Goal: Communication & Community: Answer question/provide support

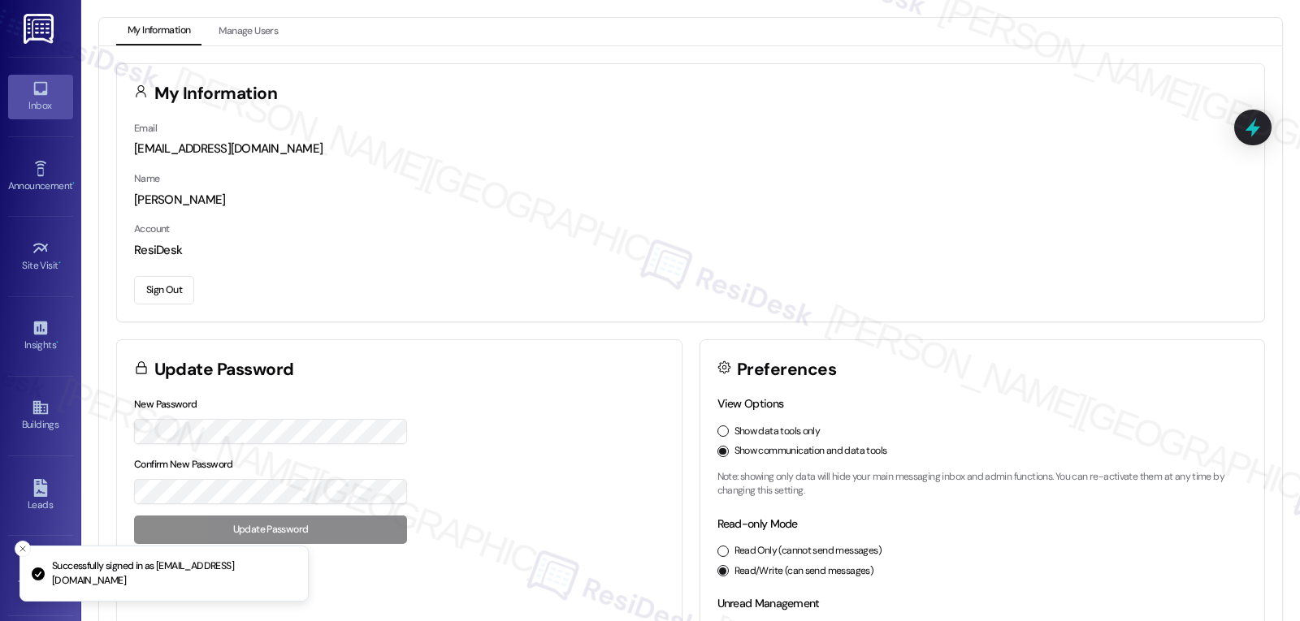
click at [17, 83] on link "Inbox" at bounding box center [40, 97] width 65 height 44
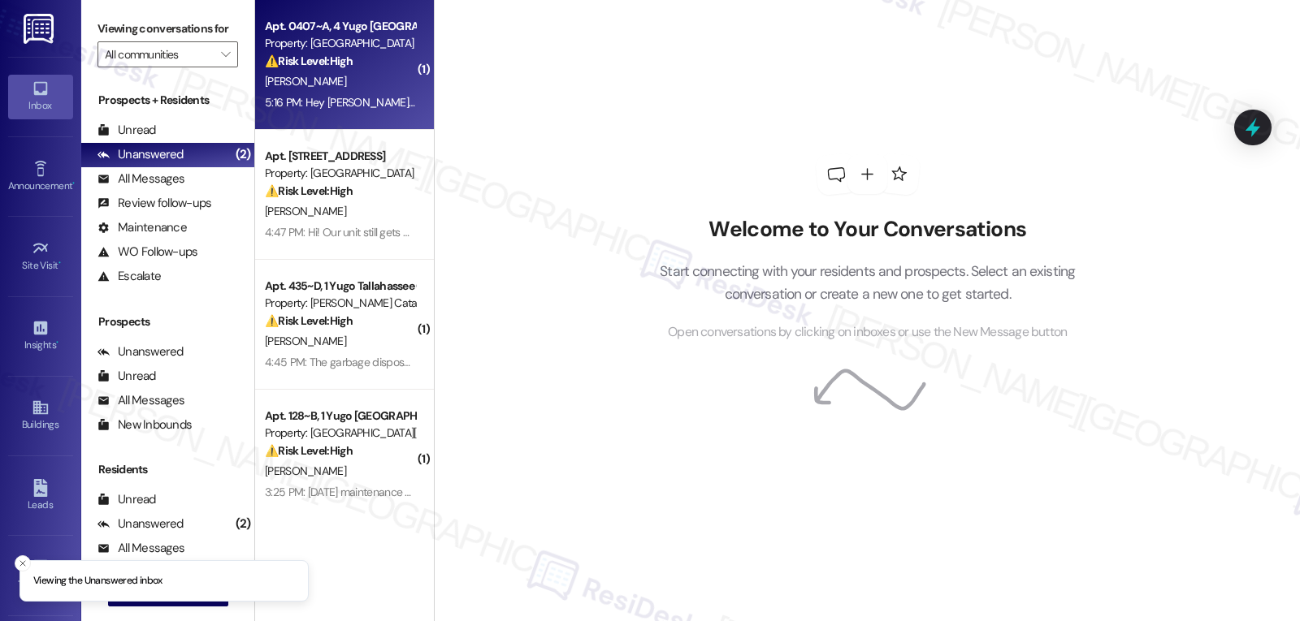
click at [360, 109] on div "5:16 PM: Hey [PERSON_NAME]! I sent an email about this, but I was inquiring abo…" at bounding box center [666, 102] width 803 height 15
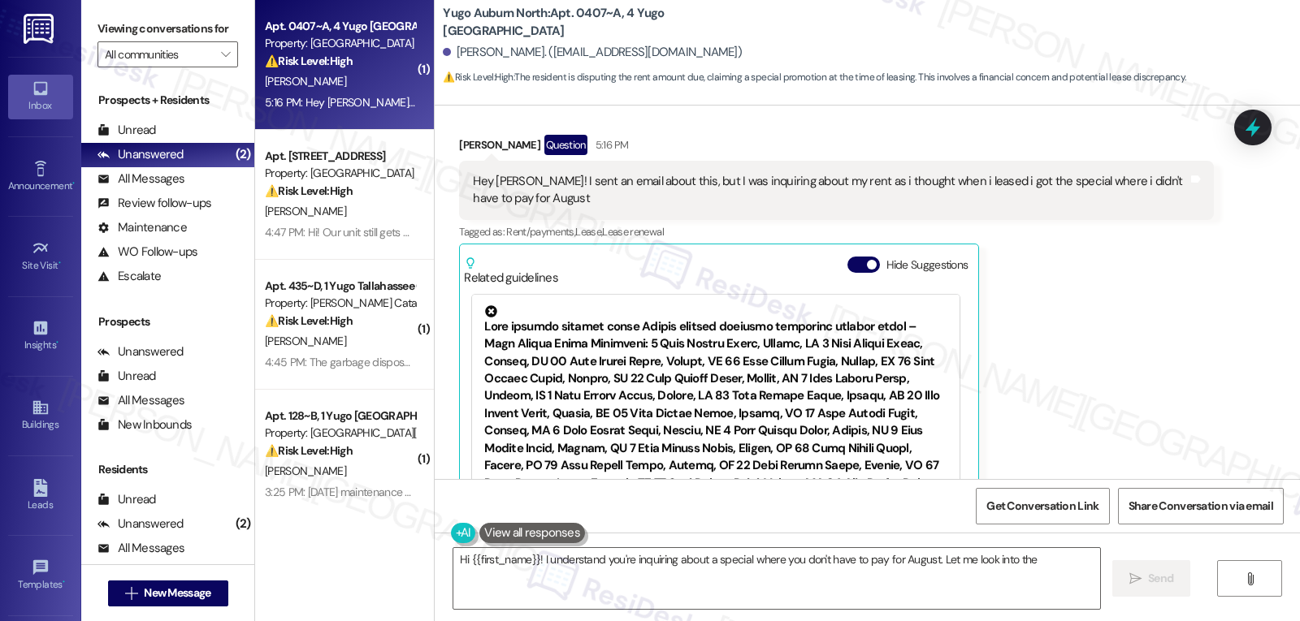
scroll to position [493, 0]
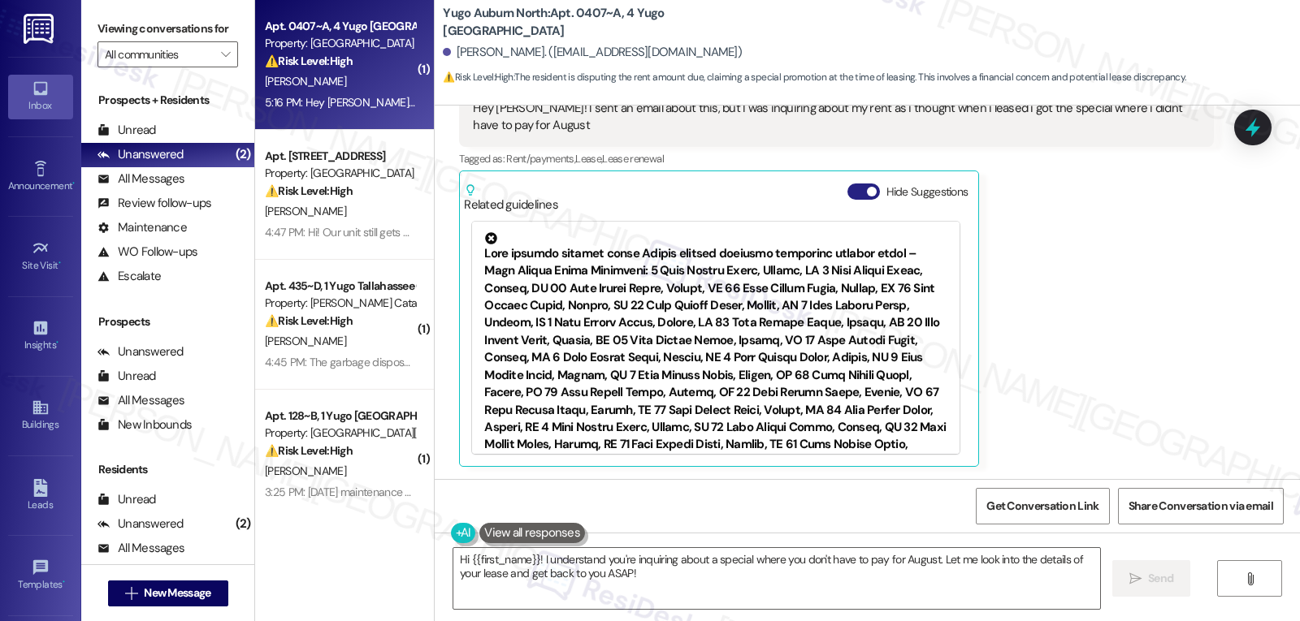
click at [855, 197] on button "Hide Suggestions" at bounding box center [863, 192] width 32 height 16
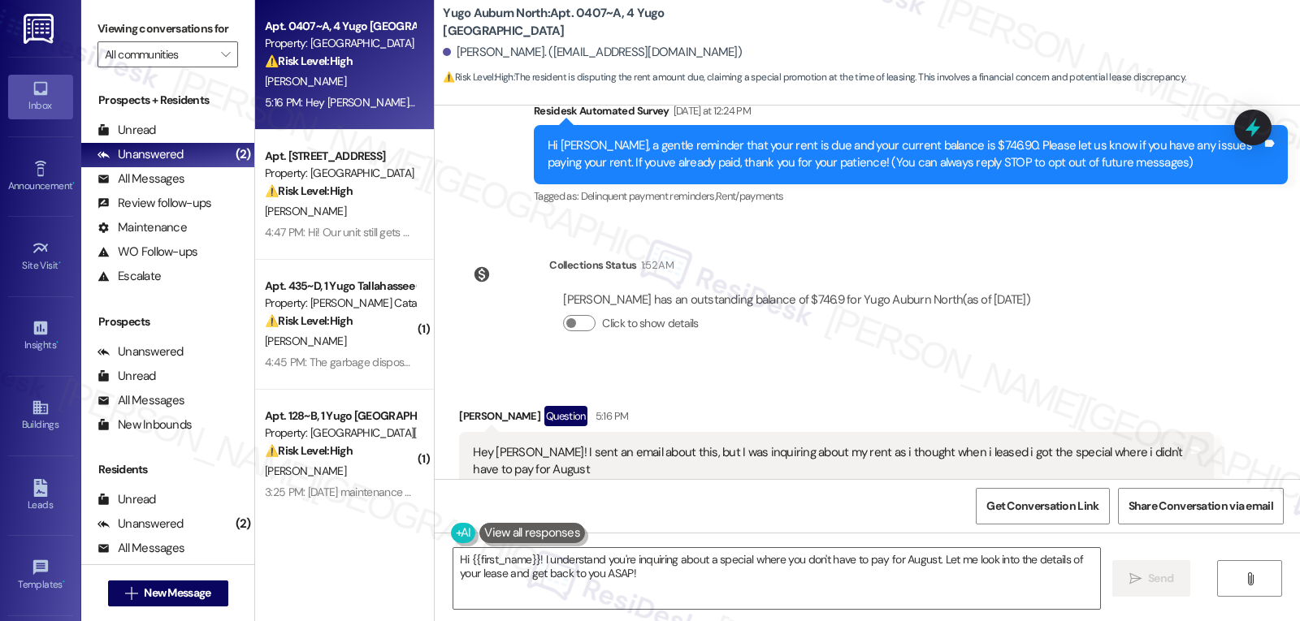
scroll to position [245, 0]
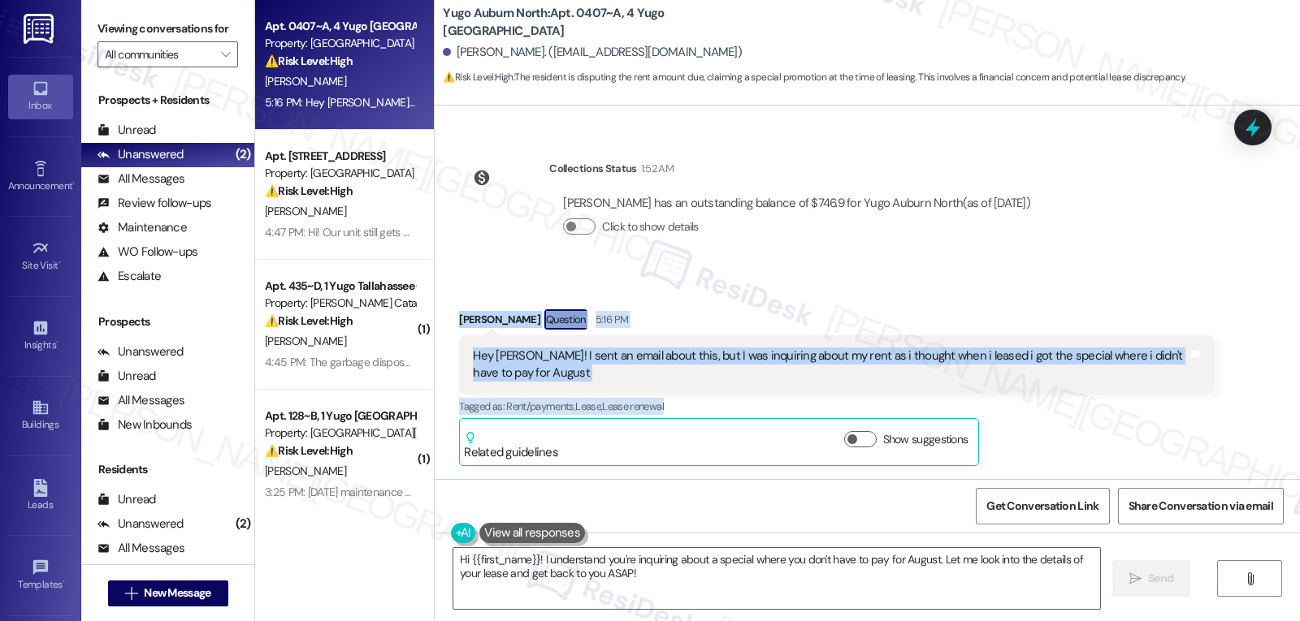
drag, startPoint x: 445, startPoint y: 322, endPoint x: 709, endPoint y: 397, distance: 274.6
click at [709, 397] on div "Received via SMS [PERSON_NAME] Question 5:16 PM Hey [PERSON_NAME]! I sent an em…" at bounding box center [836, 388] width 778 height 182
click at [1105, 397] on div "Tagged as: Rent/payments , Click to highlight conversations about Rent/payments…" at bounding box center [836, 407] width 754 height 24
drag, startPoint x: 443, startPoint y: 318, endPoint x: 545, endPoint y: 370, distance: 114.8
click at [545, 370] on div "Received via SMS [PERSON_NAME] Question 5:16 PM Hey [PERSON_NAME]! I sent an em…" at bounding box center [836, 388] width 778 height 182
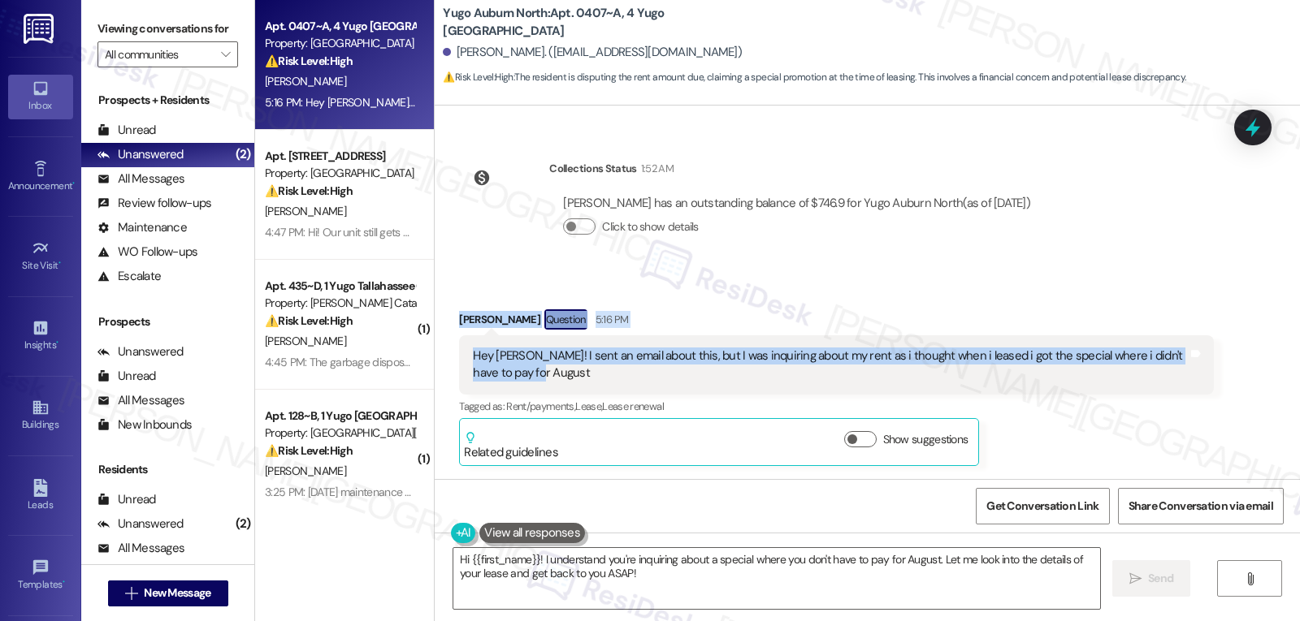
copy div "[PERSON_NAME] Question 5:16 PM Hey [PERSON_NAME]! I sent an email about this, b…"
click at [620, 379] on div "Hey [PERSON_NAME]! I sent an email about this, but I was inquiring about my ren…" at bounding box center [830, 365] width 714 height 35
drag, startPoint x: 442, startPoint y: 322, endPoint x: 559, endPoint y: 386, distance: 133.0
click at [559, 386] on div "Received via SMS [PERSON_NAME] Question 5:16 PM Hey [PERSON_NAME]! I sent an em…" at bounding box center [836, 388] width 778 height 182
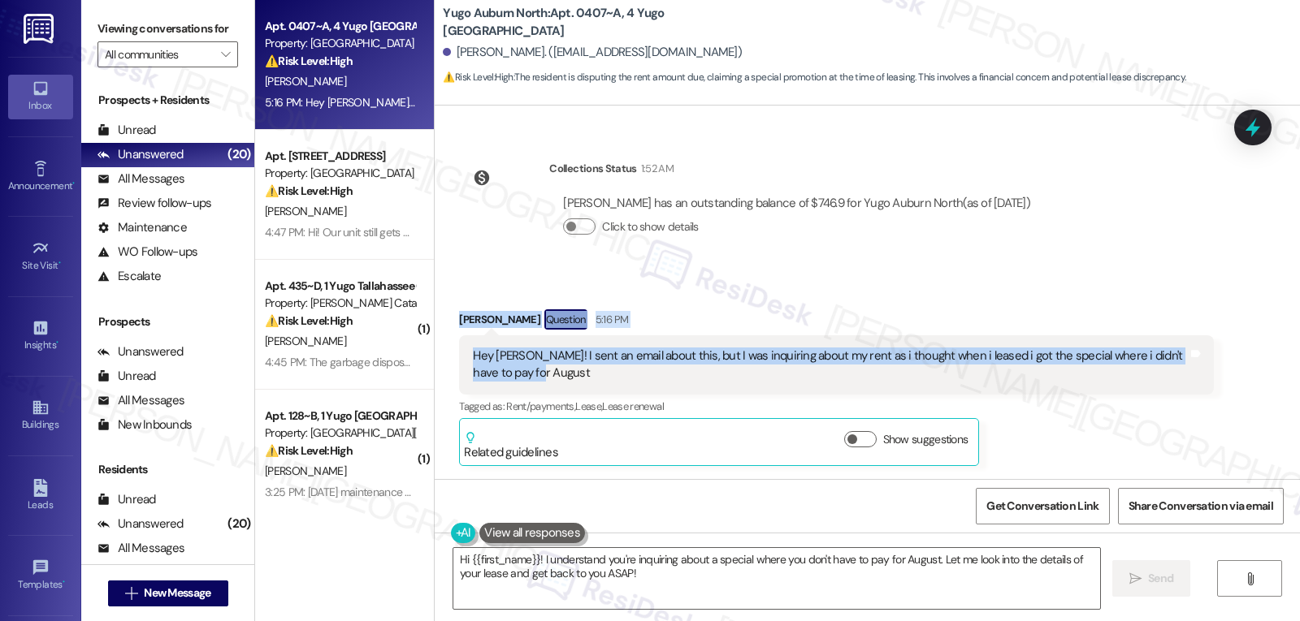
copy div "[PERSON_NAME] Question 5:16 PM Hey [PERSON_NAME]! I sent an email about this, b…"
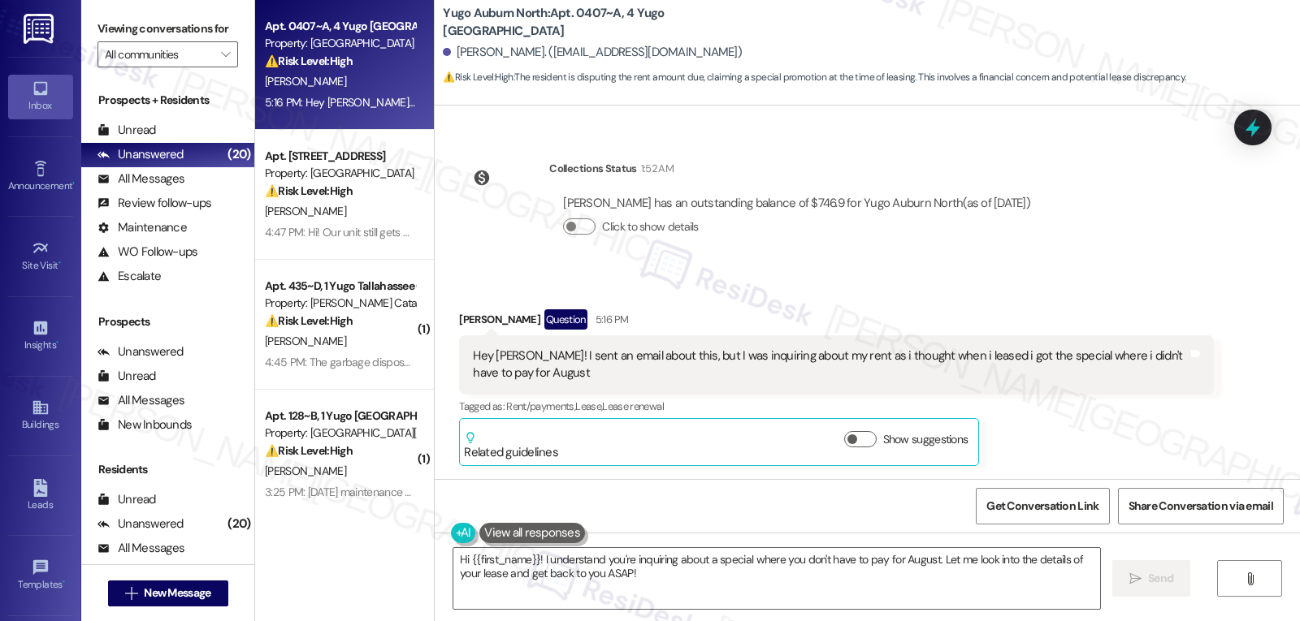
click at [1100, 418] on div "Tagged as: Rent/payments , Click to highlight conversations about Rent/payments…" at bounding box center [836, 407] width 754 height 24
click at [773, 596] on textarea "Hi {{first_name}}! I understand you're inquiring about a special where you don'…" at bounding box center [776, 578] width 647 height 61
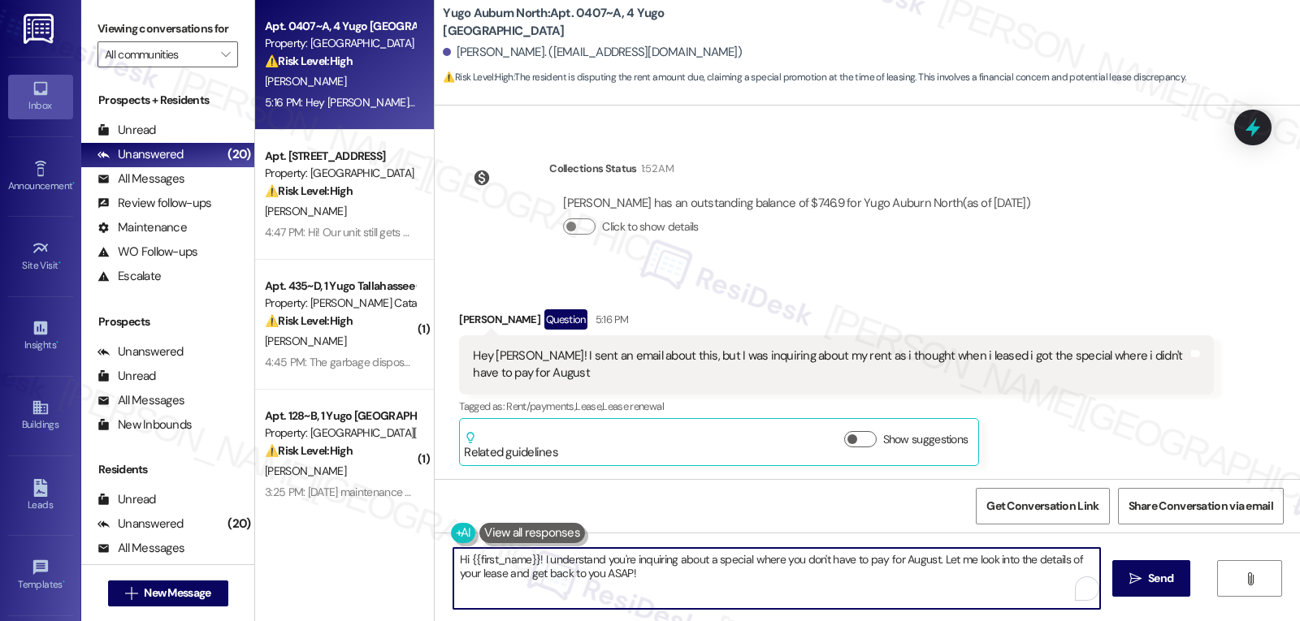
paste textarea "[PERSON_NAME], I understand you’re asking about your rent and thought your leas…"
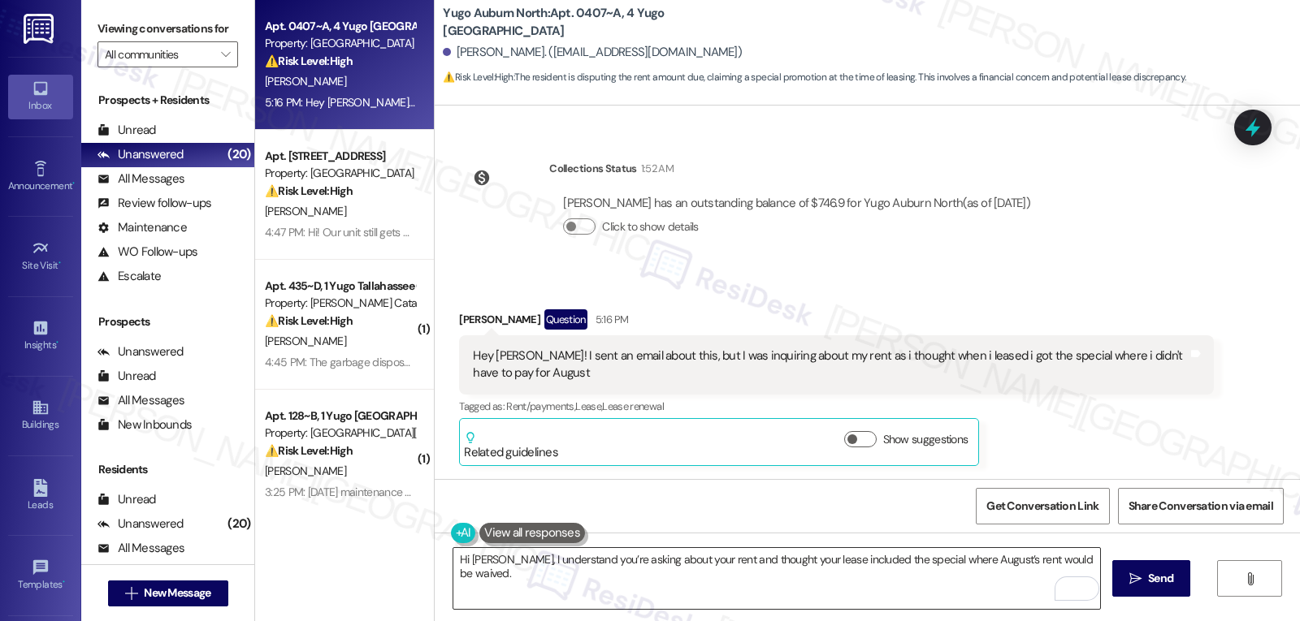
click at [1090, 560] on textarea "Hi [PERSON_NAME], I understand you’re asking about your rent and thought your l…" at bounding box center [776, 578] width 647 height 61
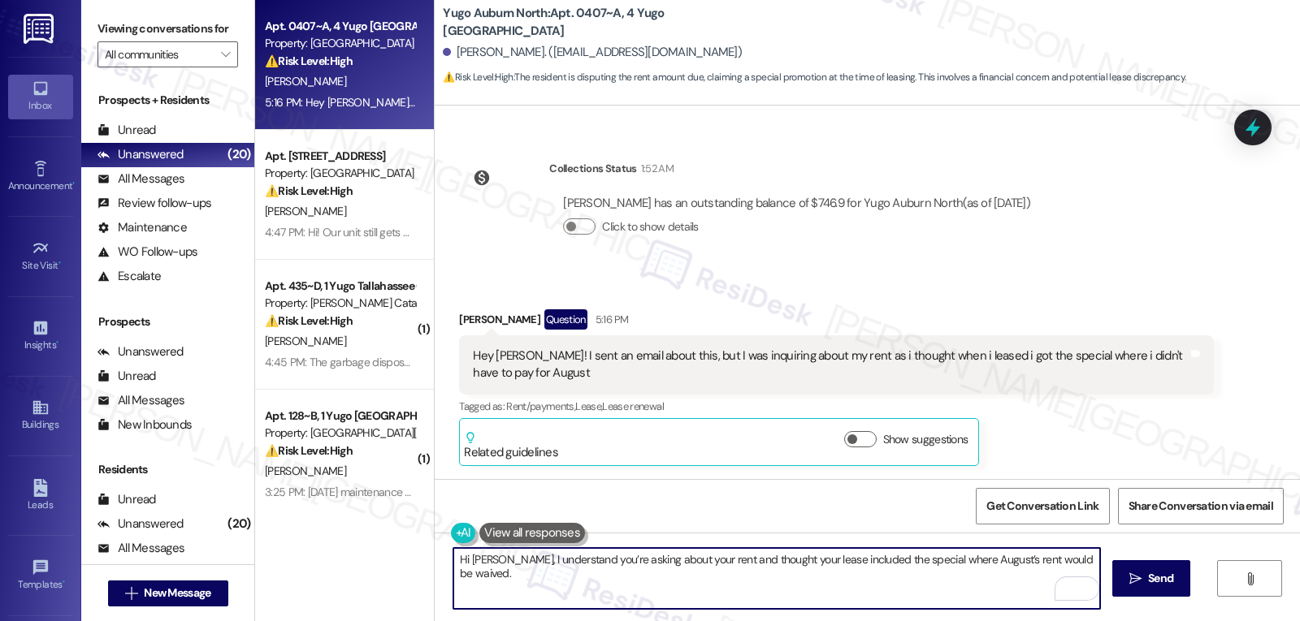
paste textarea "I’ll check your file and follow up to confirm if that special applies."
drag, startPoint x: 492, startPoint y: 575, endPoint x: 550, endPoint y: 575, distance: 57.7
click at [550, 575] on textarea "Hi [PERSON_NAME], I understand you’re asking about your rent and thought your l…" at bounding box center [776, 578] width 647 height 61
click at [556, 582] on textarea "Hi [PERSON_NAME], I understand you’re asking about your rent and thought your l…" at bounding box center [776, 578] width 647 height 61
type textarea "Hi [PERSON_NAME], I understand you’re asking about your rent and thought your l…"
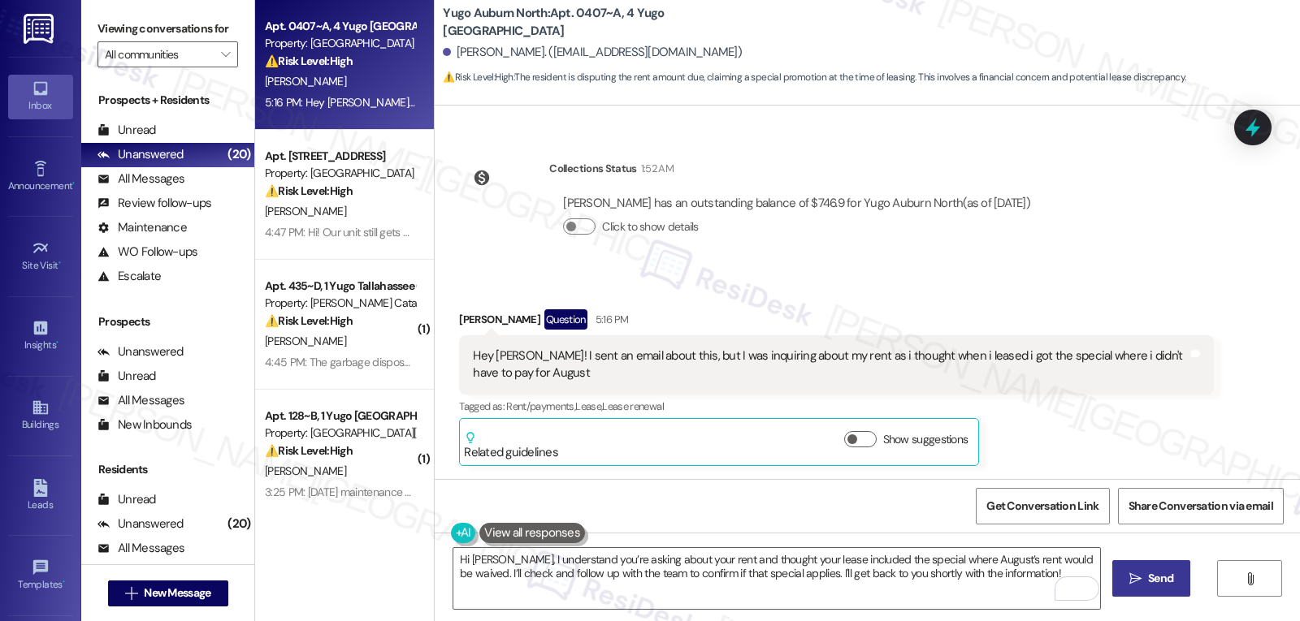
click at [1129, 579] on icon "" at bounding box center [1135, 579] width 12 height 13
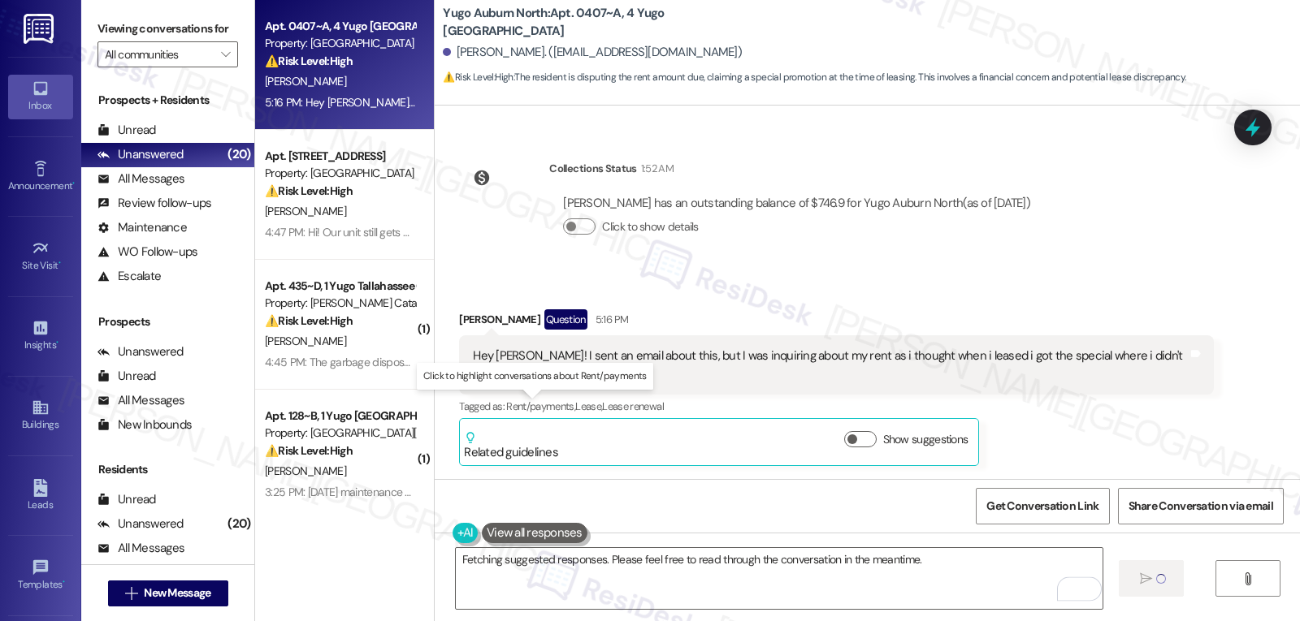
scroll to position [245, 0]
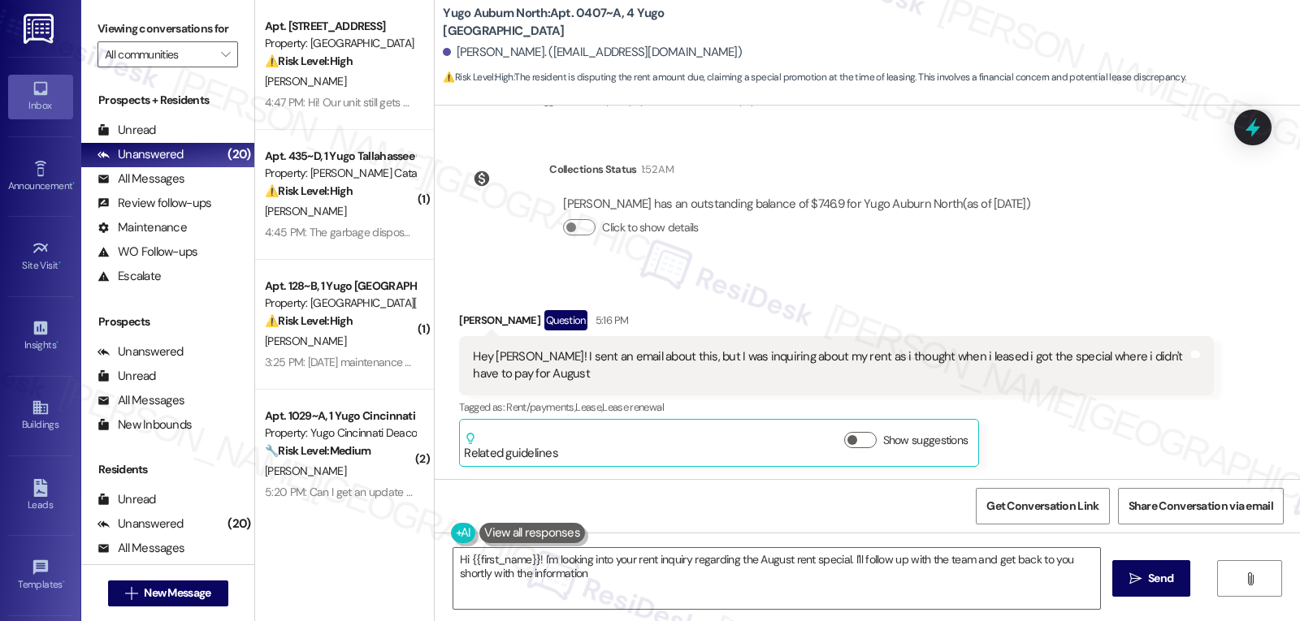
type textarea "Hi {{first_name}}! I'm looking into your rent inquiry regarding the August rent…"
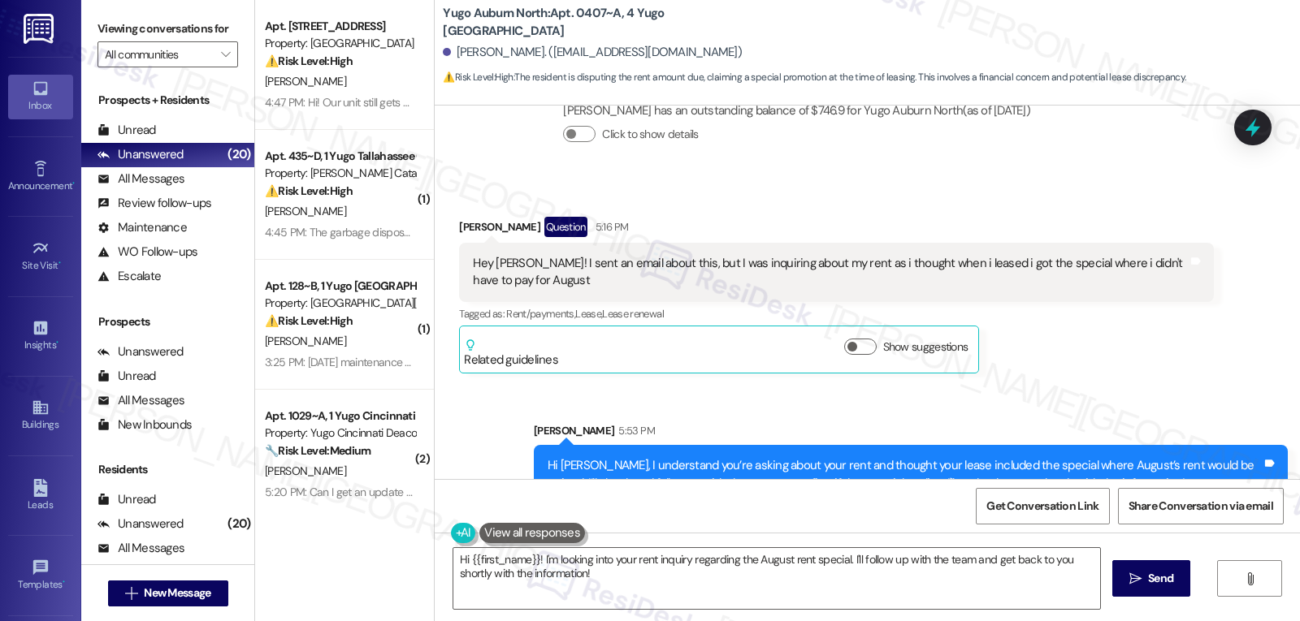
scroll to position [376, 0]
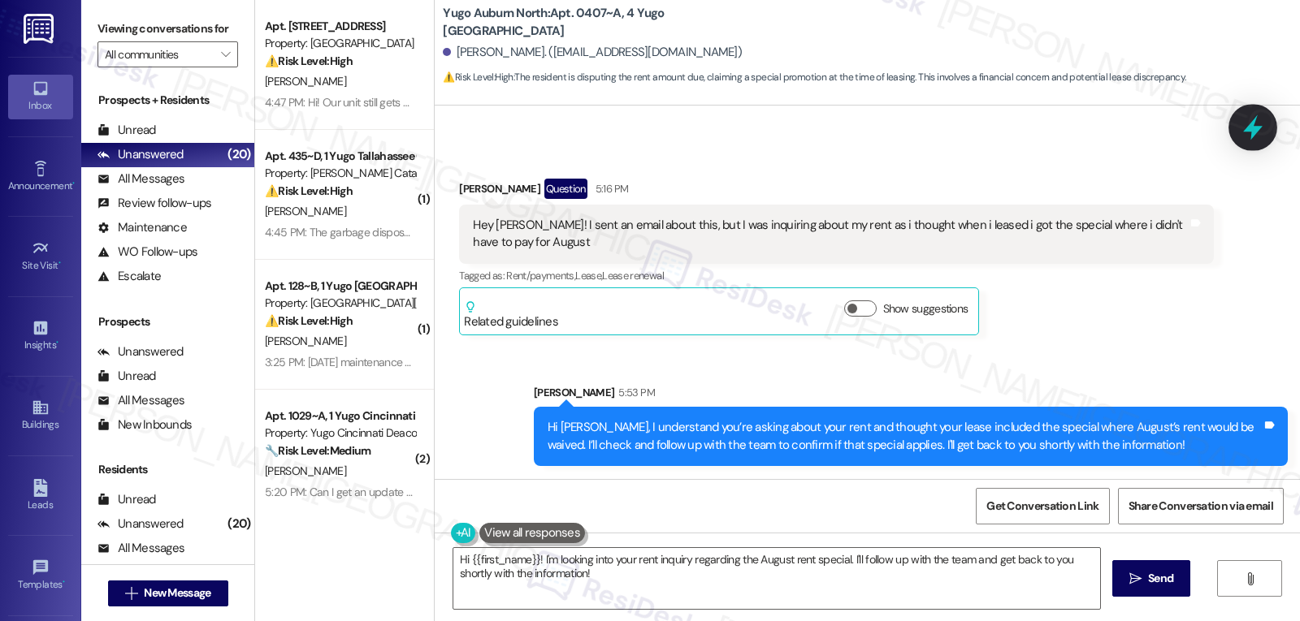
click at [1236, 127] on div at bounding box center [1252, 127] width 49 height 46
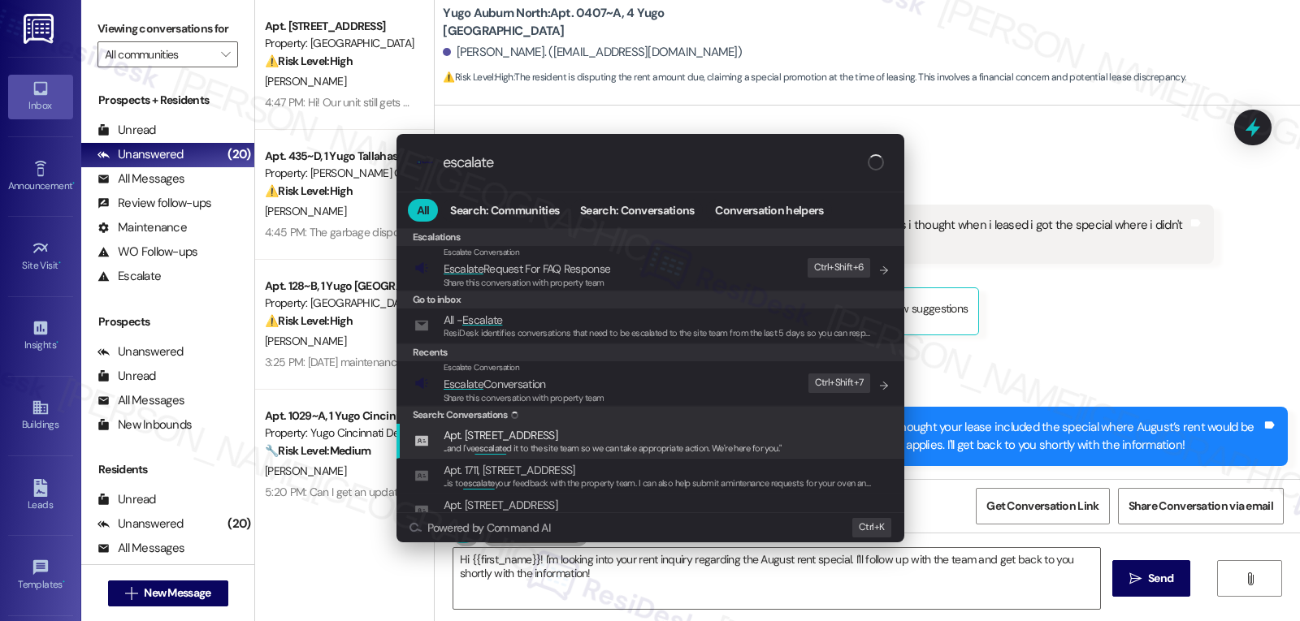
type input "escalate"
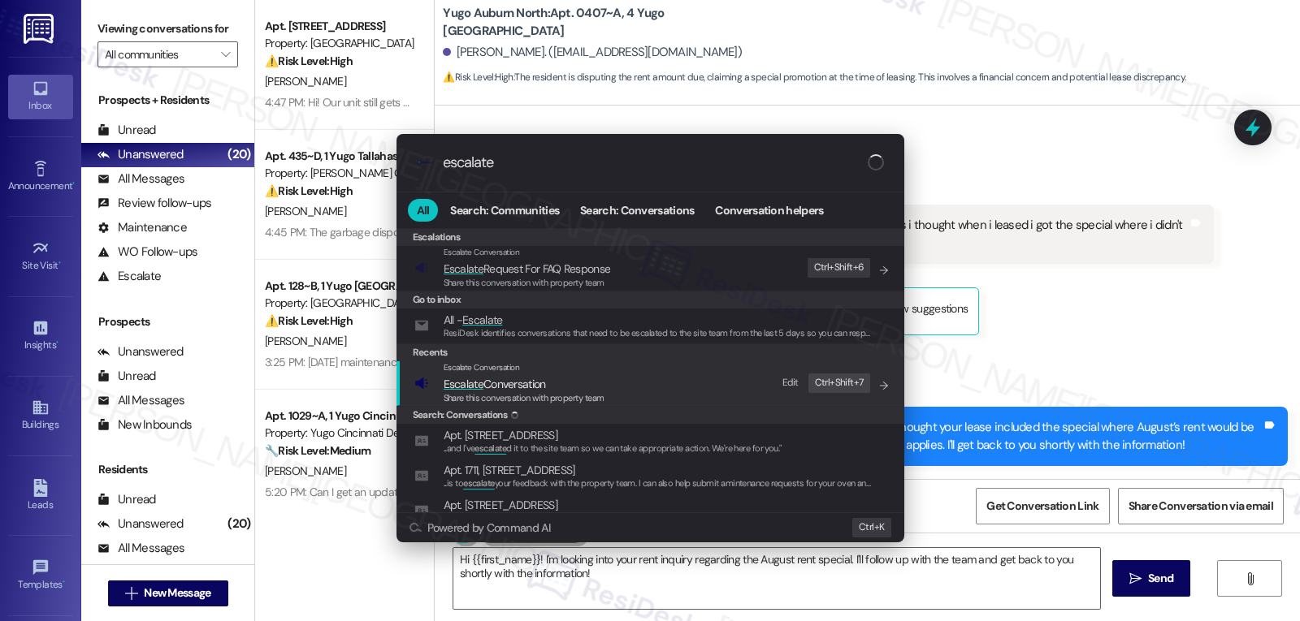
click at [570, 388] on span "Escalate Conversation" at bounding box center [524, 384] width 161 height 18
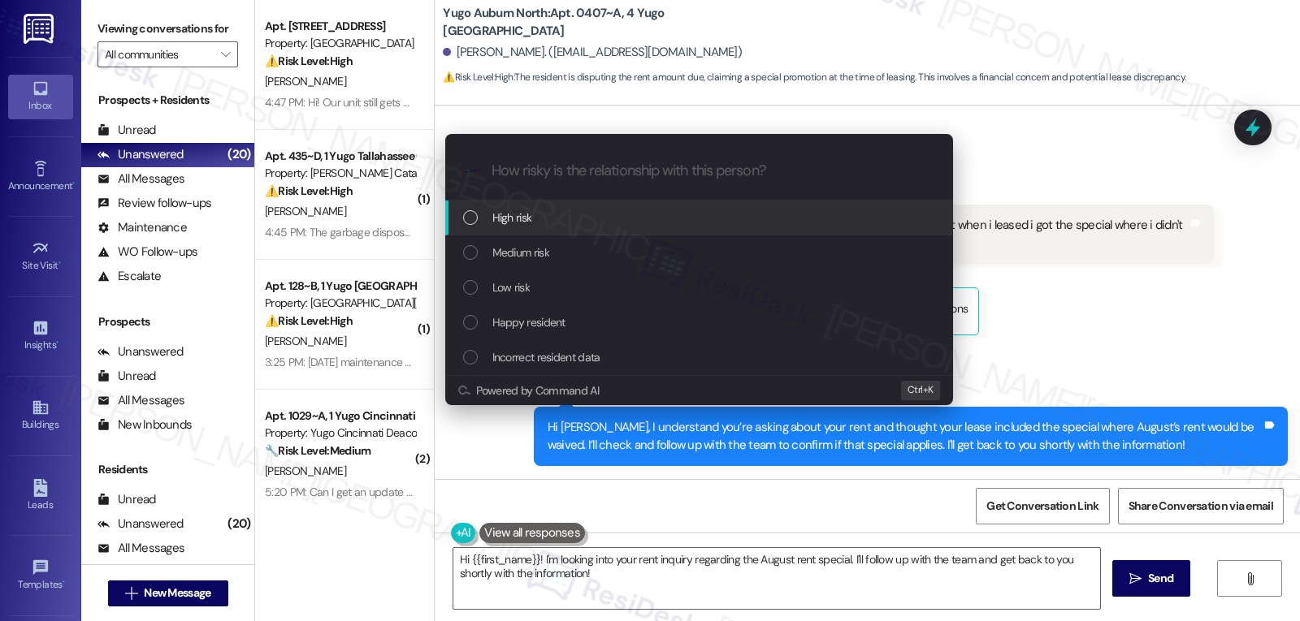
click at [542, 230] on div "High risk" at bounding box center [699, 218] width 508 height 35
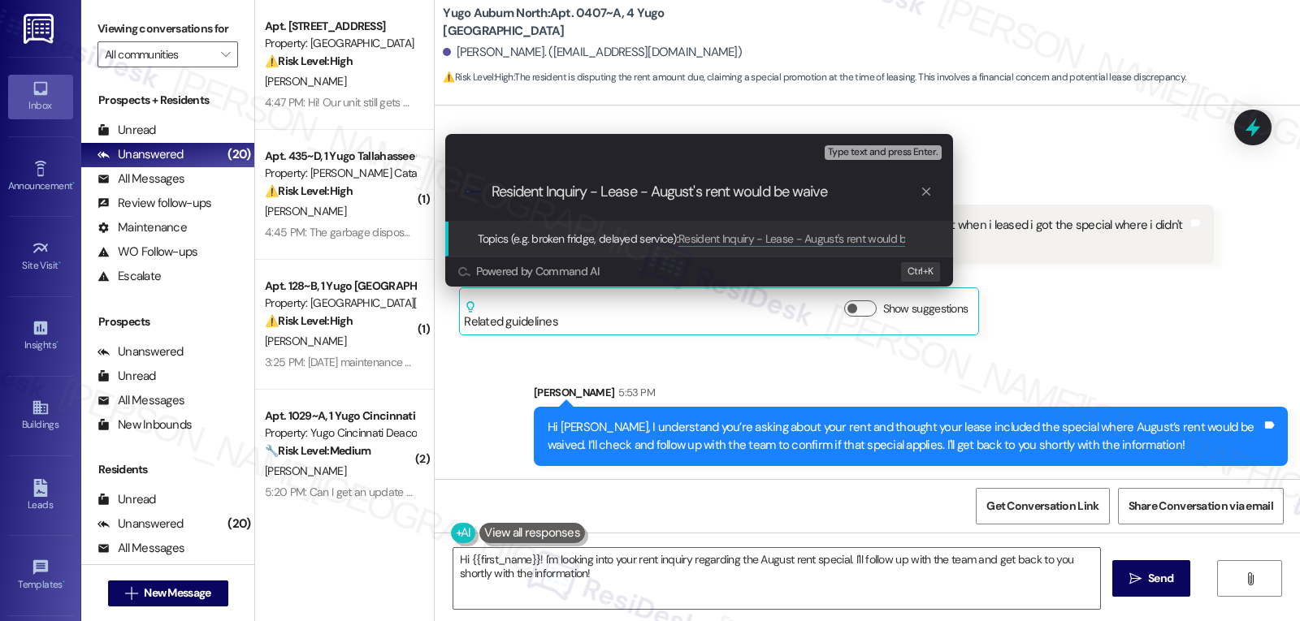
type input "Resident Inquiry - Lease - August's rent would be waived"
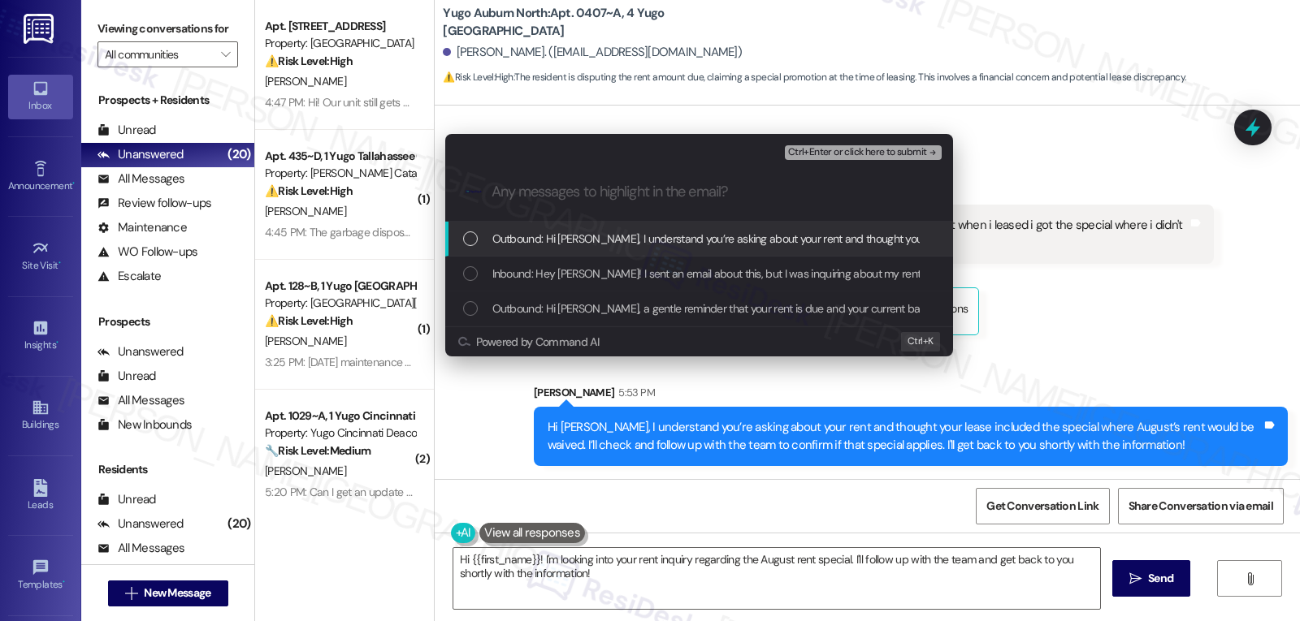
paste input "Resident Inquiry - Lease - August's rent would be waived"
type input "Resident Inquiry - Lease - August's rent would be waived"
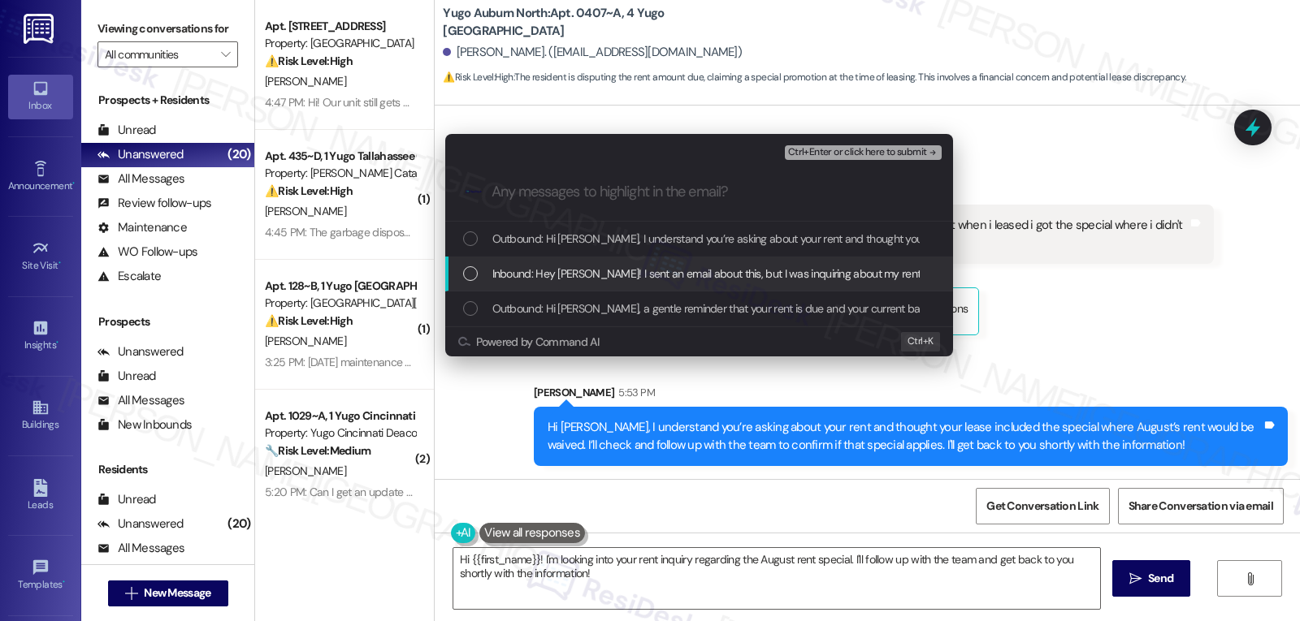
click at [512, 272] on span "Inbound: Hey [PERSON_NAME]! I sent an email about this, but I was inquiring abo…" at bounding box center [895, 274] width 806 height 18
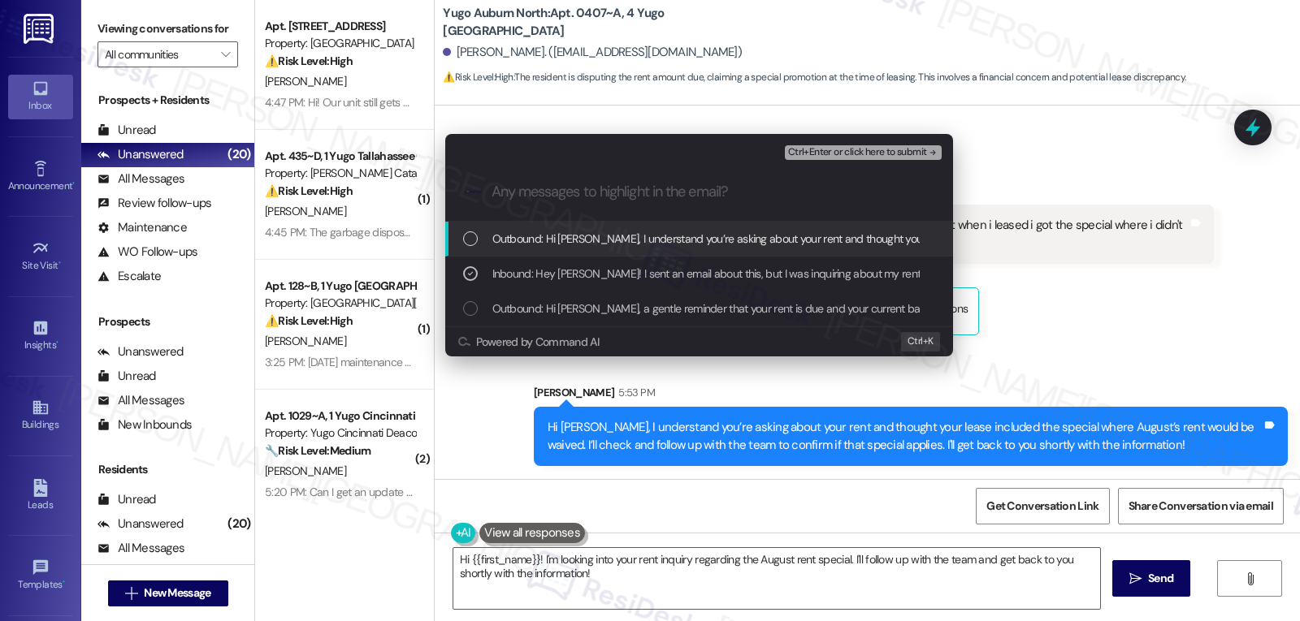
click at [897, 158] on span "Ctrl+Enter or click here to submit" at bounding box center [857, 152] width 139 height 11
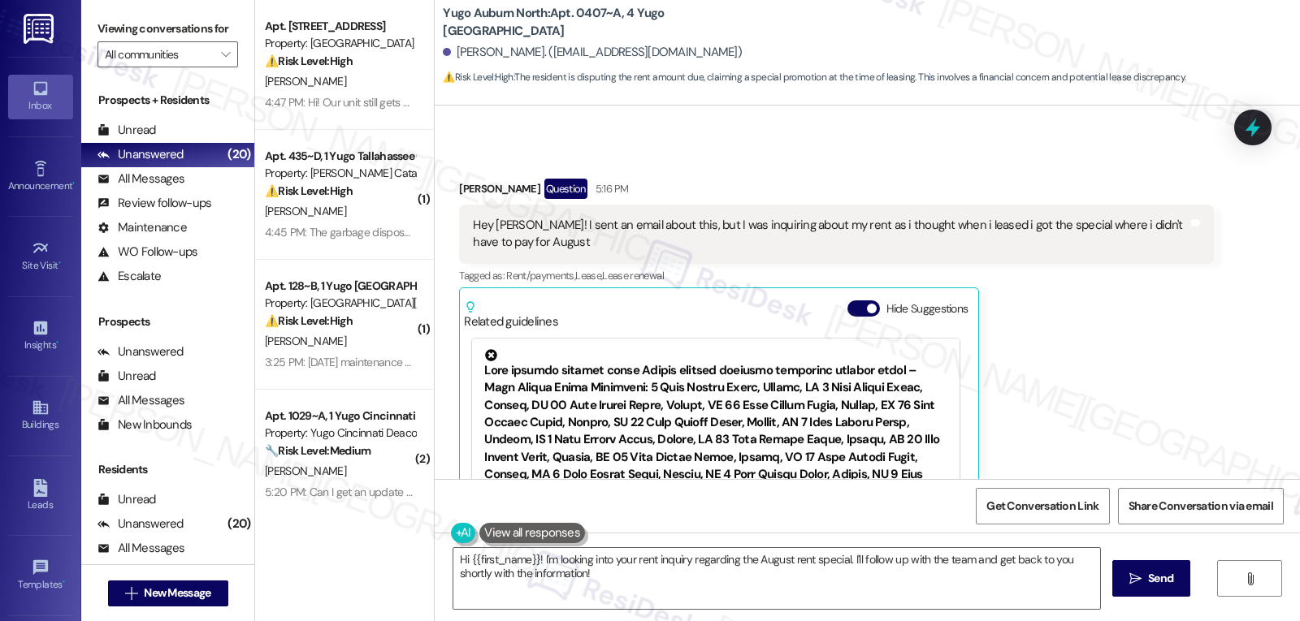
scroll to position [493, 0]
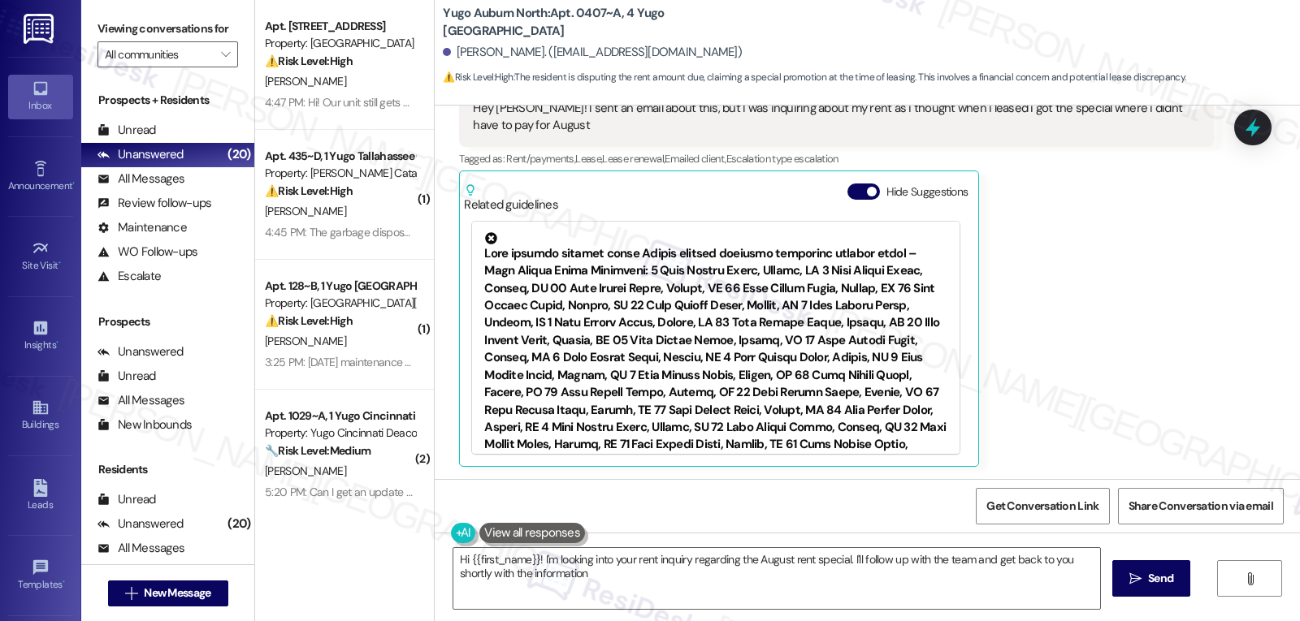
type textarea "Hi {{first_name}}! I'm looking into your rent inquiry regarding the August rent…"
click at [218, 67] on span "" at bounding box center [225, 54] width 15 height 26
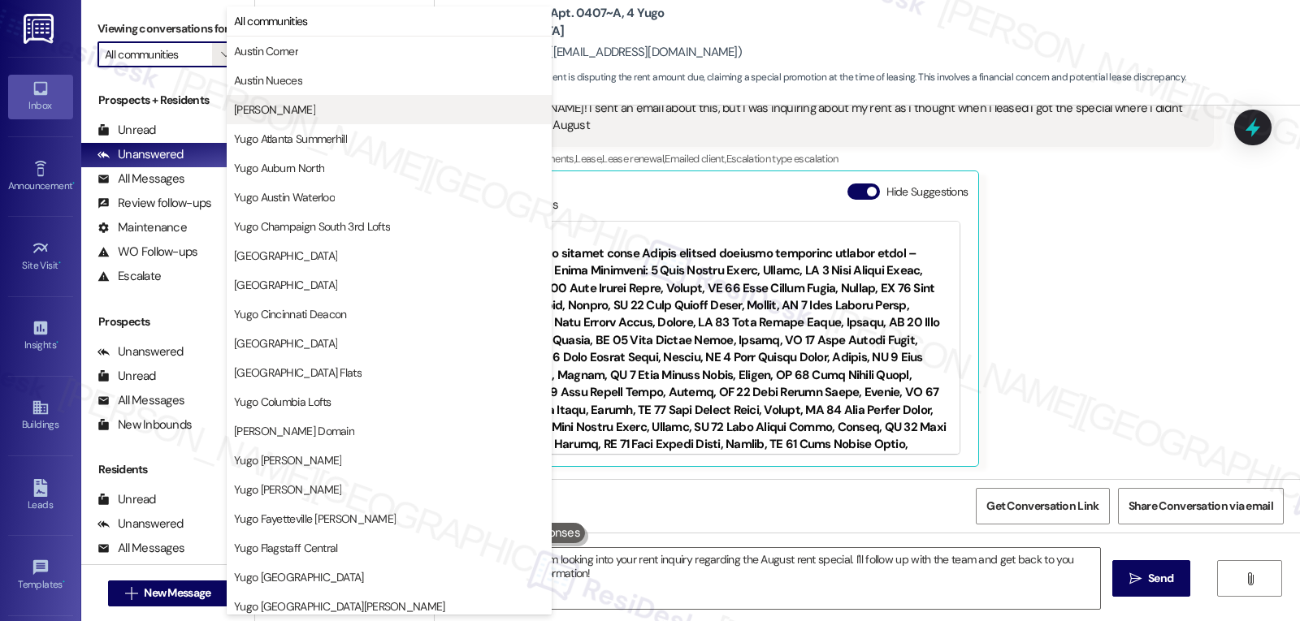
click at [256, 115] on span "[PERSON_NAME]" at bounding box center [274, 110] width 81 height 16
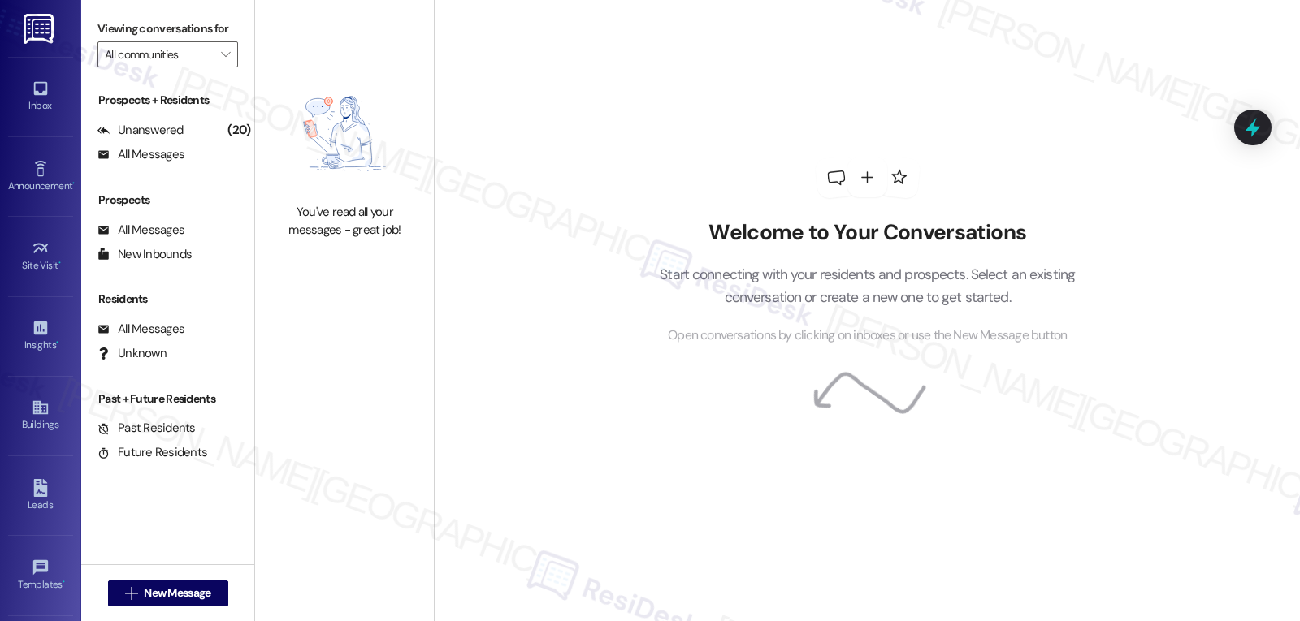
type input "[PERSON_NAME]"
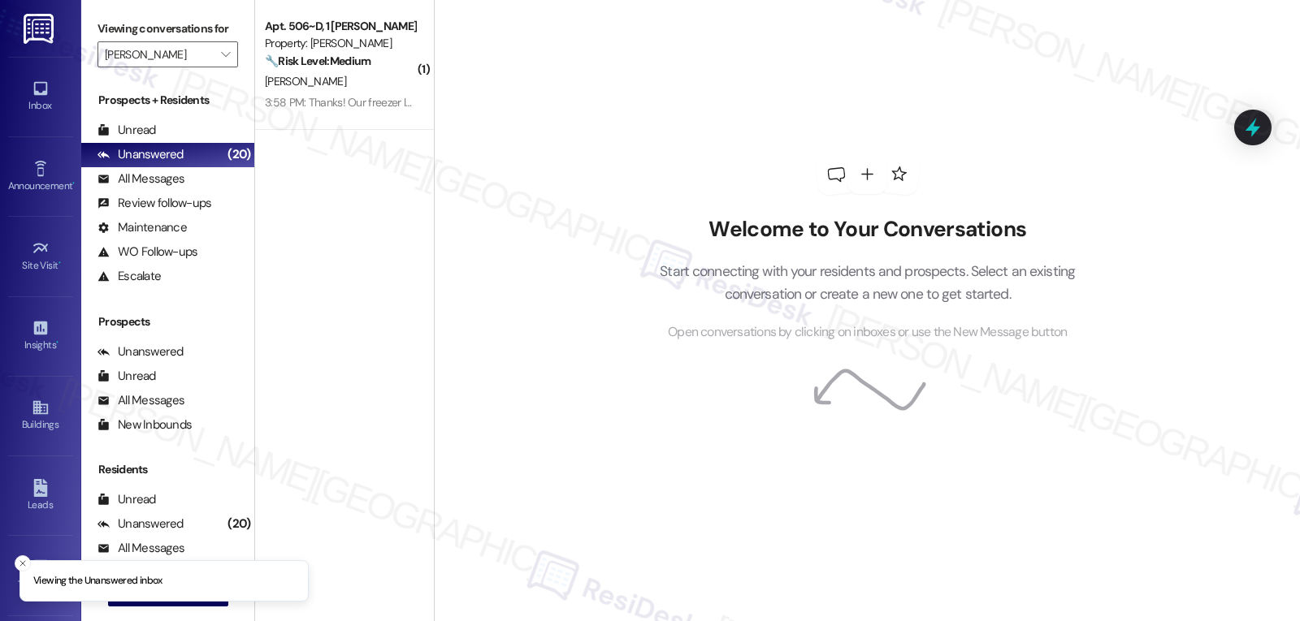
click at [364, 75] on div "[PERSON_NAME]" at bounding box center [340, 81] width 154 height 20
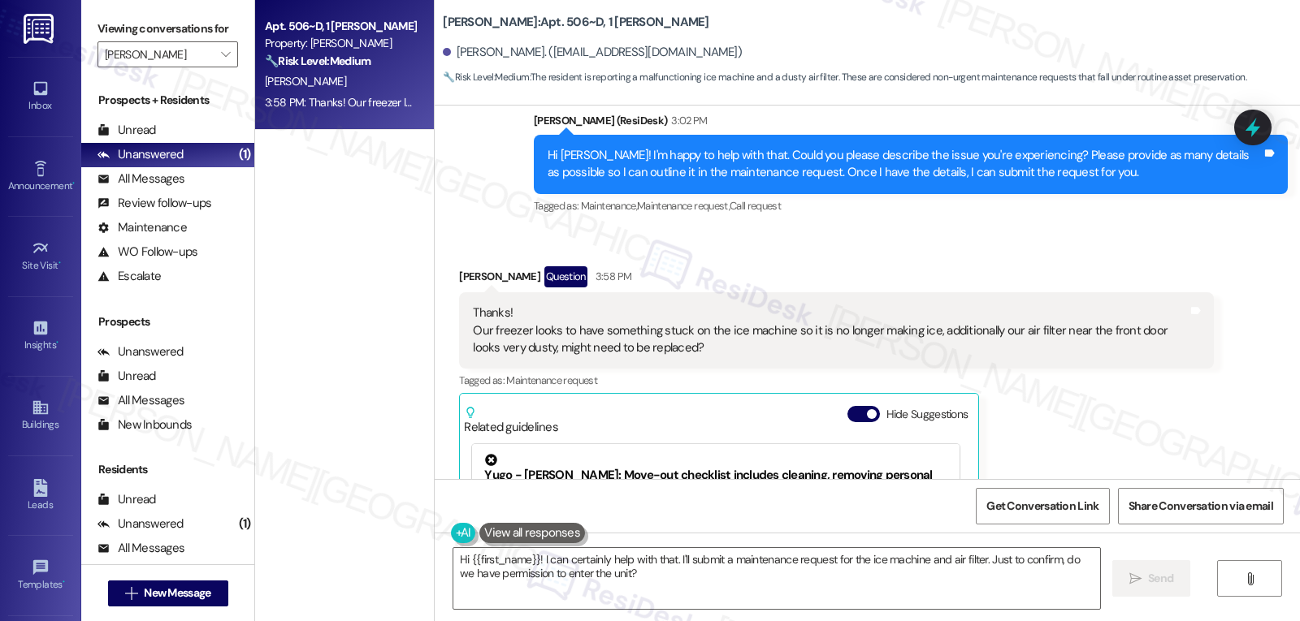
scroll to position [6123, 0]
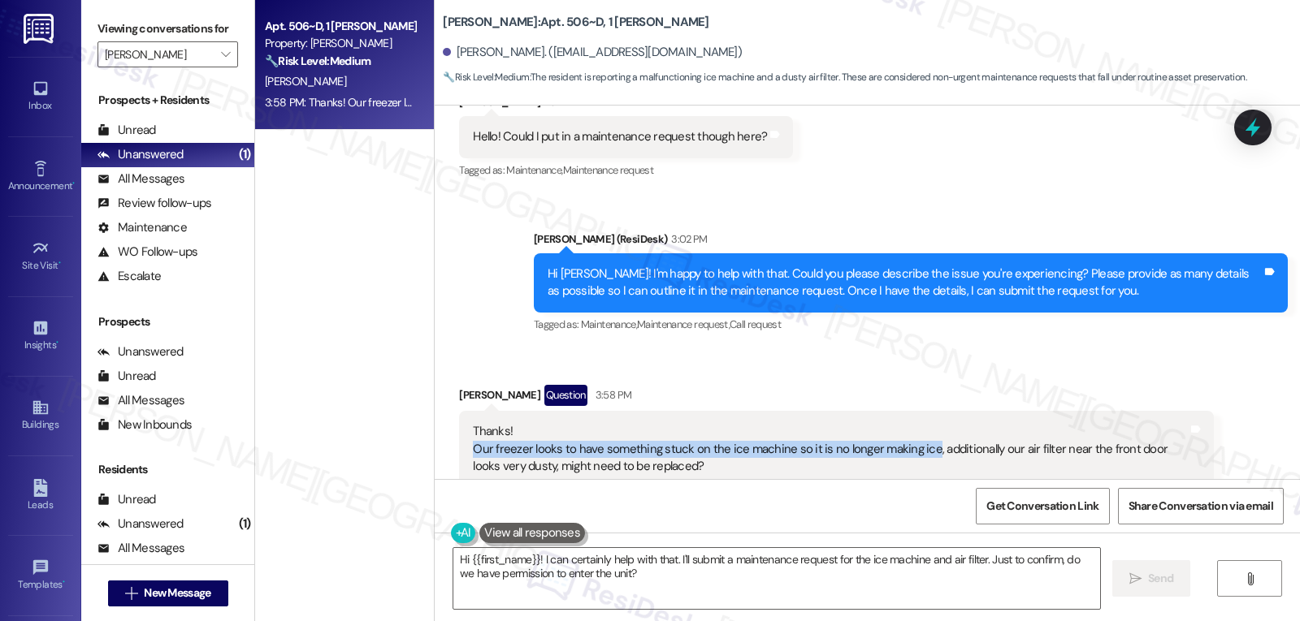
drag, startPoint x: 460, startPoint y: 430, endPoint x: 911, endPoint y: 430, distance: 451.7
click at [911, 430] on div "Thanks! Our freezer looks to have something stuck on the ice machine so it is n…" at bounding box center [829, 449] width 717 height 52
copy div "Our freezer looks to have something stuck on the ice machine so it is no longer…"
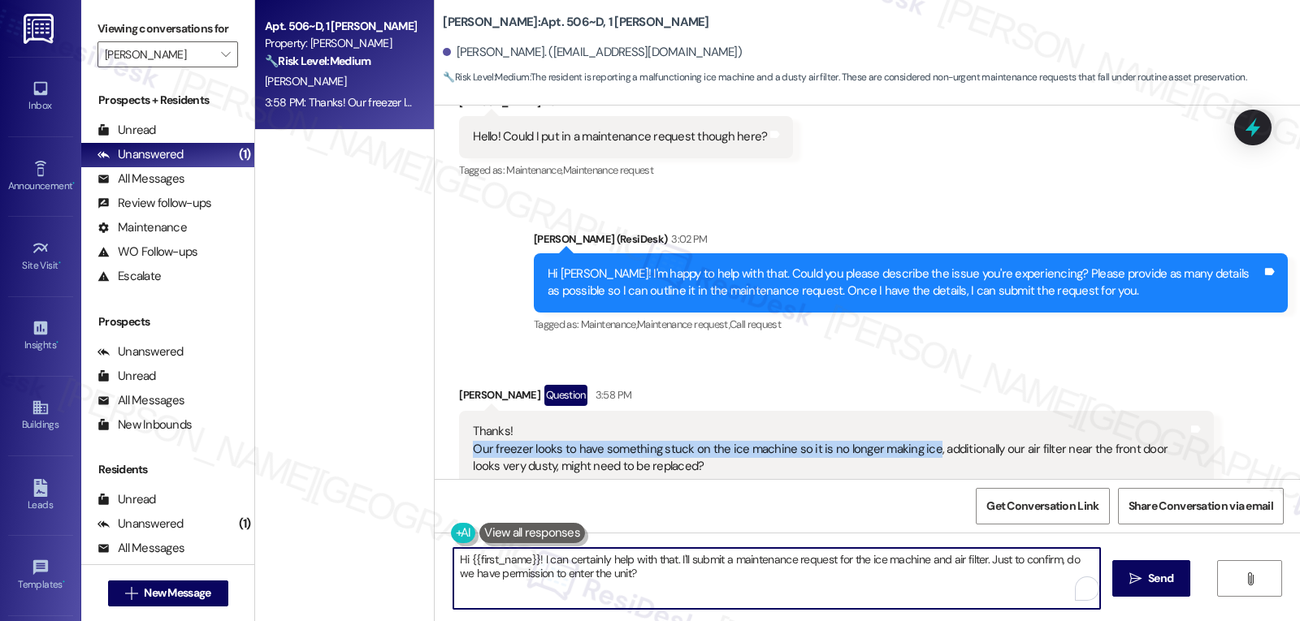
drag, startPoint x: 980, startPoint y: 561, endPoint x: 1015, endPoint y: 654, distance: 99.5
click at [1015, 621] on html "Inbox Go to Inbox Announcement • Send A Text Announcement Site Visit • Go to Si…" at bounding box center [650, 310] width 1300 height 621
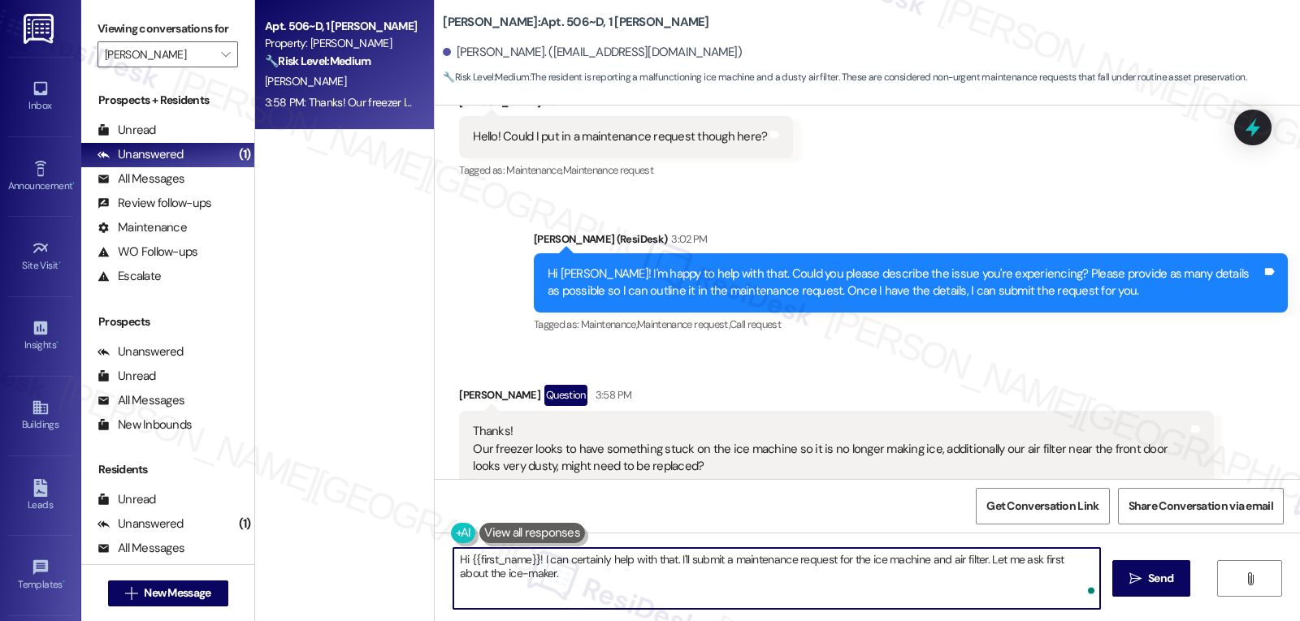
paste textarea "Is the freezer still keeping items frozen normally, or has the temperature chan…"
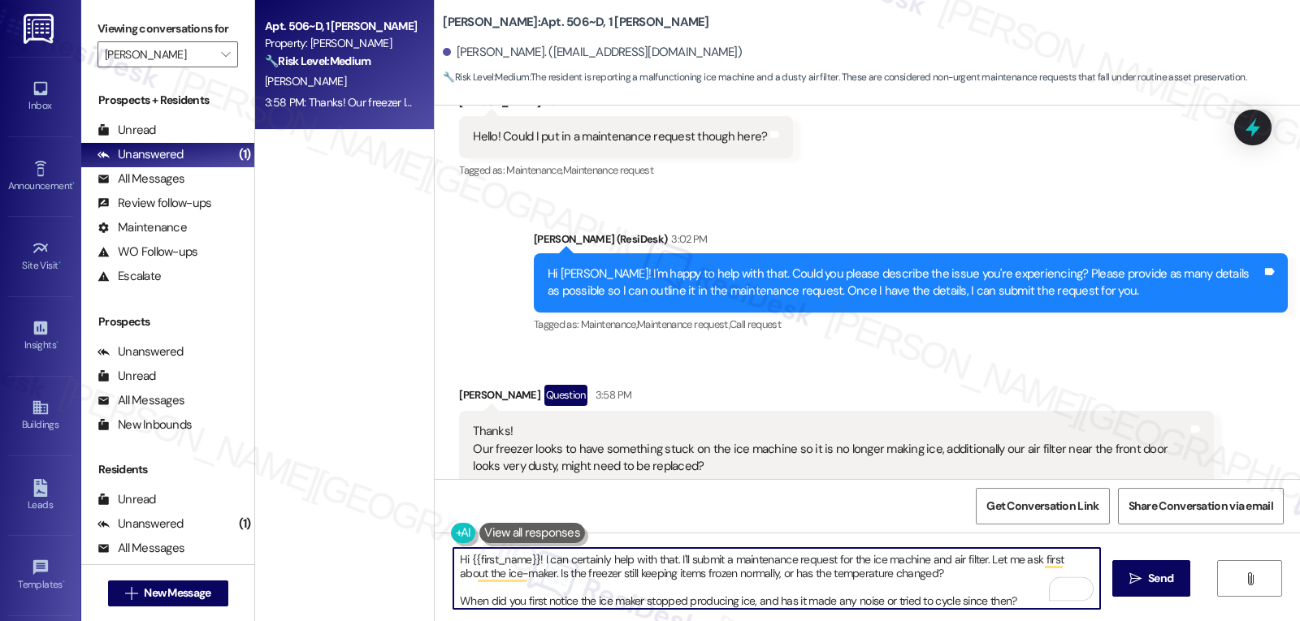
click at [955, 573] on textarea "Hi {{first_name}}! I can certainly help with that. I'll submit a maintenance re…" at bounding box center [776, 578] width 647 height 61
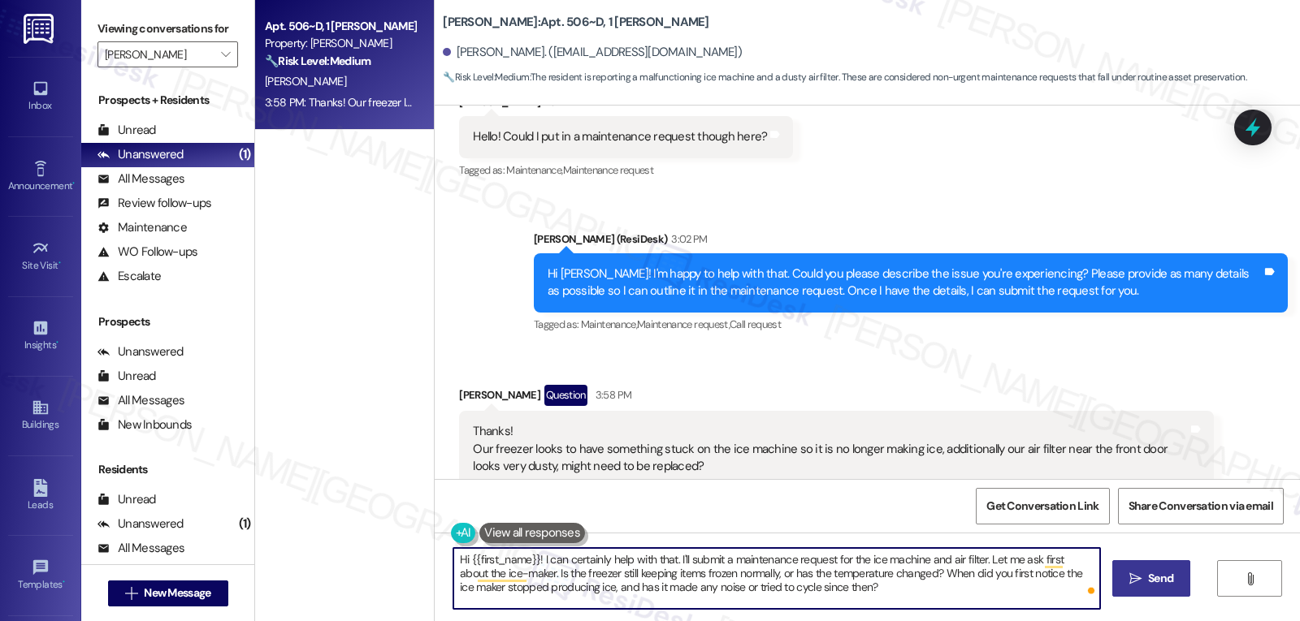
type textarea "Hi {{first_name}}! I can certainly help with that. I'll submit a maintenance re…"
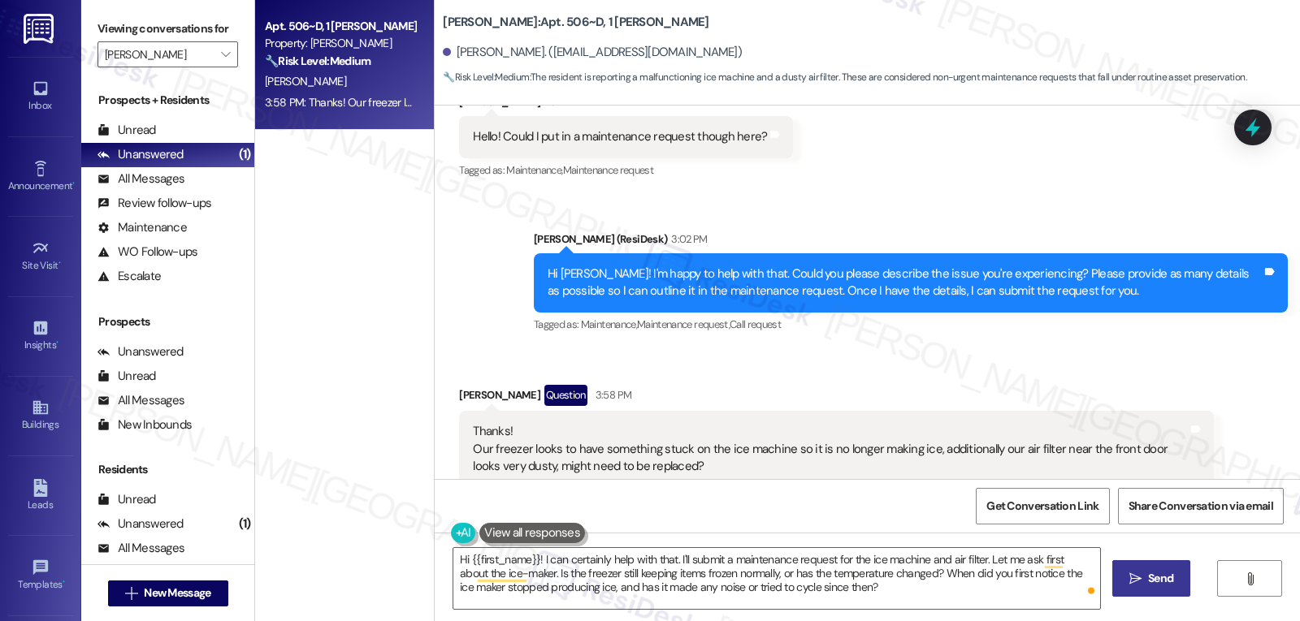
click at [1143, 590] on button " Send" at bounding box center [1151, 579] width 79 height 37
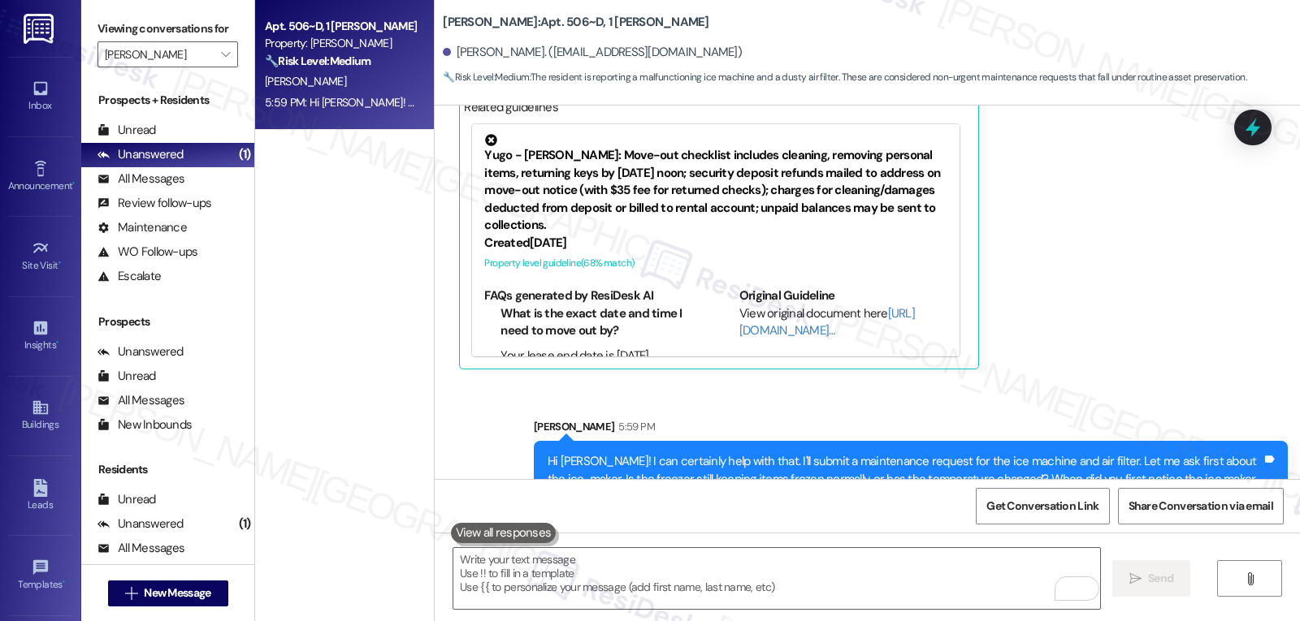
scroll to position [6596, 0]
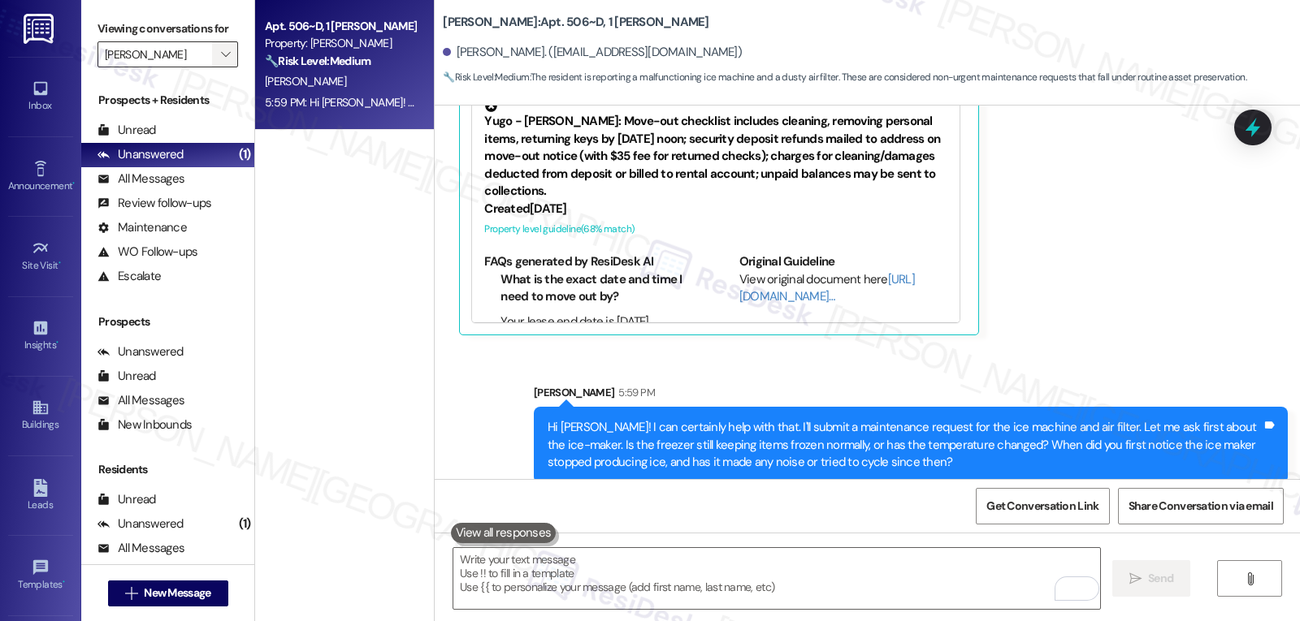
click at [221, 61] on icon "" at bounding box center [225, 54] width 9 height 13
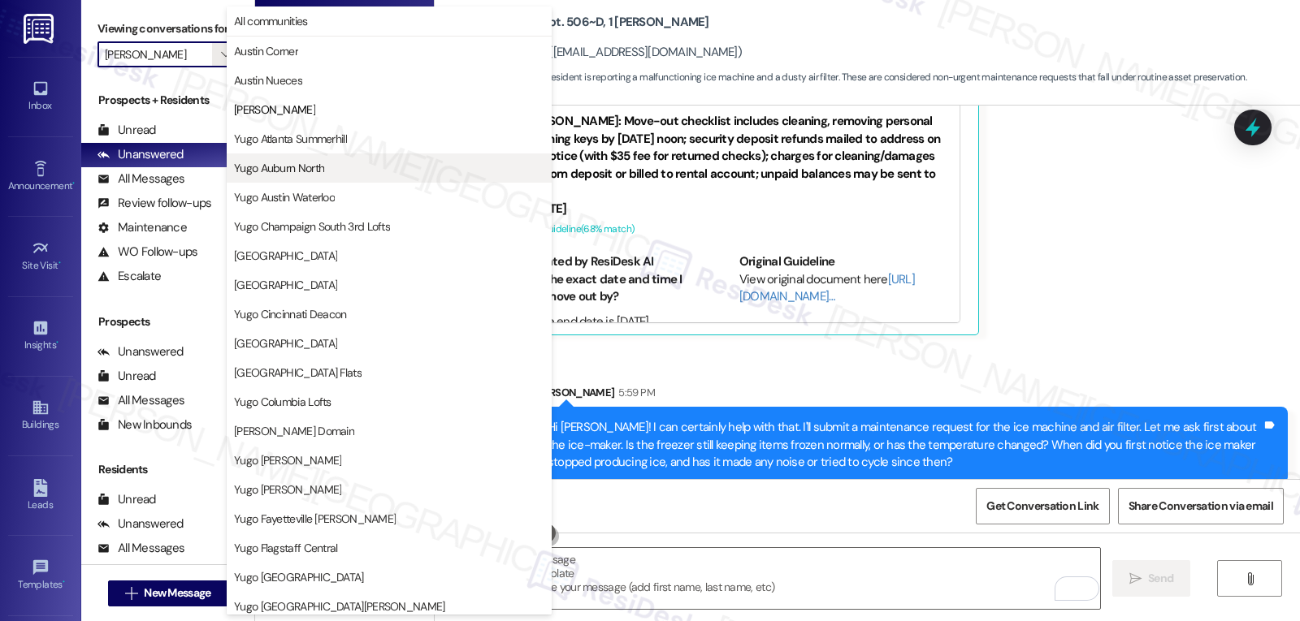
click at [299, 176] on button "Yugo Auburn North" at bounding box center [389, 168] width 325 height 29
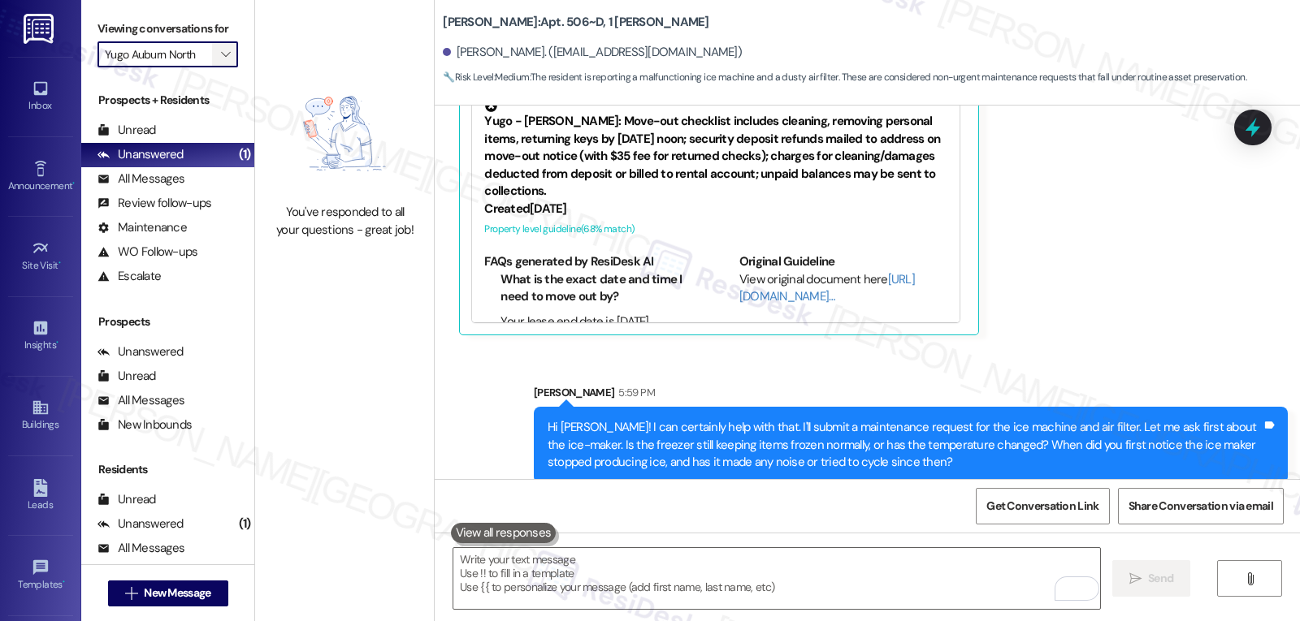
click at [221, 61] on icon "" at bounding box center [225, 54] width 9 height 13
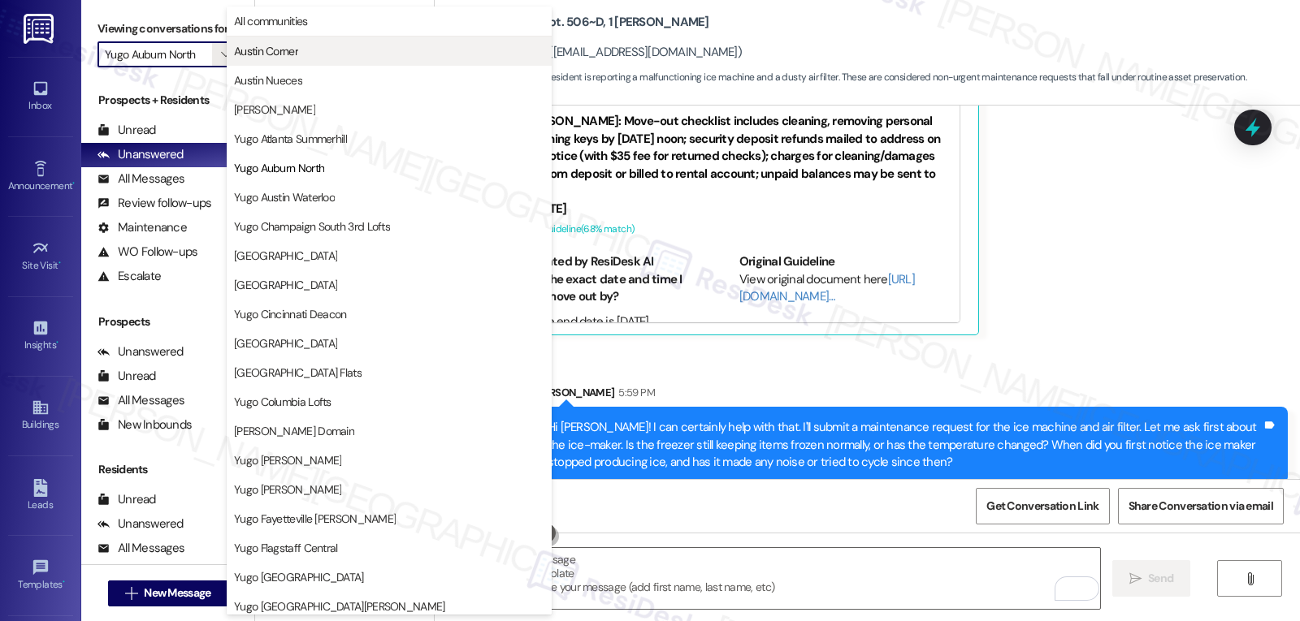
click at [275, 50] on span "Austin Corner" at bounding box center [266, 51] width 64 height 16
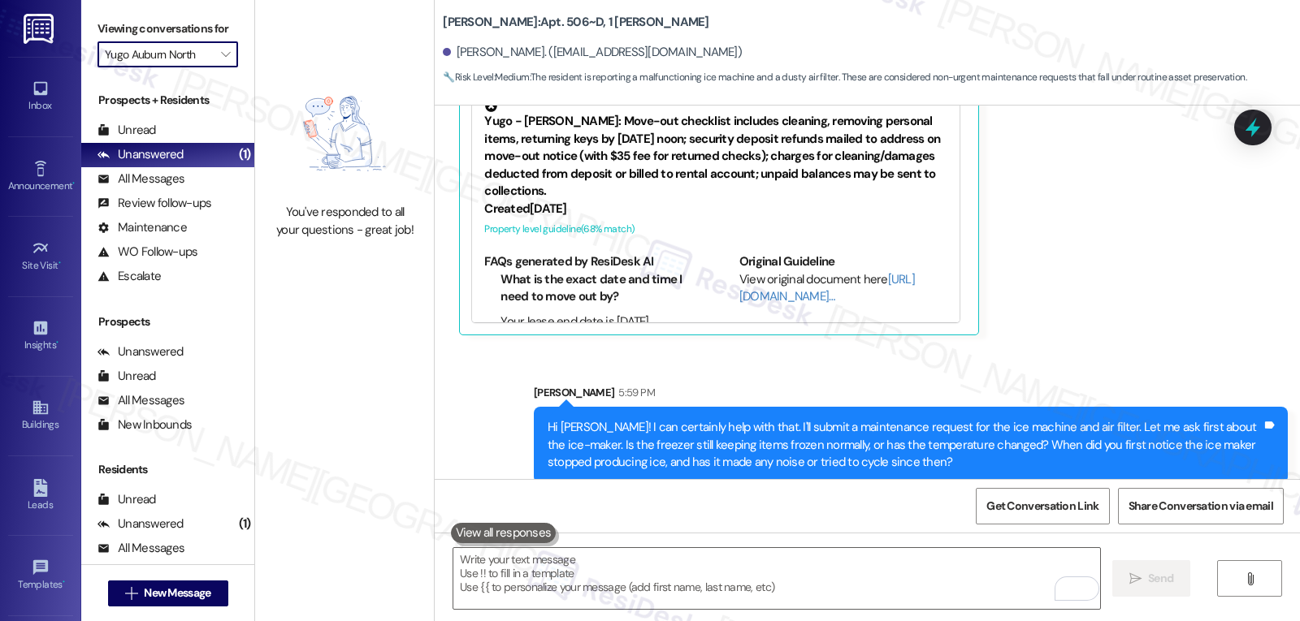
type input "Austin Corner"
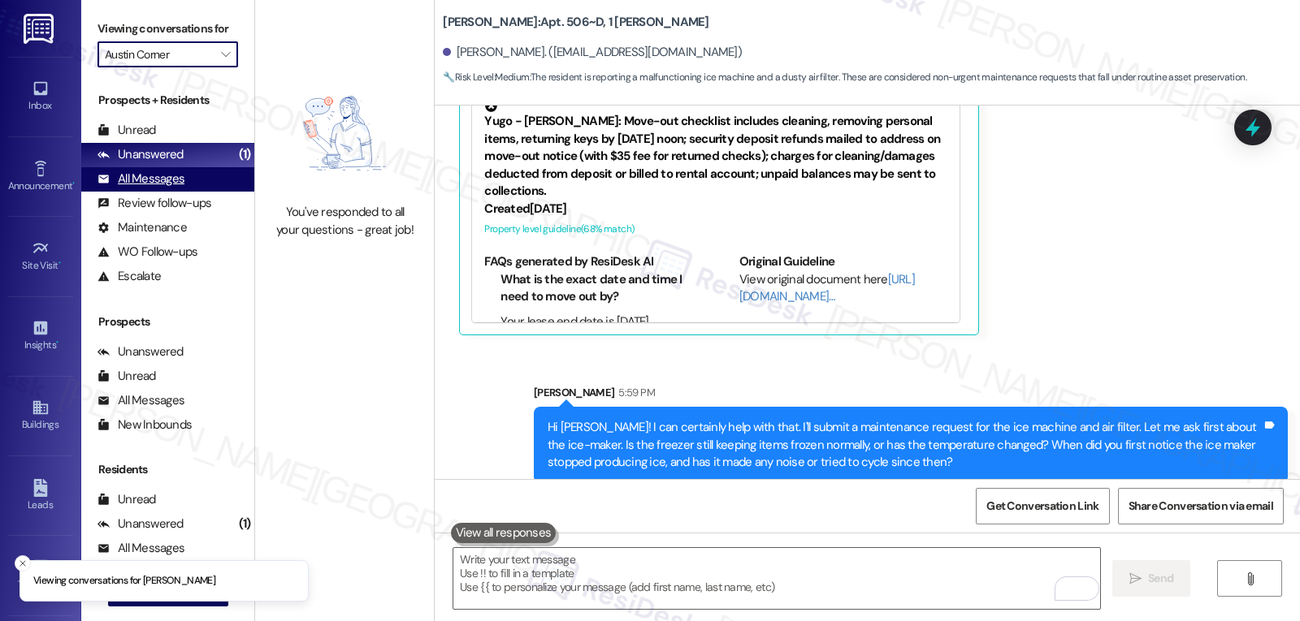
click at [175, 188] on div "All Messages" at bounding box center [140, 179] width 87 height 17
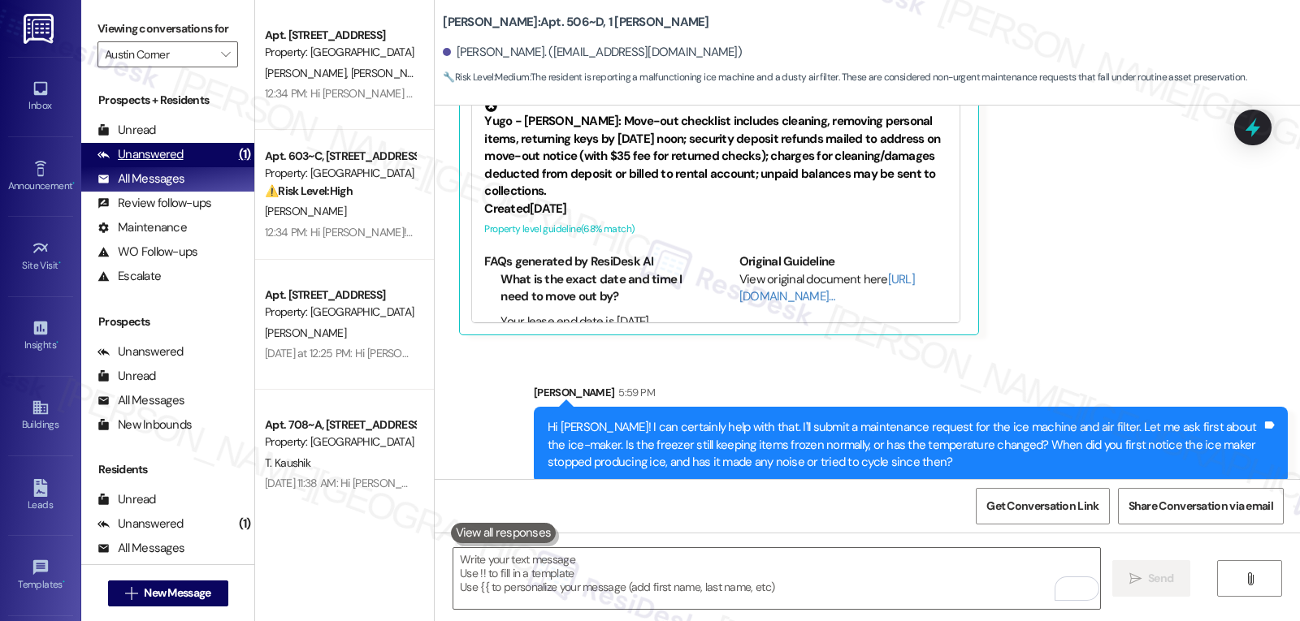
click at [175, 163] on div "Unanswered" at bounding box center [140, 154] width 86 height 17
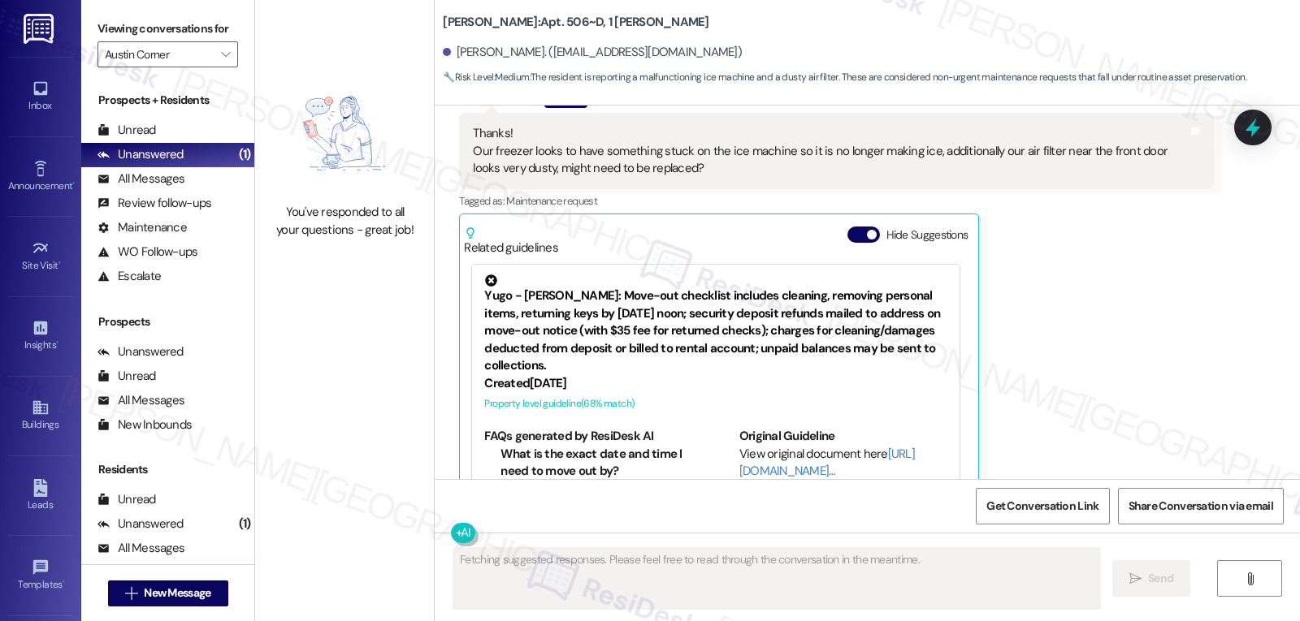
scroll to position [6448, 0]
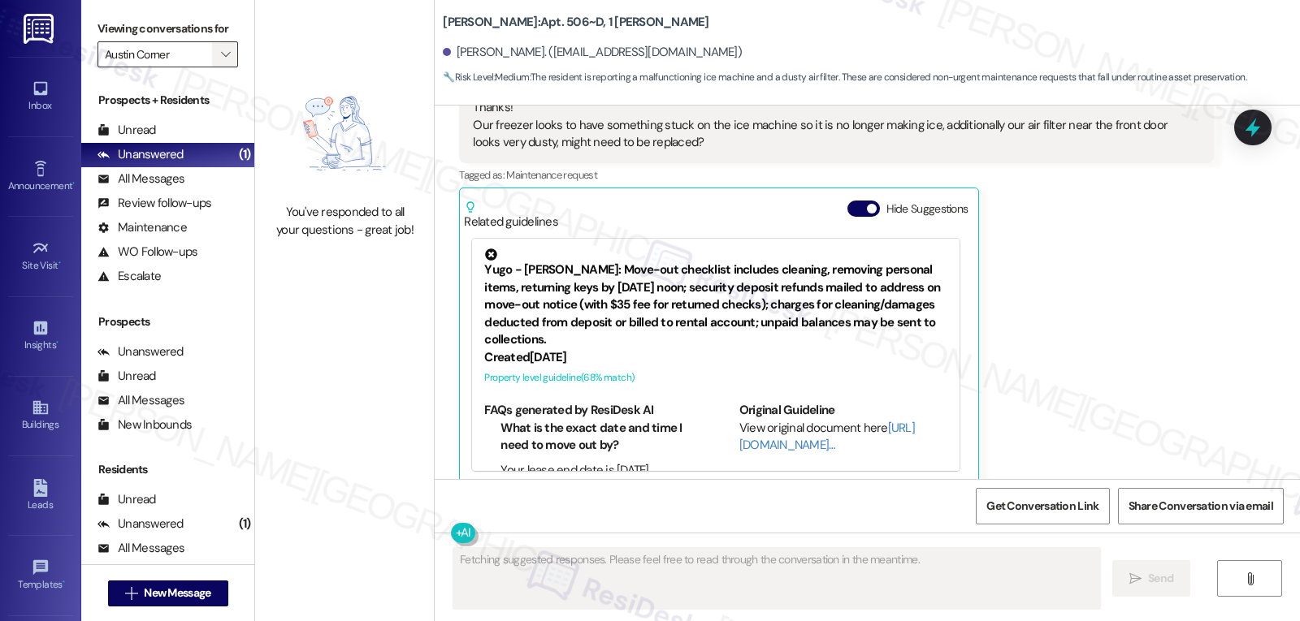
click at [221, 61] on icon "" at bounding box center [225, 54] width 9 height 13
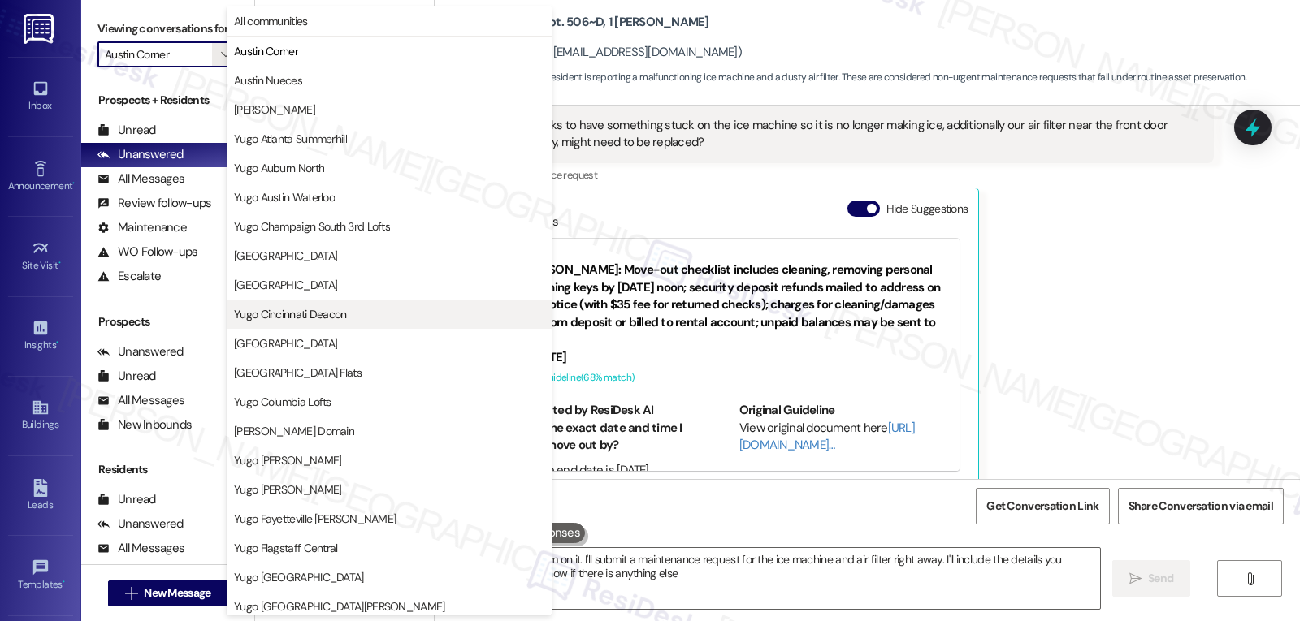
type textarea "Hi {{first_name}}! I'm on it. I'll submit a maintenance request for the ice mac…"
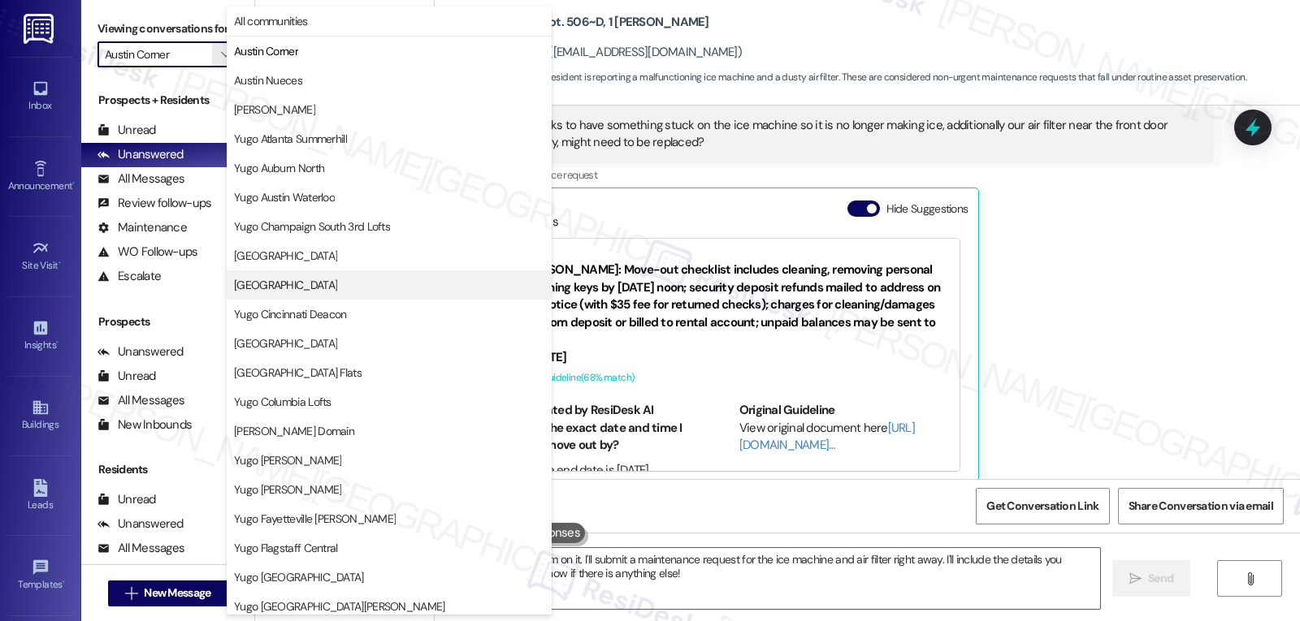
click at [312, 297] on button "[GEOGRAPHIC_DATA]" at bounding box center [389, 285] width 325 height 29
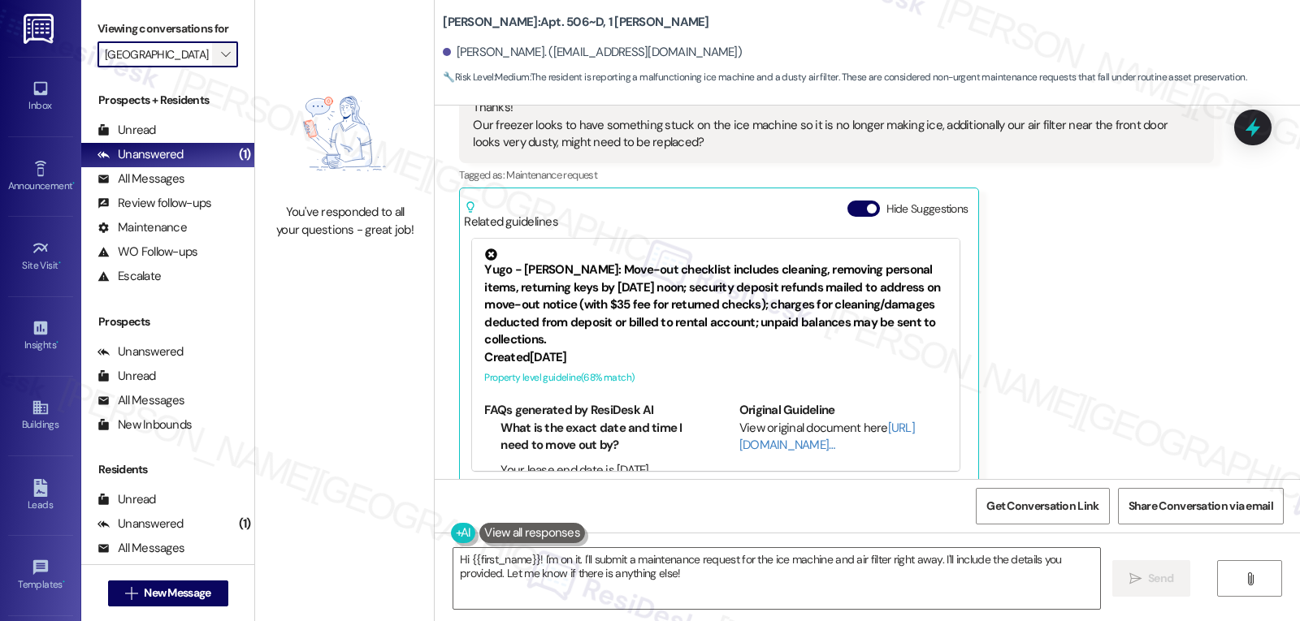
click at [221, 61] on icon "" at bounding box center [225, 54] width 9 height 13
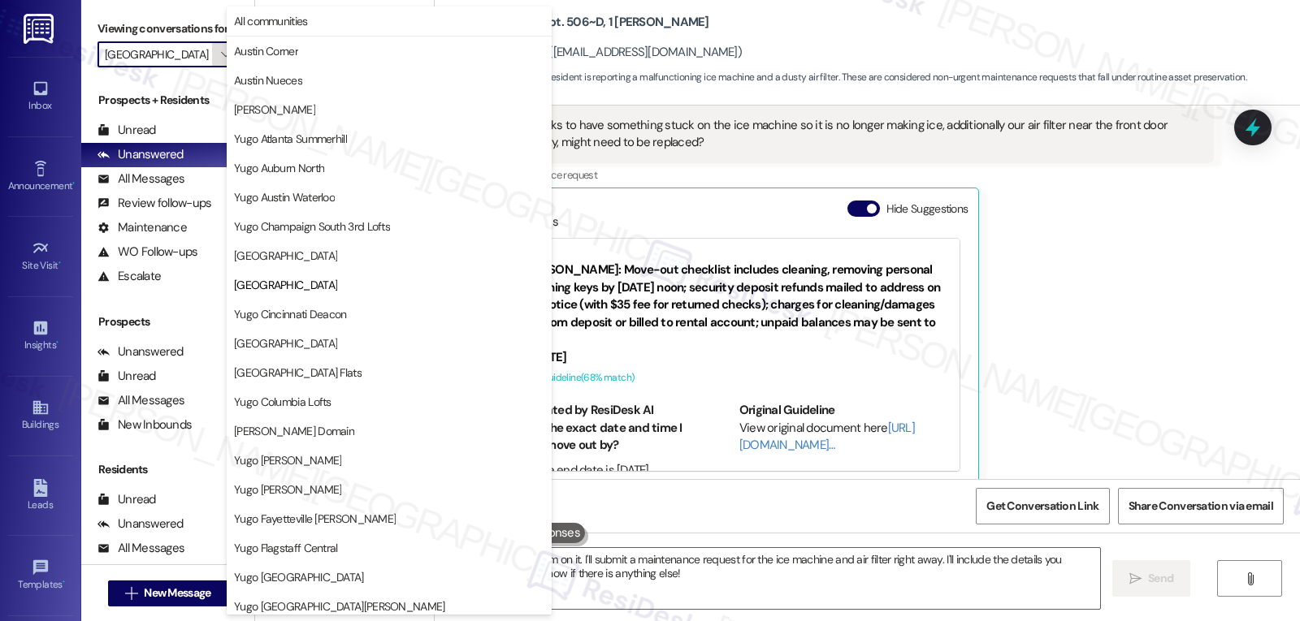
scroll to position [264, 0]
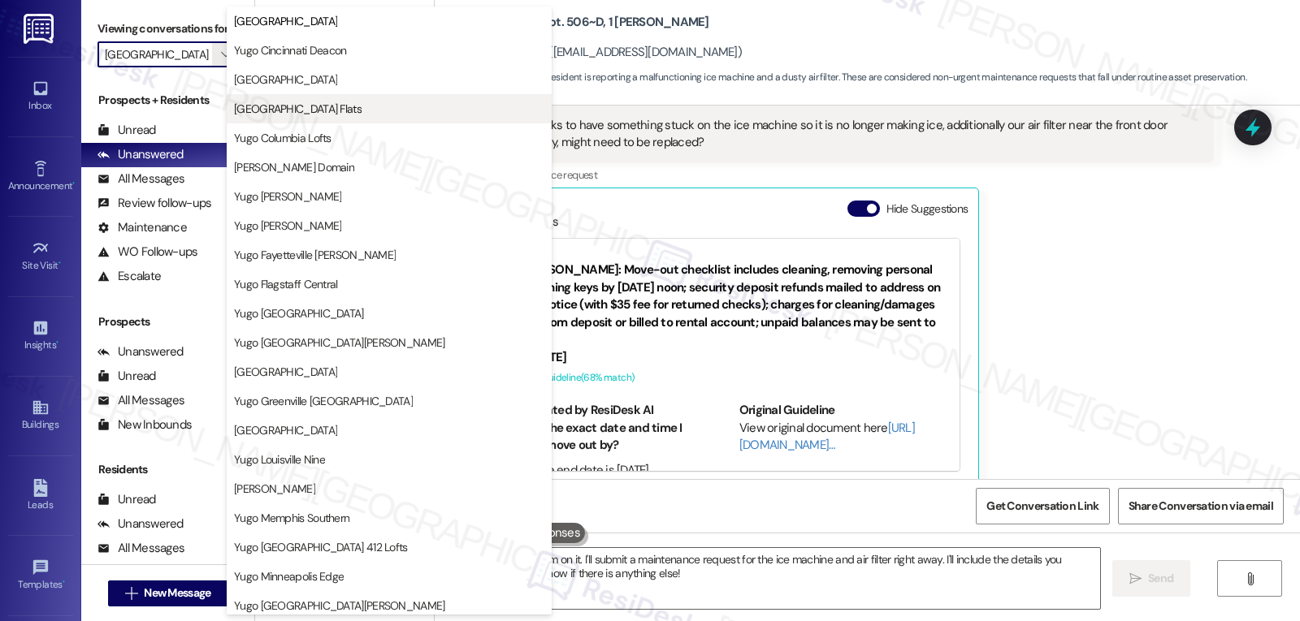
click at [293, 110] on span "[GEOGRAPHIC_DATA] Flats" at bounding box center [298, 109] width 128 height 16
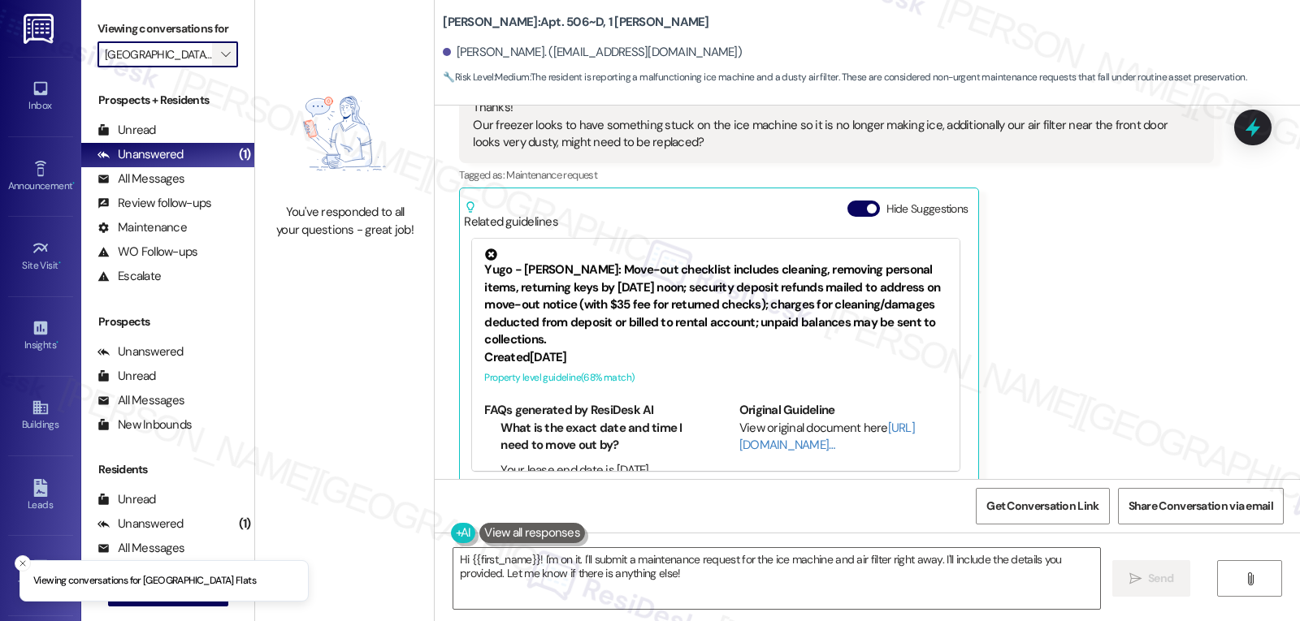
click at [221, 61] on icon "" at bounding box center [225, 54] width 9 height 13
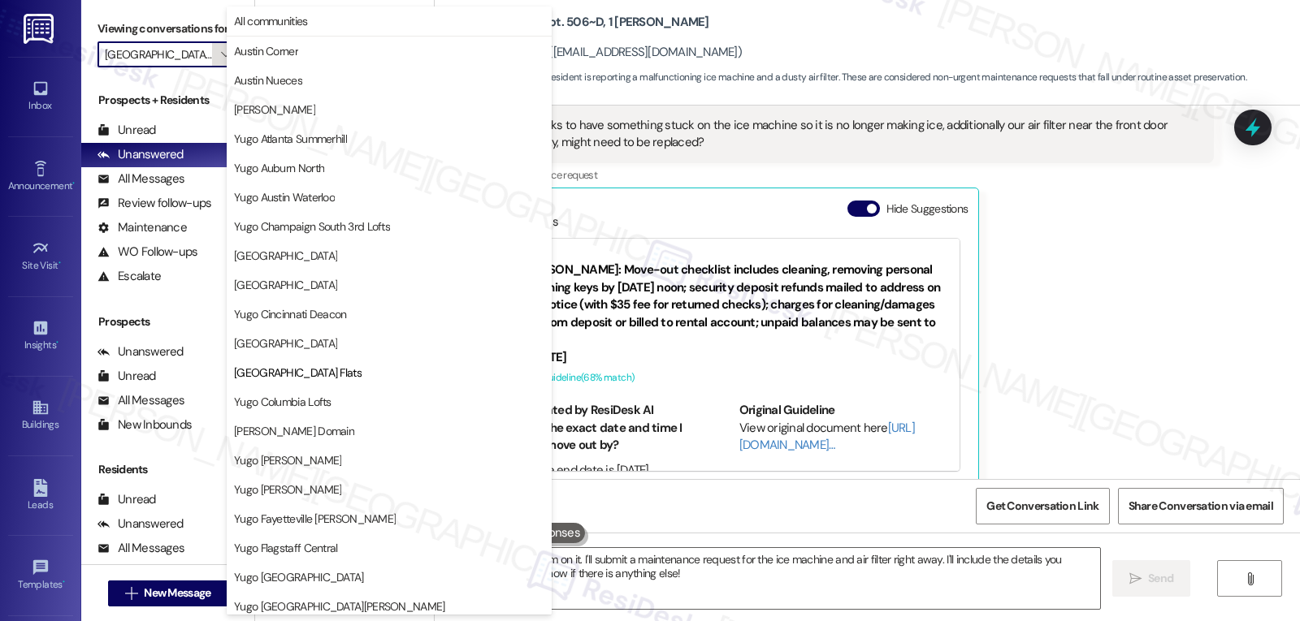
scroll to position [264, 0]
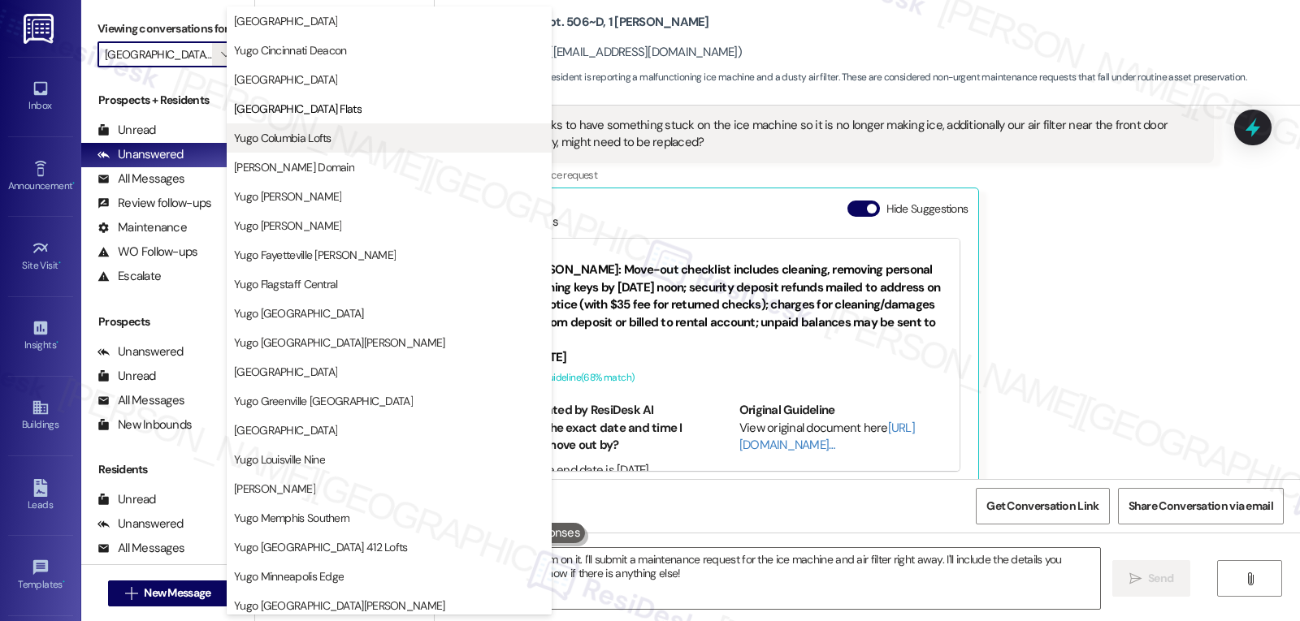
click at [303, 139] on span "Yugo Columbia Lofts" at bounding box center [282, 138] width 97 height 16
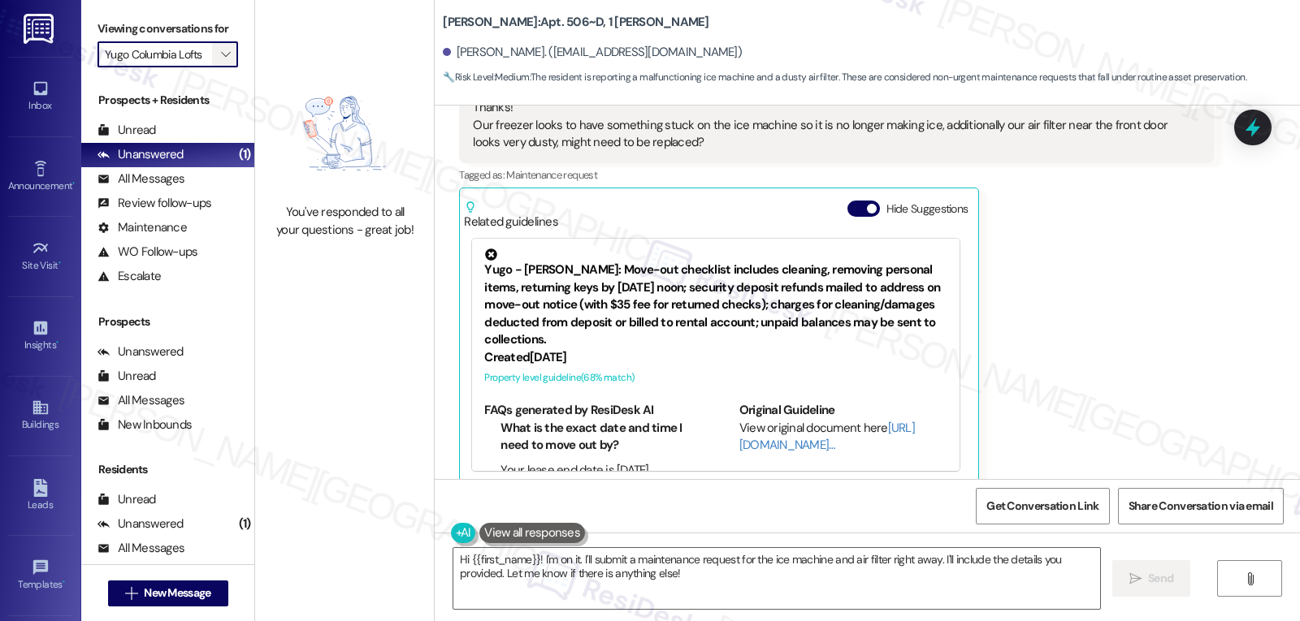
click at [218, 67] on span "" at bounding box center [225, 54] width 15 height 26
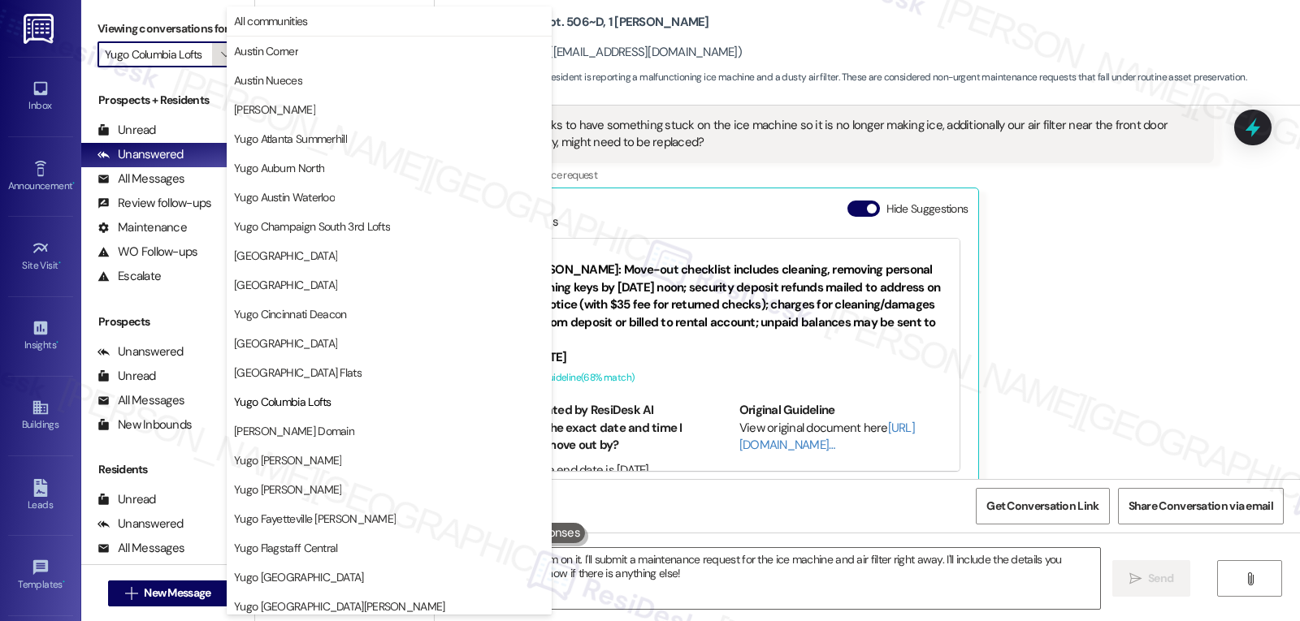
scroll to position [264, 0]
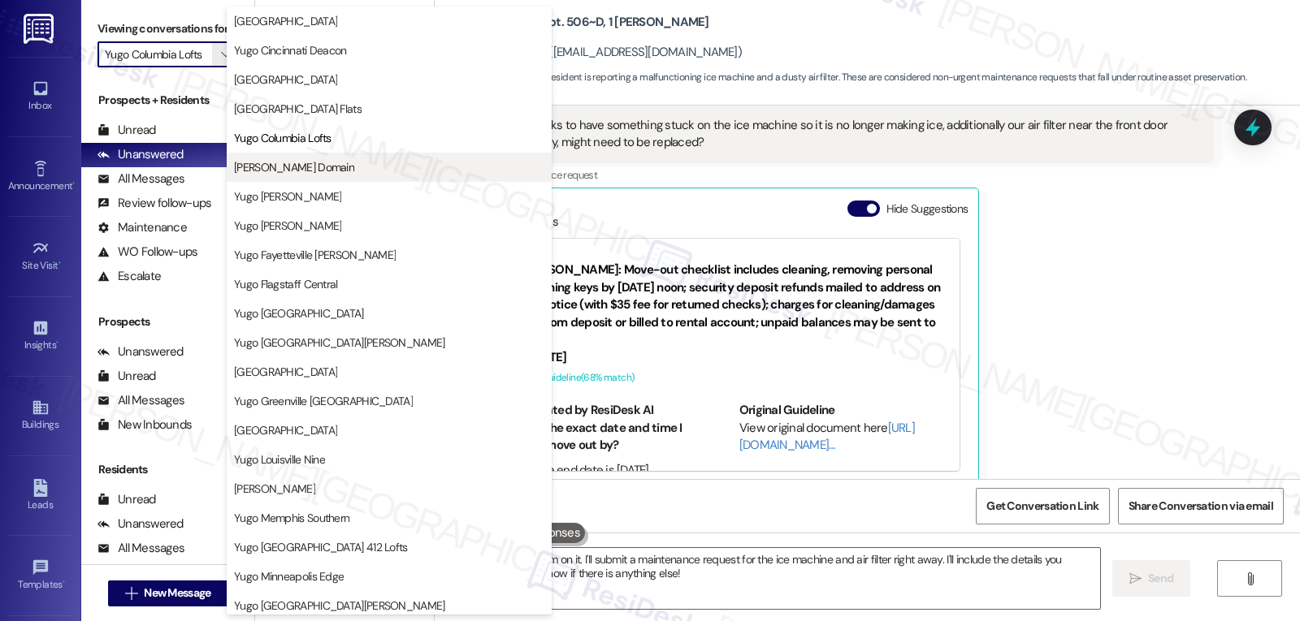
click at [307, 167] on span "[PERSON_NAME] Domain" at bounding box center [294, 167] width 120 height 16
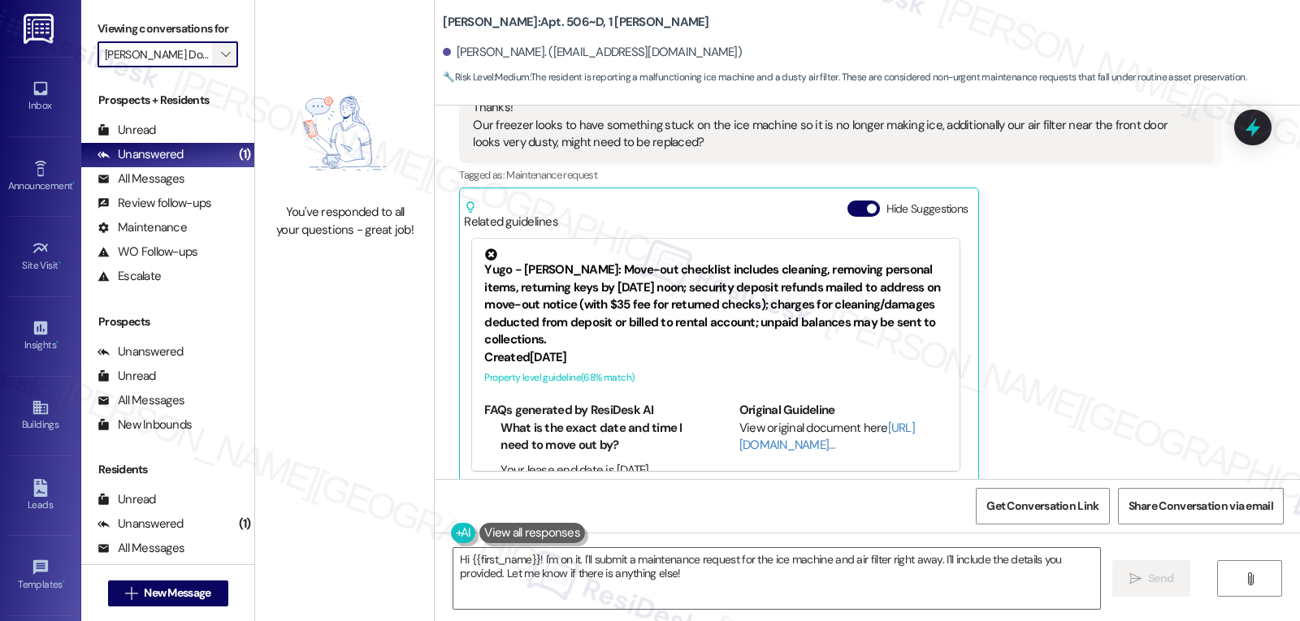
click at [218, 67] on span "" at bounding box center [225, 54] width 15 height 26
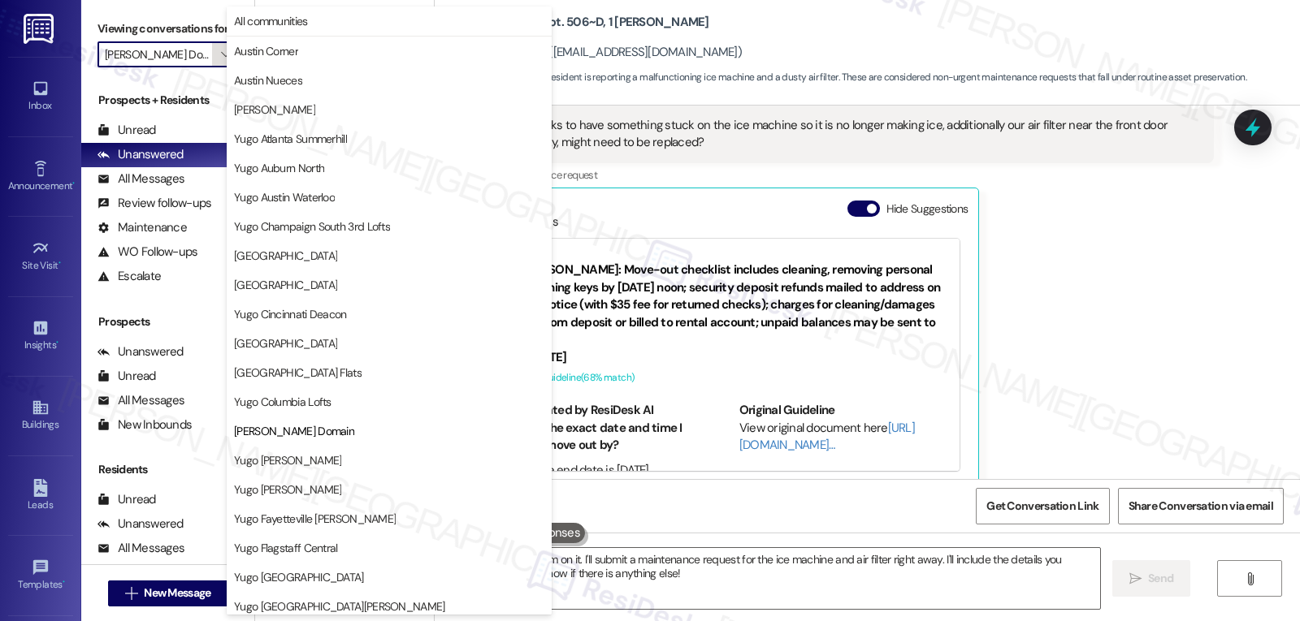
scroll to position [264, 0]
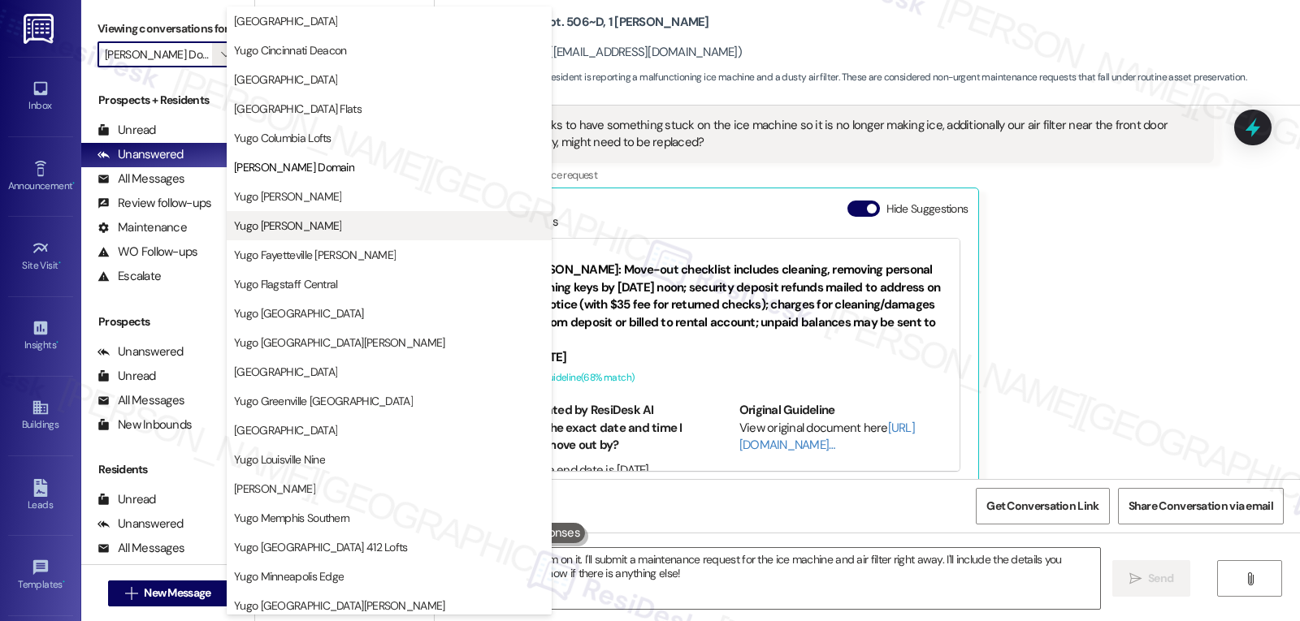
click at [283, 232] on span "Yugo [PERSON_NAME]" at bounding box center [287, 226] width 107 height 16
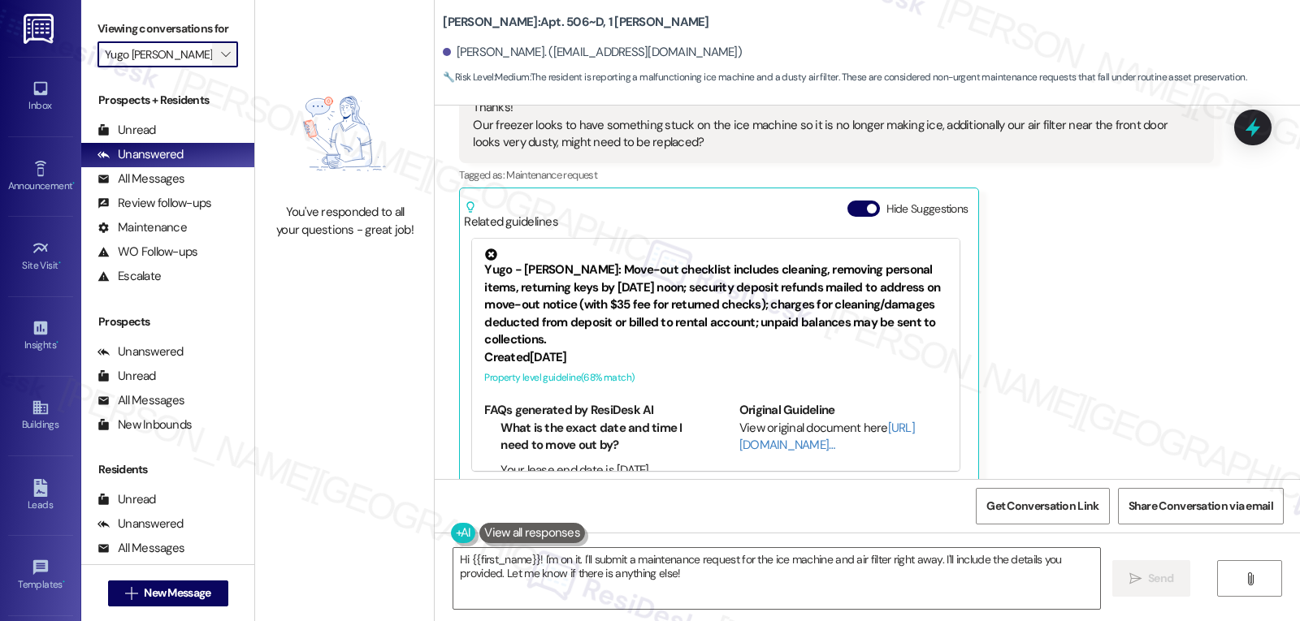
click at [221, 61] on icon "" at bounding box center [225, 54] width 9 height 13
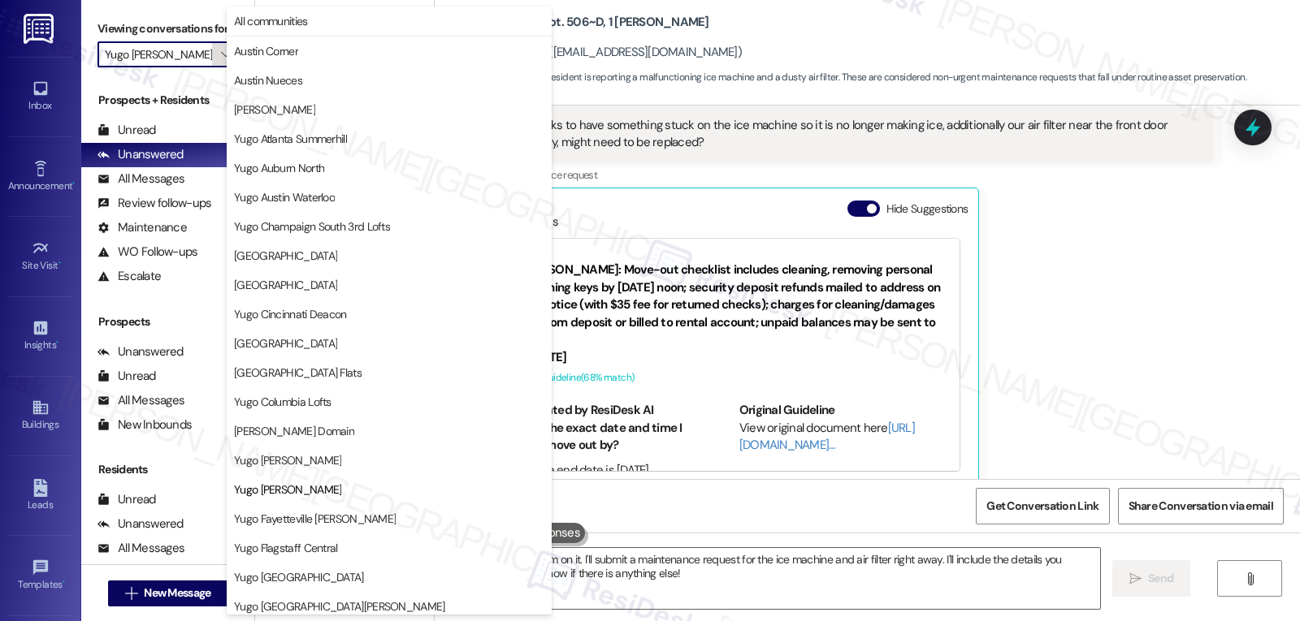
scroll to position [264, 0]
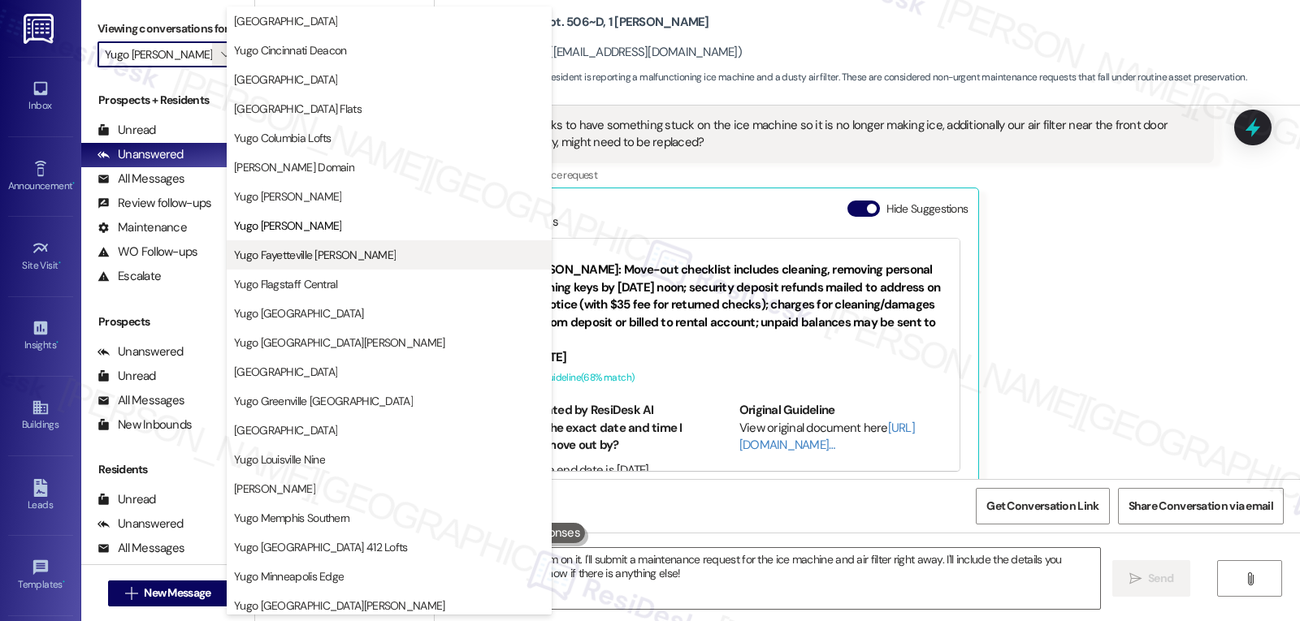
click at [310, 254] on span "Yugo Fayetteville [PERSON_NAME]" at bounding box center [315, 255] width 162 height 16
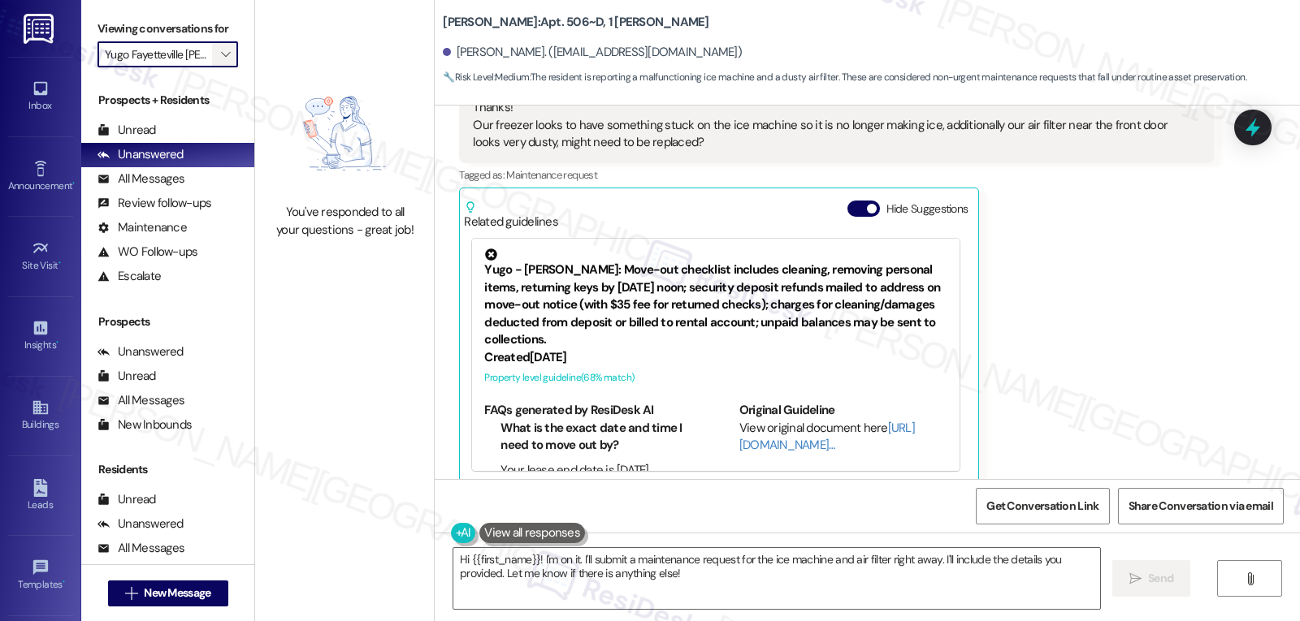
click at [221, 61] on icon "" at bounding box center [225, 54] width 9 height 13
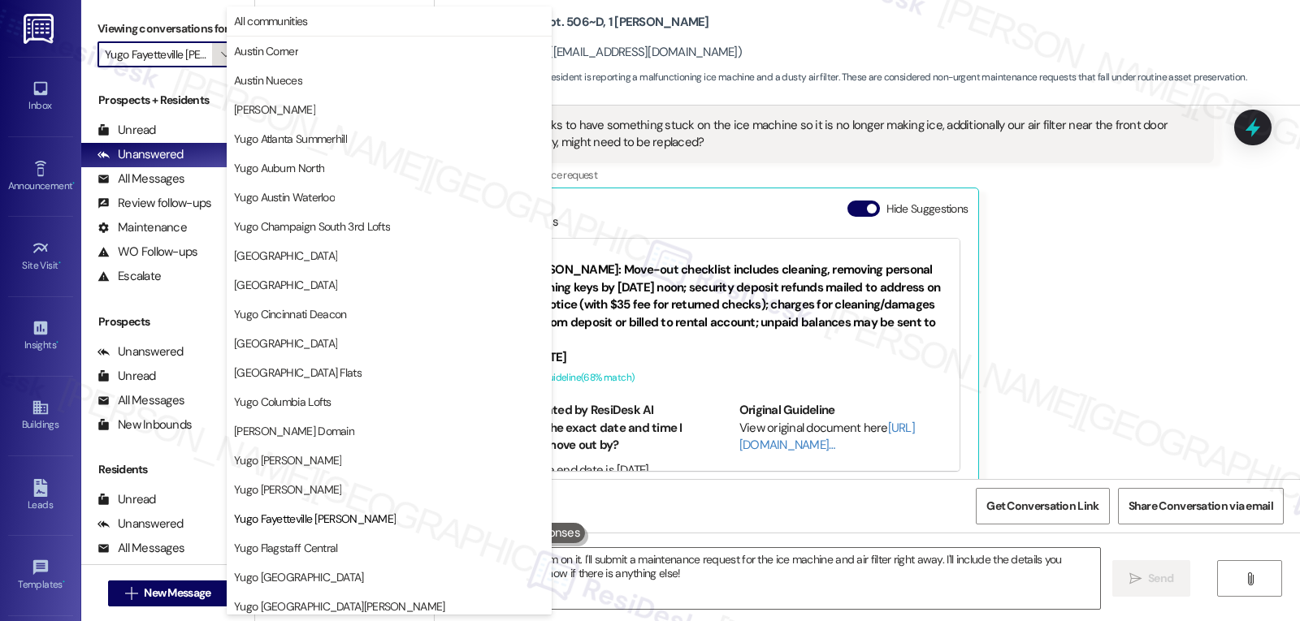
scroll to position [264, 0]
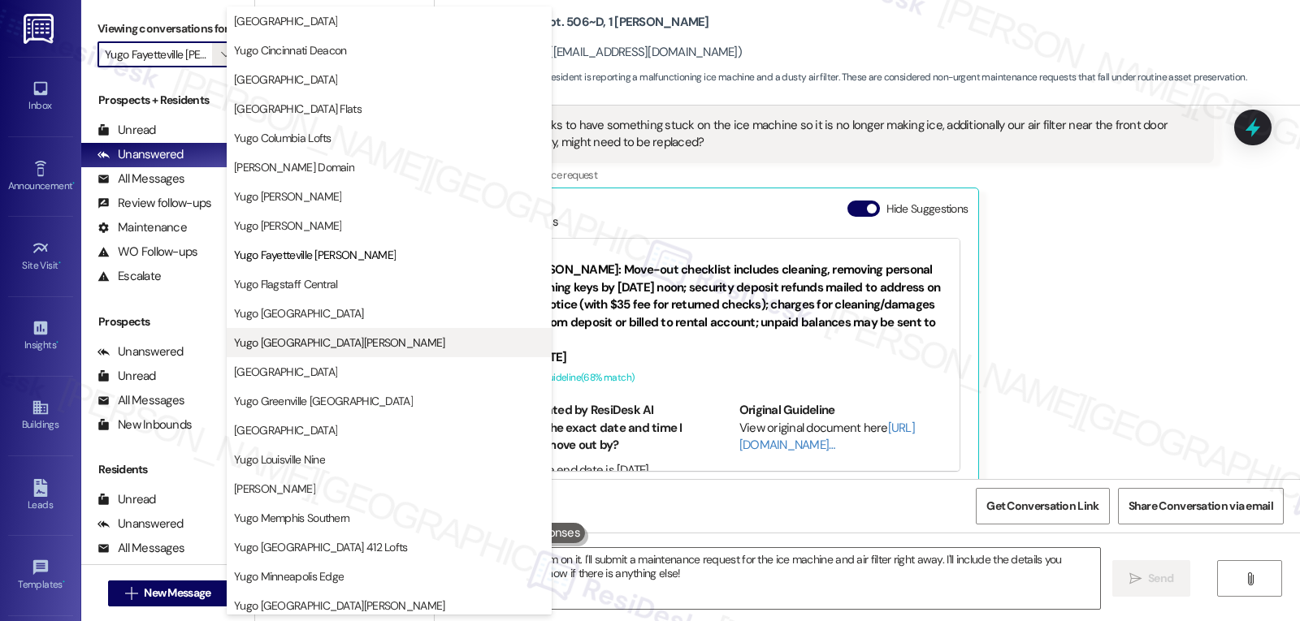
click at [301, 353] on button "Yugo [GEOGRAPHIC_DATA][PERSON_NAME]" at bounding box center [389, 342] width 325 height 29
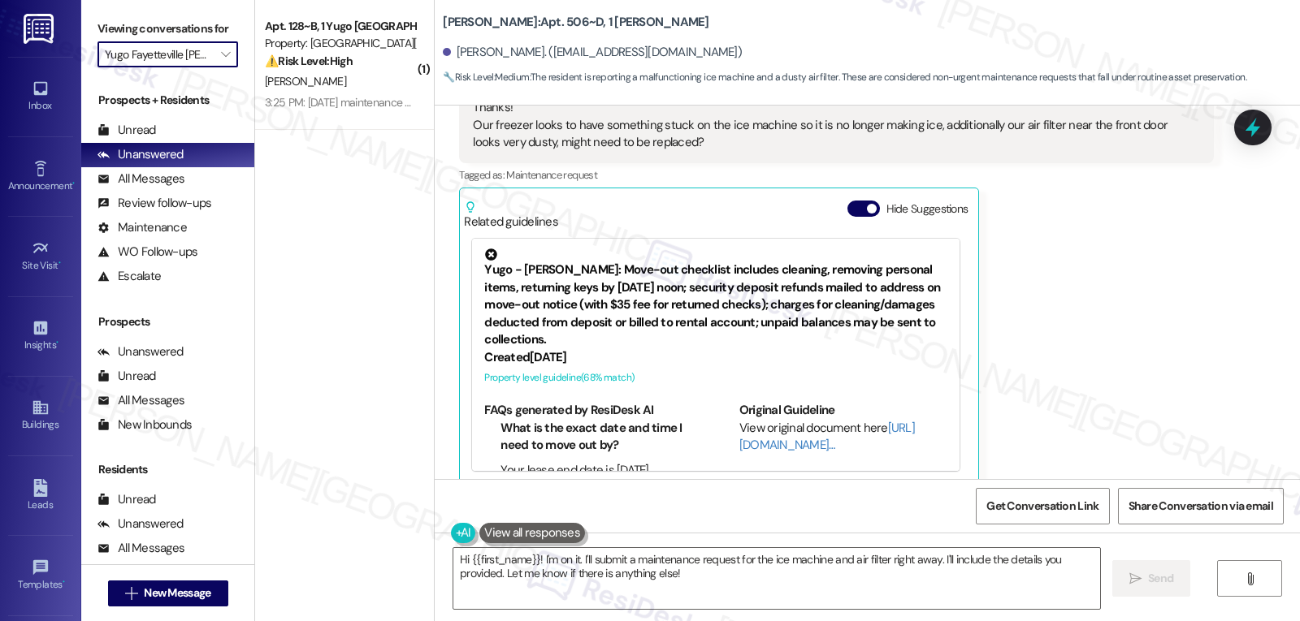
type input "Yugo [GEOGRAPHIC_DATA][PERSON_NAME]"
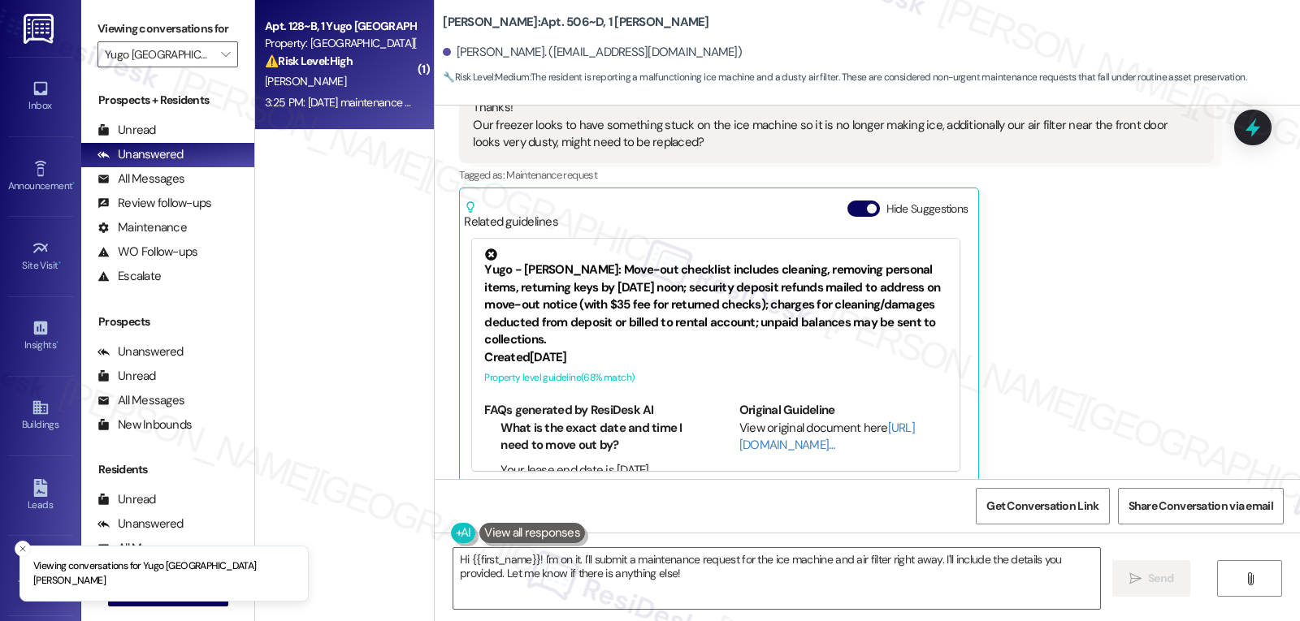
click at [384, 89] on div "[PERSON_NAME]" at bounding box center [340, 81] width 154 height 20
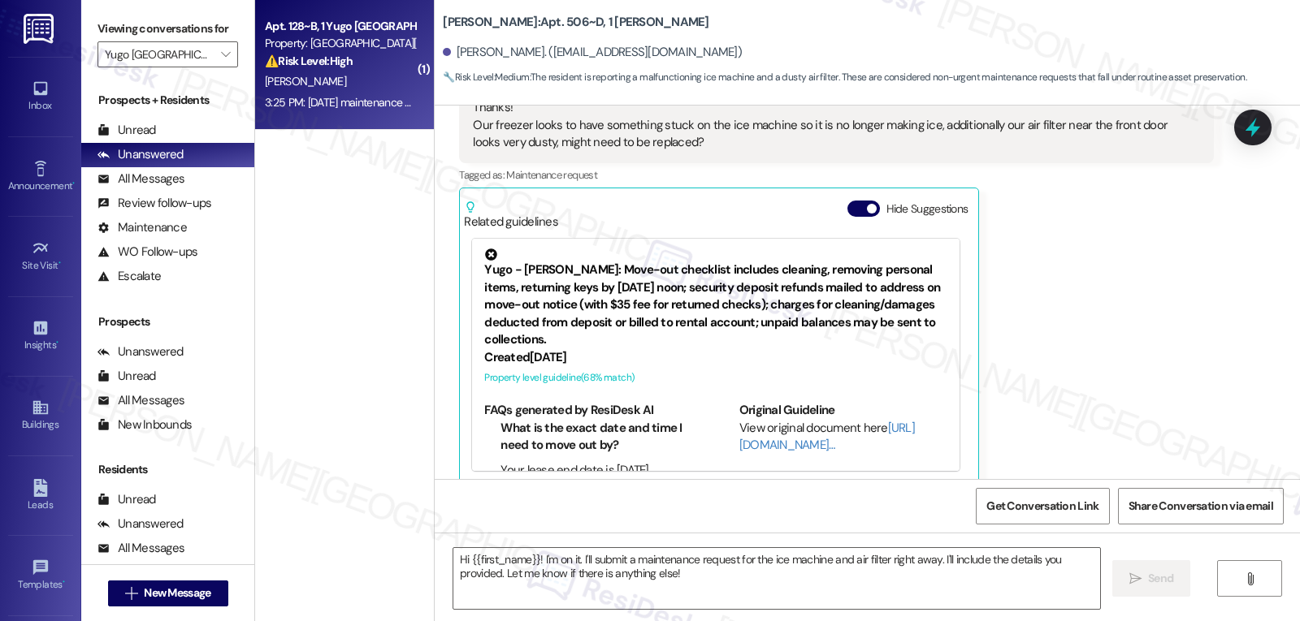
type textarea "Fetching suggested responses. Please feel free to read through the conversation…"
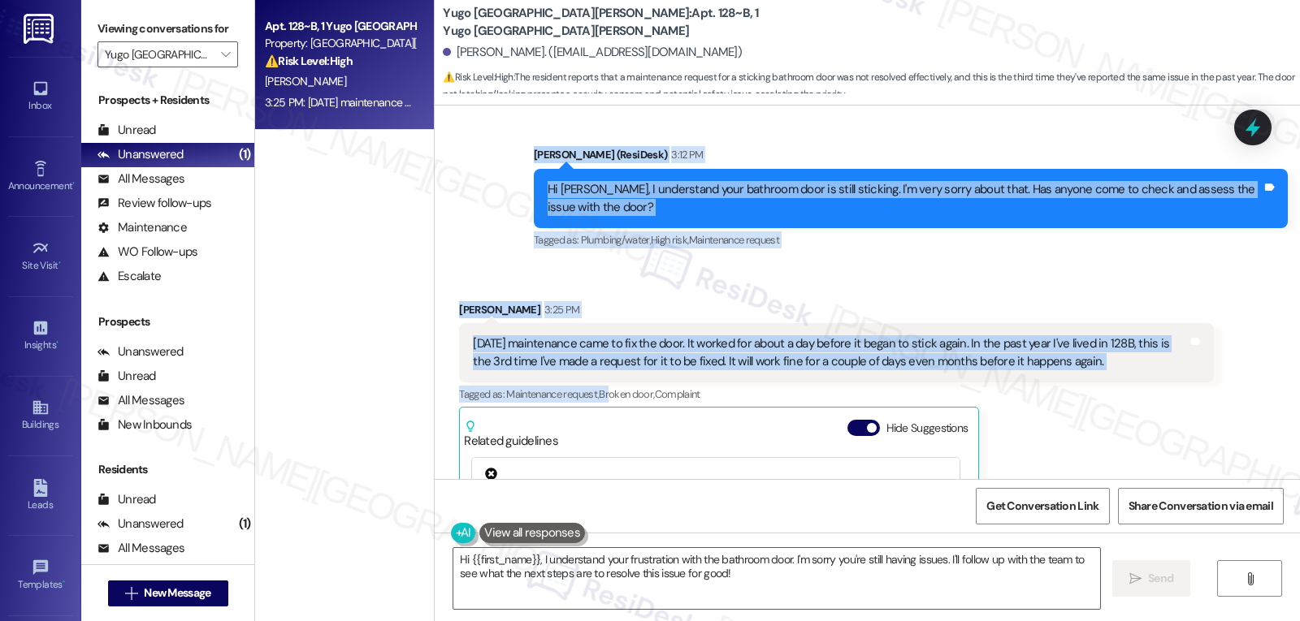
scroll to position [4253, 0]
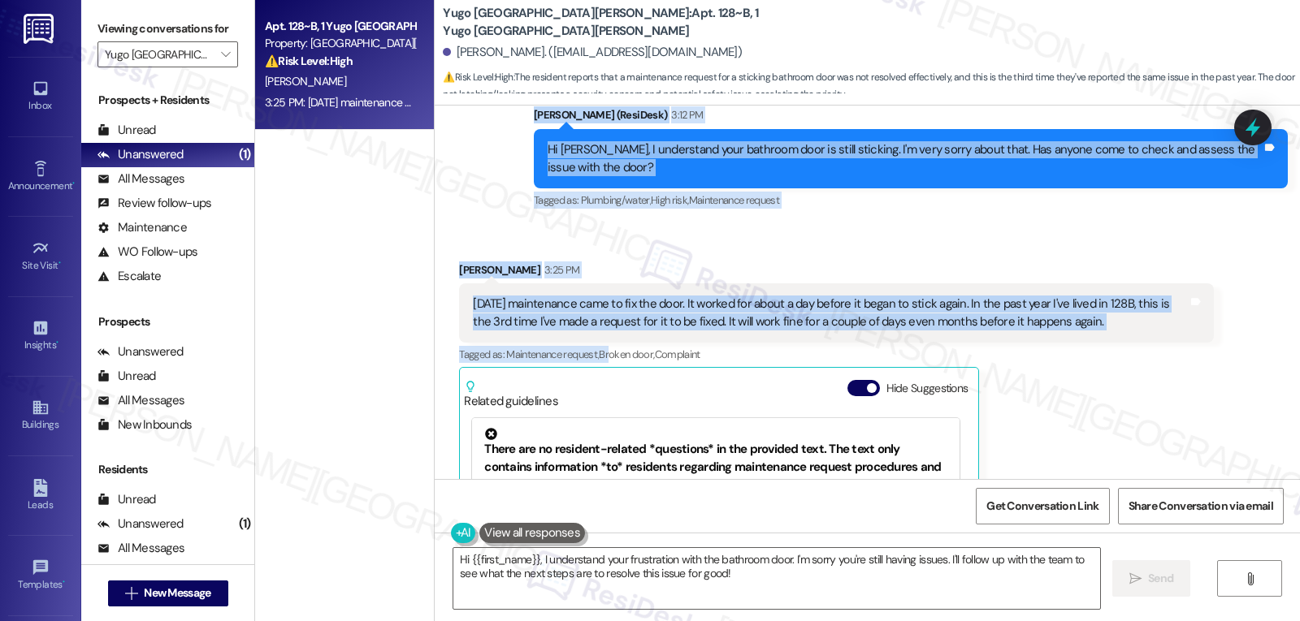
drag, startPoint x: 522, startPoint y: 265, endPoint x: 1149, endPoint y: 295, distance: 627.8
click at [1149, 295] on div "Survey, sent via SMS Residesk Automated Survey [DATE] 12:38 PM Hi Aliah, I'm on…" at bounding box center [867, 293] width 865 height 374
copy div "Residesk Automated Survey 12:34 PM Hi [PERSON_NAME]! I'm checking in on your la…"
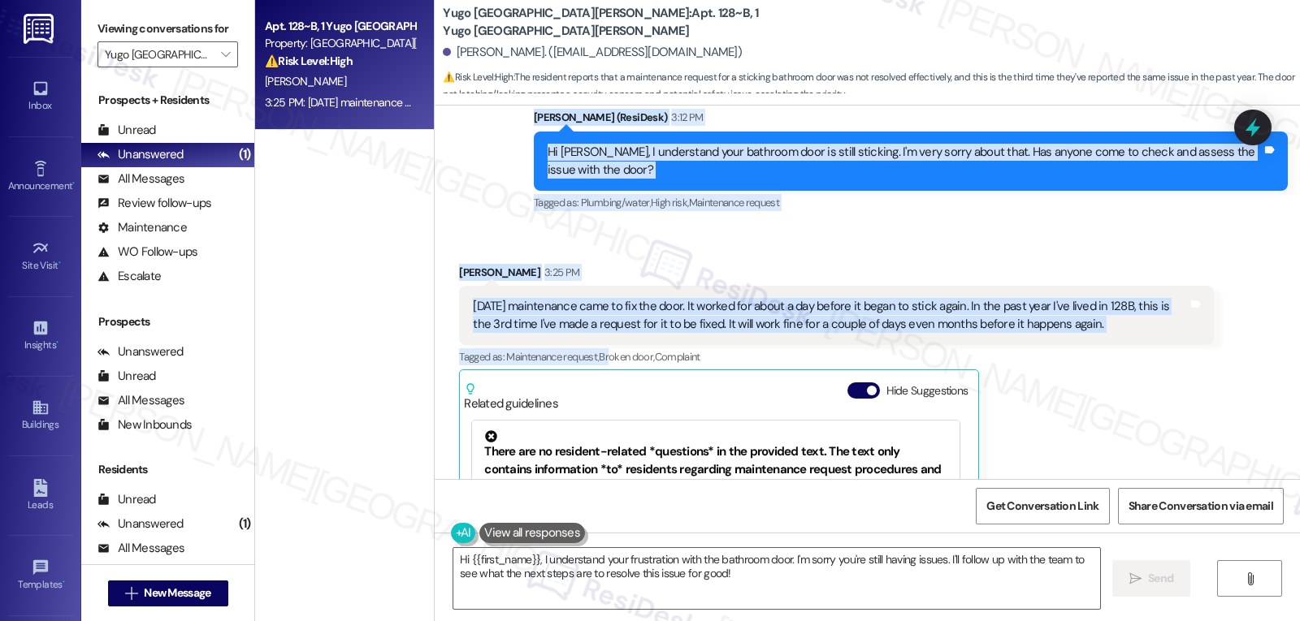
scroll to position [4090, 0]
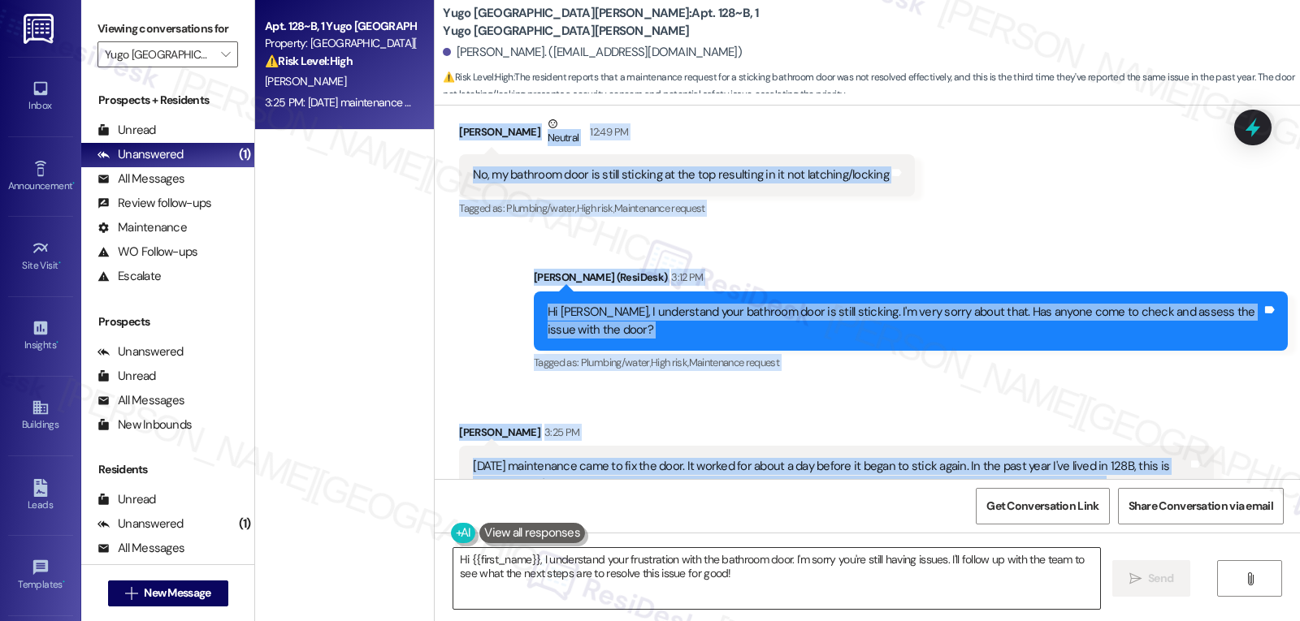
click at [789, 568] on textarea "Hi {{first_name}}, I understand your frustration with the bathroom door. I'm so…" at bounding box center [776, 578] width 647 height 61
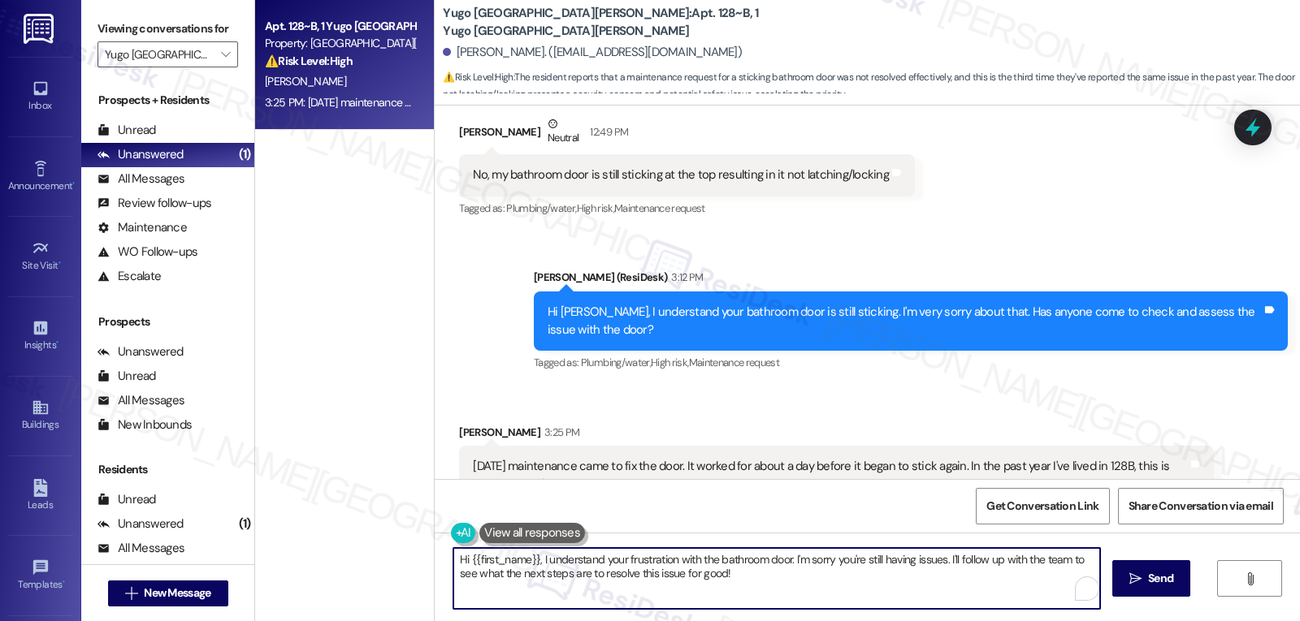
paste textarea "Aliah, I understand it’s frustrating that the bathroom door keeps sticking even…"
click at [950, 564] on textarea "Hi [PERSON_NAME], I understand it’s frustrating that the bathroom door keeps st…" at bounding box center [776, 578] width 647 height 61
paste textarea "several repairs this past year. Just to confirm, it always comes back the same …"
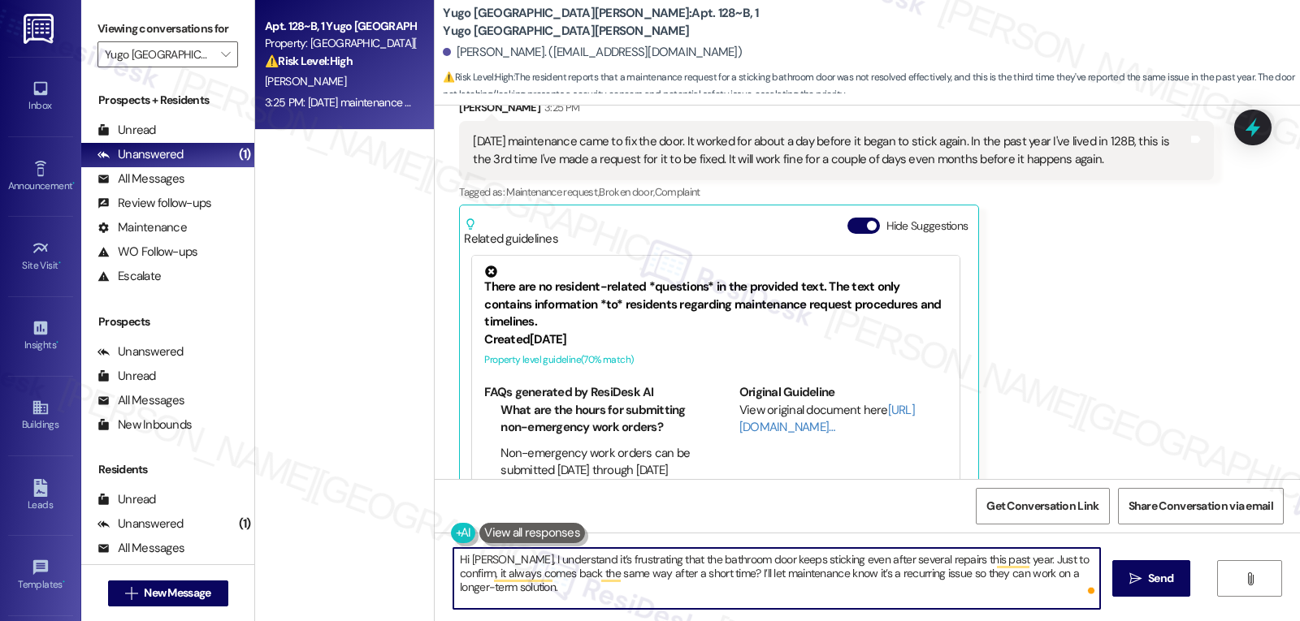
scroll to position [39, 0]
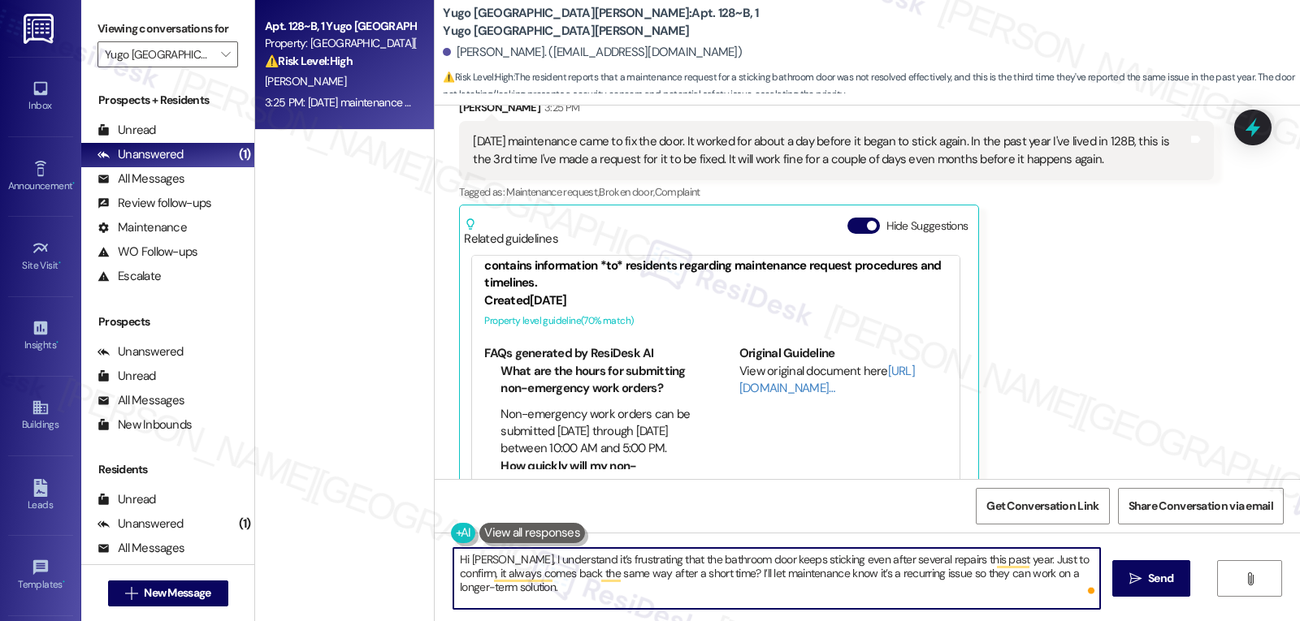
click at [752, 594] on textarea "Hi [PERSON_NAME], I understand it’s frustrating that the bathroom door keeps st…" at bounding box center [776, 578] width 647 height 61
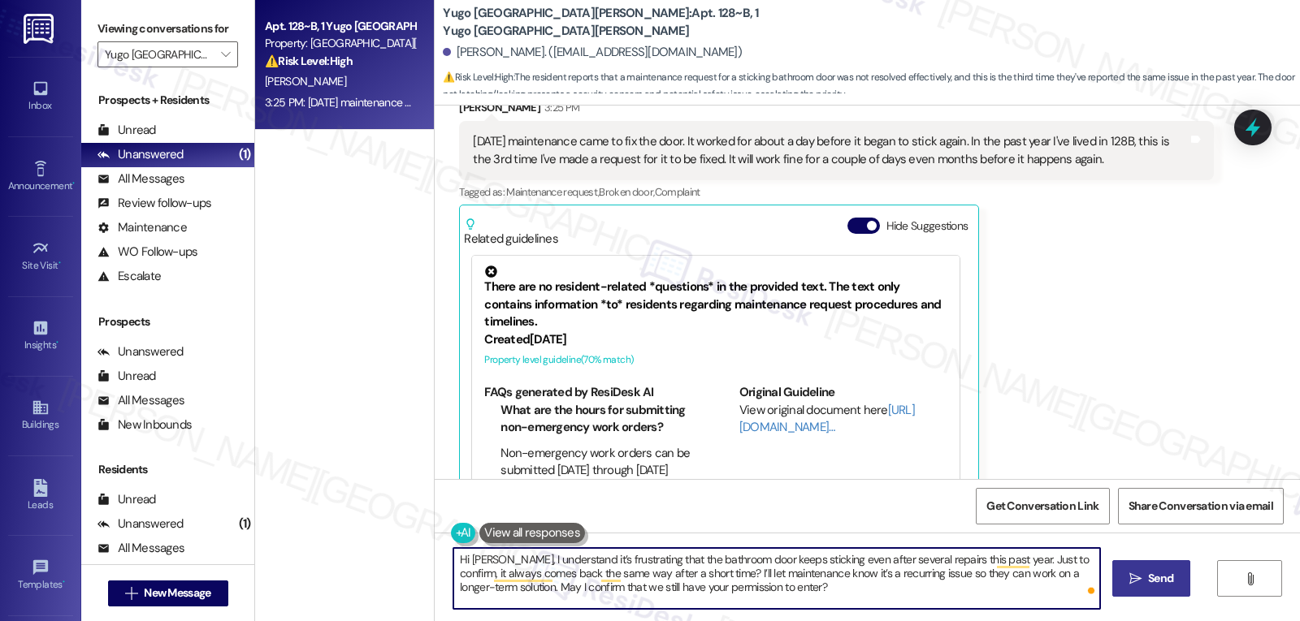
type textarea "Hi [PERSON_NAME], I understand it’s frustrating that the bathroom door keeps st…"
click at [1131, 581] on icon "" at bounding box center [1135, 579] width 12 height 13
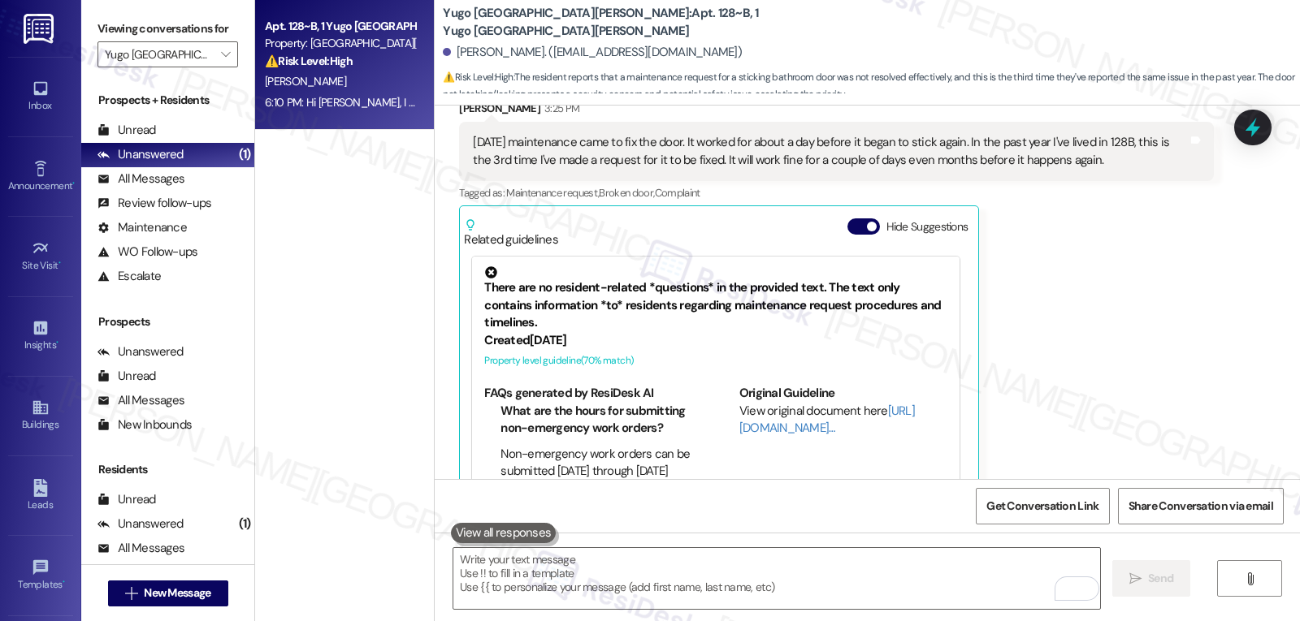
scroll to position [4563, 0]
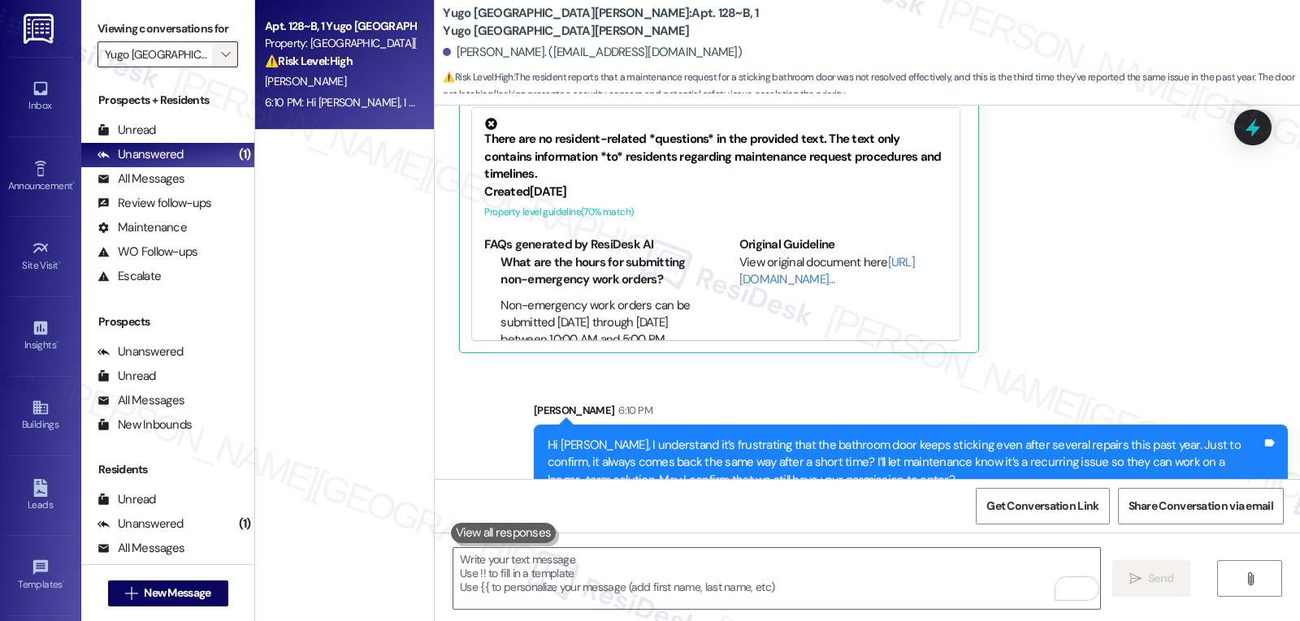
click at [223, 67] on button "" at bounding box center [225, 54] width 26 height 26
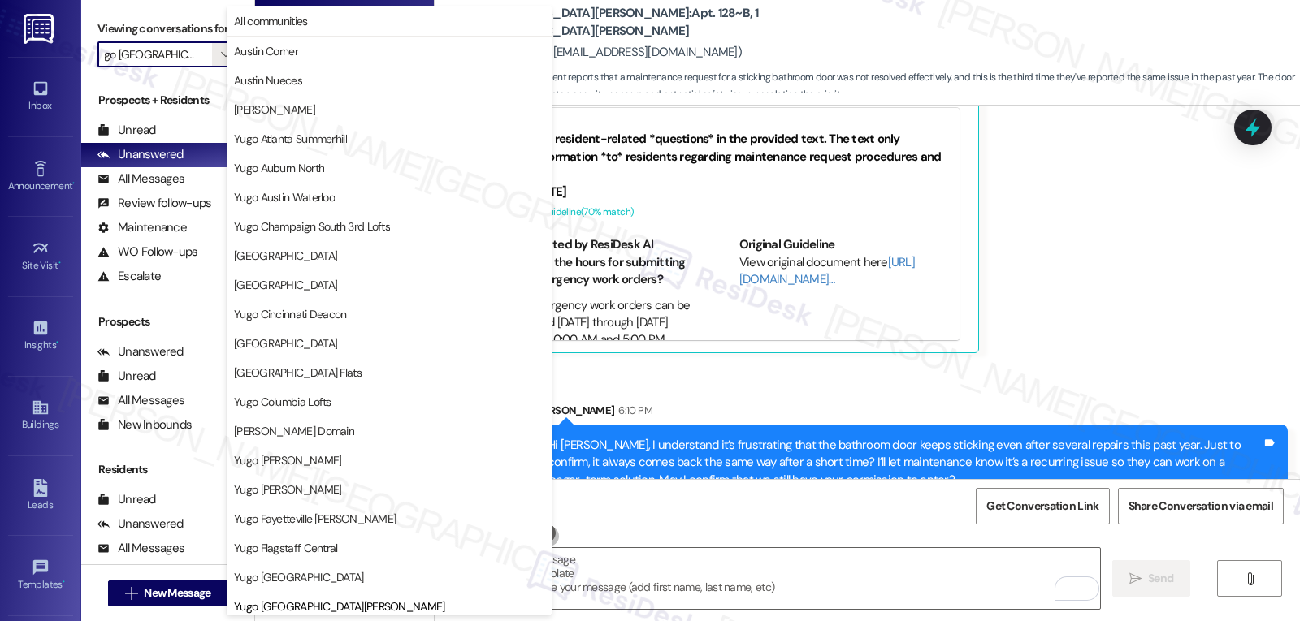
scroll to position [556, 0]
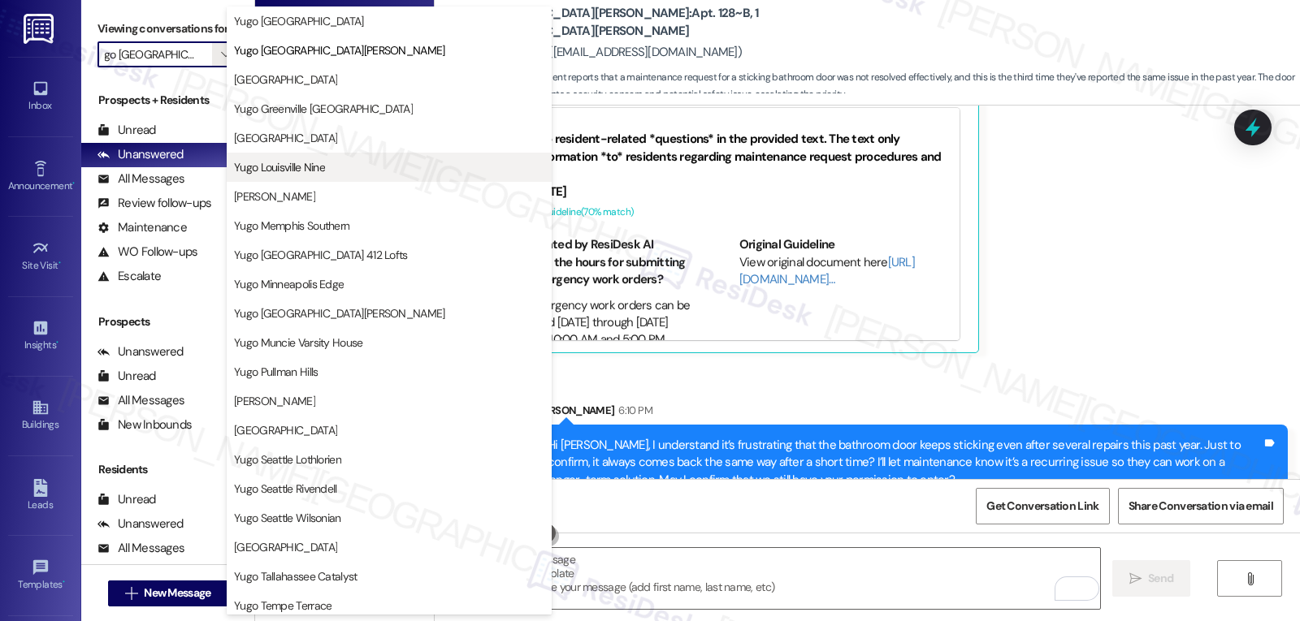
click at [289, 170] on span "Yugo Louisville Nine" at bounding box center [279, 167] width 91 height 16
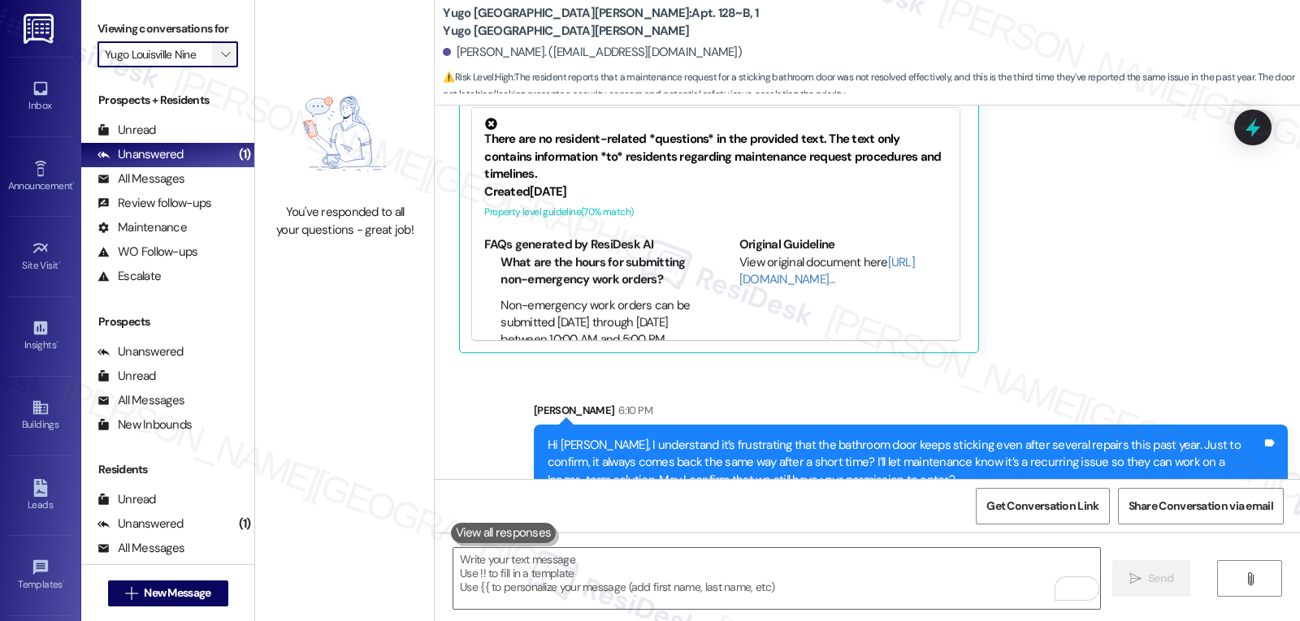
click at [220, 67] on span "" at bounding box center [225, 54] width 15 height 26
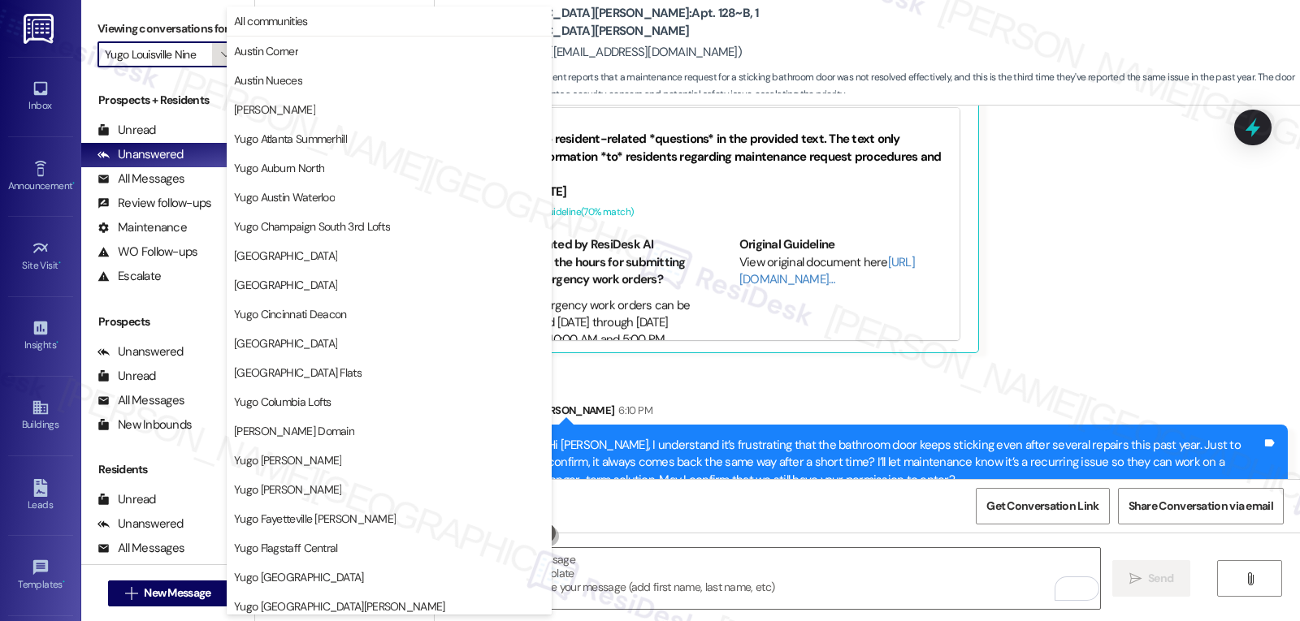
scroll to position [556, 0]
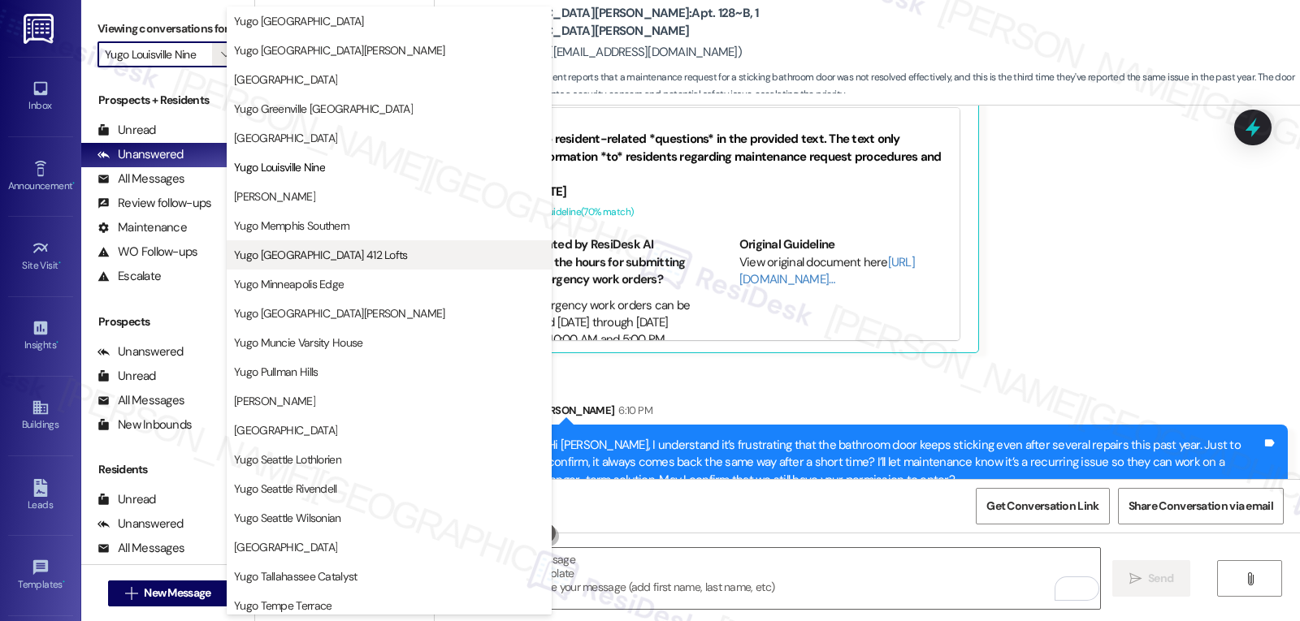
click at [350, 255] on span "Yugo [GEOGRAPHIC_DATA] 412 Lofts" at bounding box center [321, 255] width 174 height 16
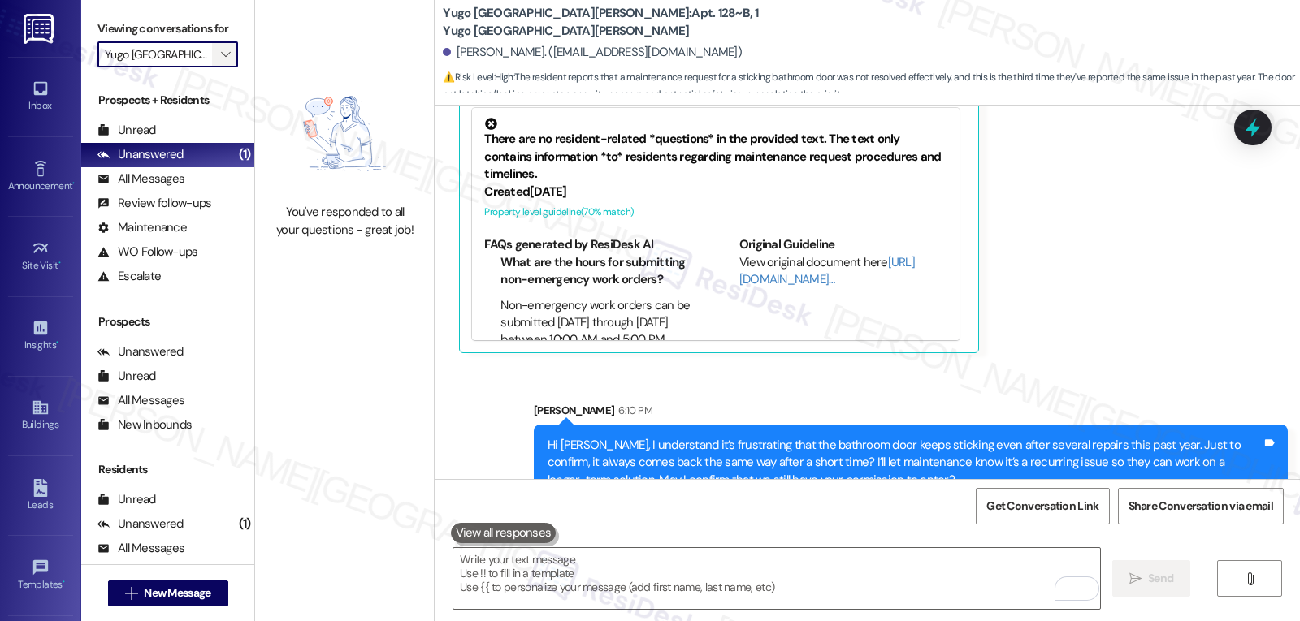
click at [220, 67] on span "" at bounding box center [225, 54] width 15 height 26
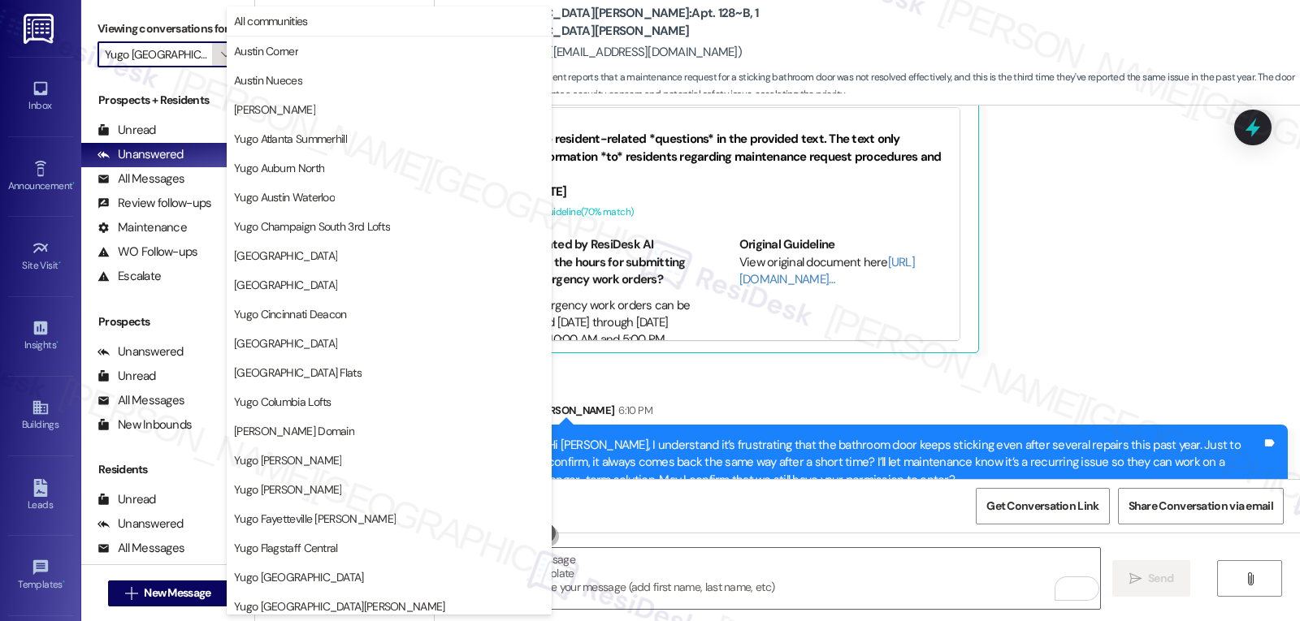
scroll to position [556, 0]
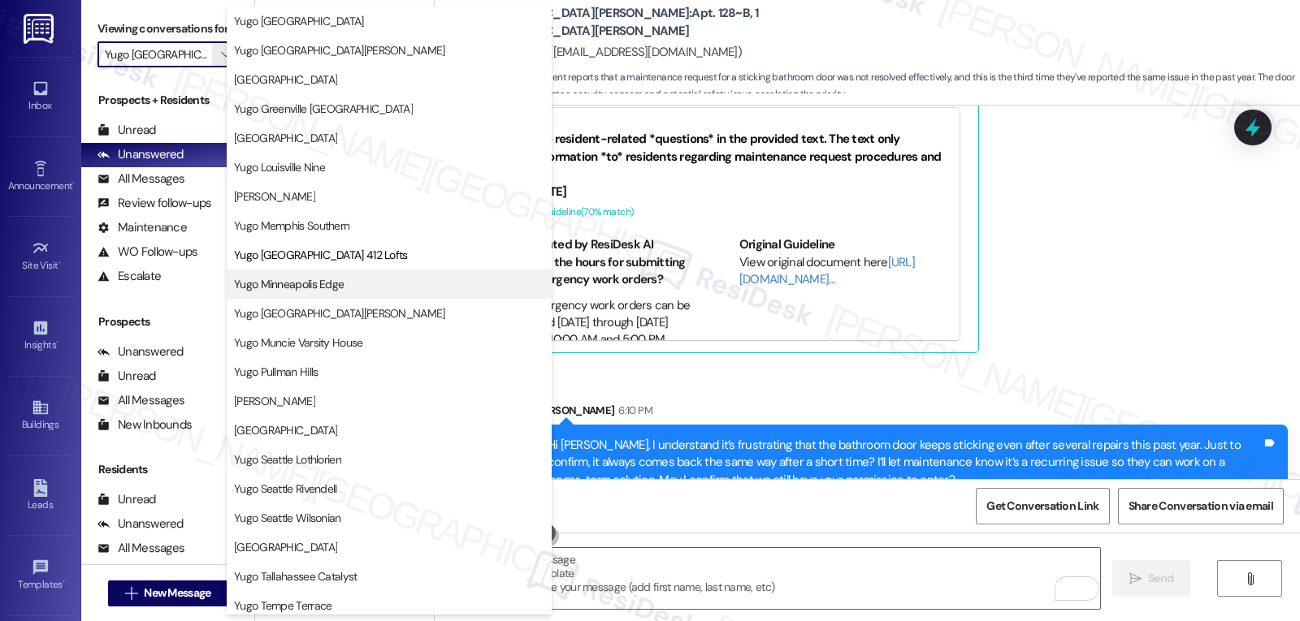
click at [334, 275] on button "Yugo Minneapolis Edge" at bounding box center [389, 284] width 325 height 29
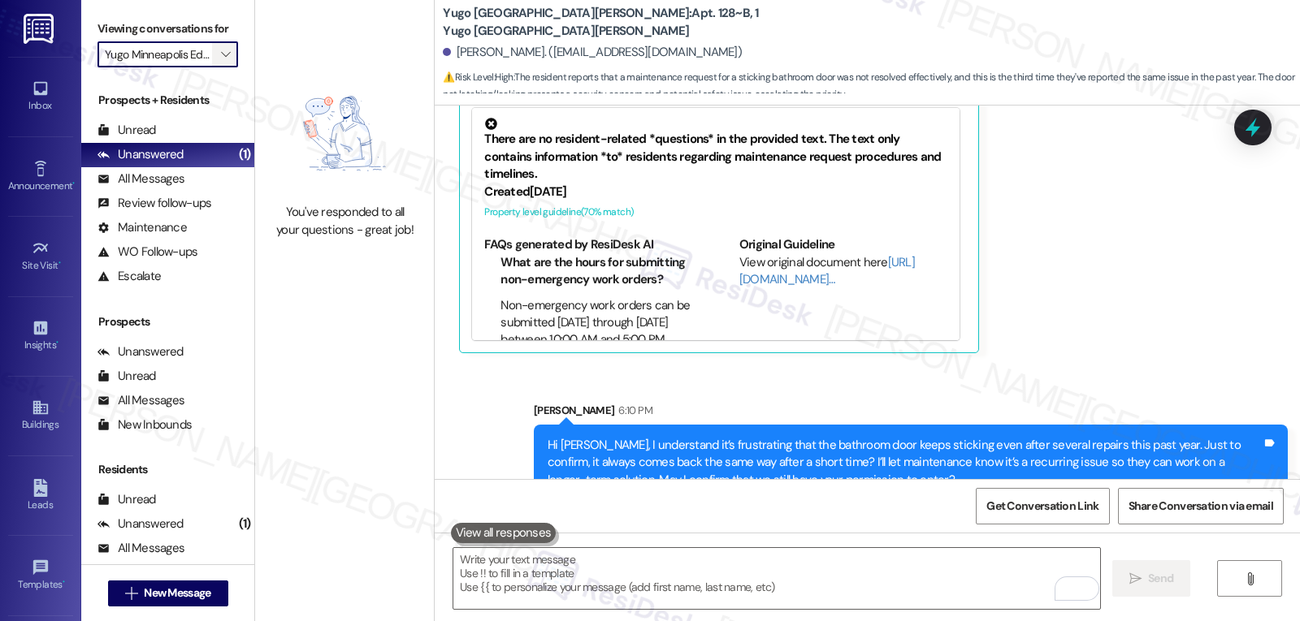
click at [221, 61] on icon "" at bounding box center [225, 54] width 9 height 13
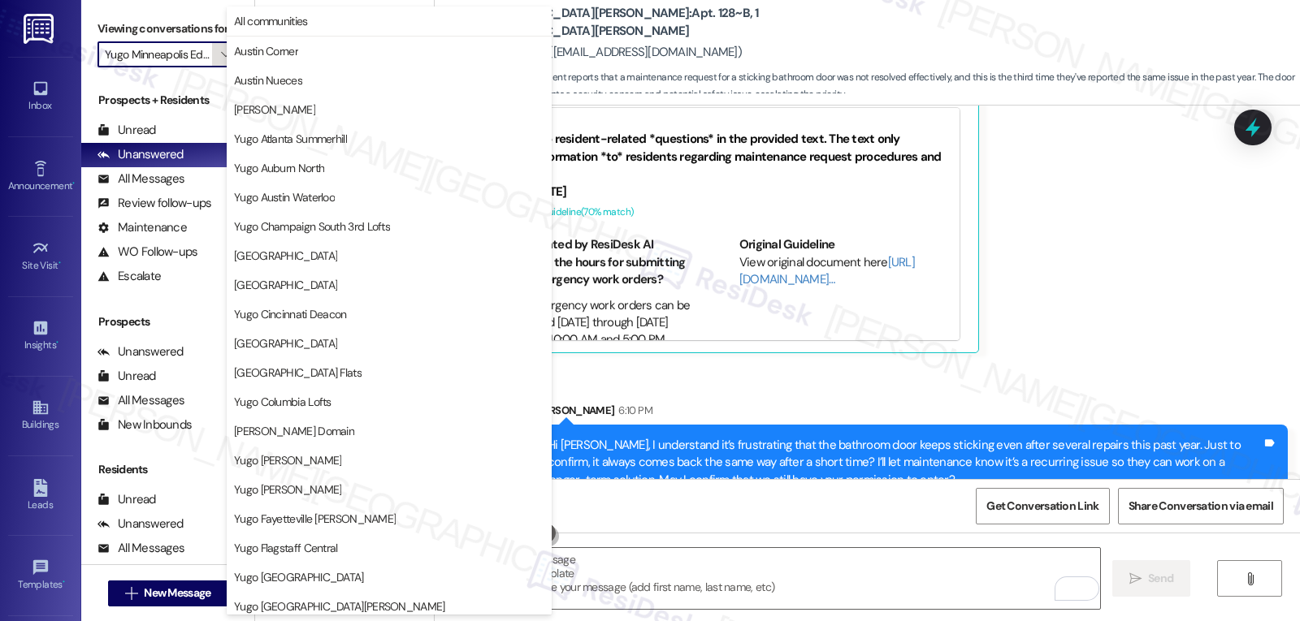
scroll to position [556, 0]
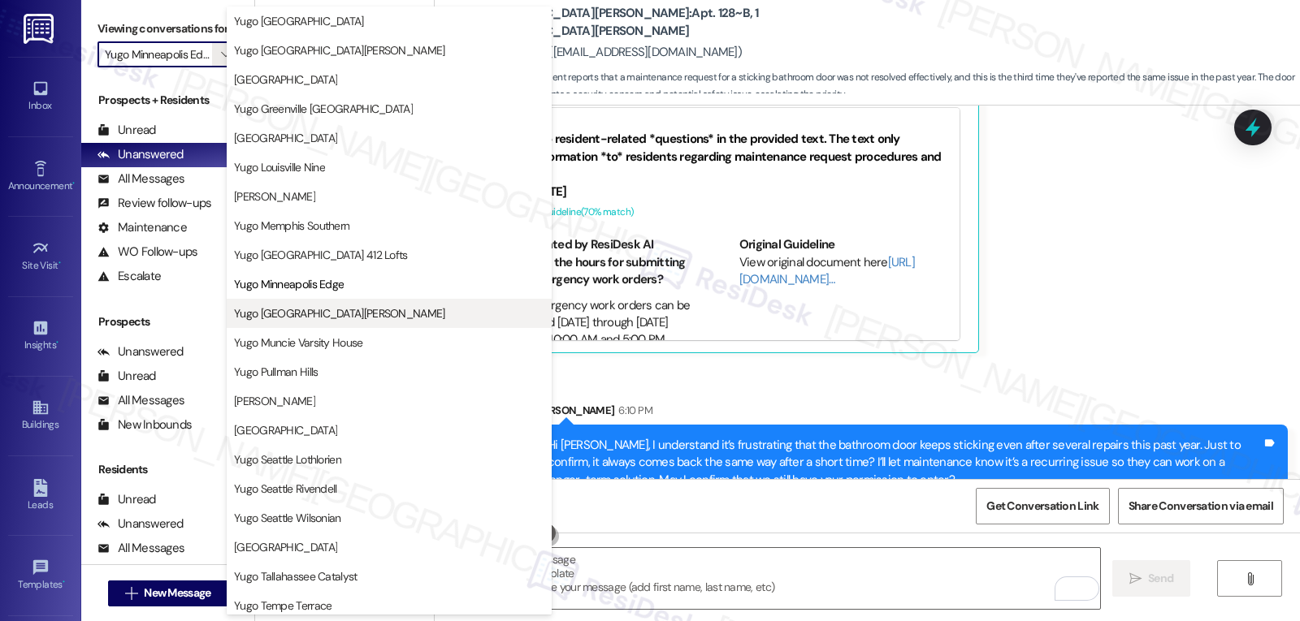
click at [321, 317] on span "Yugo [GEOGRAPHIC_DATA][PERSON_NAME]" at bounding box center [339, 313] width 211 height 16
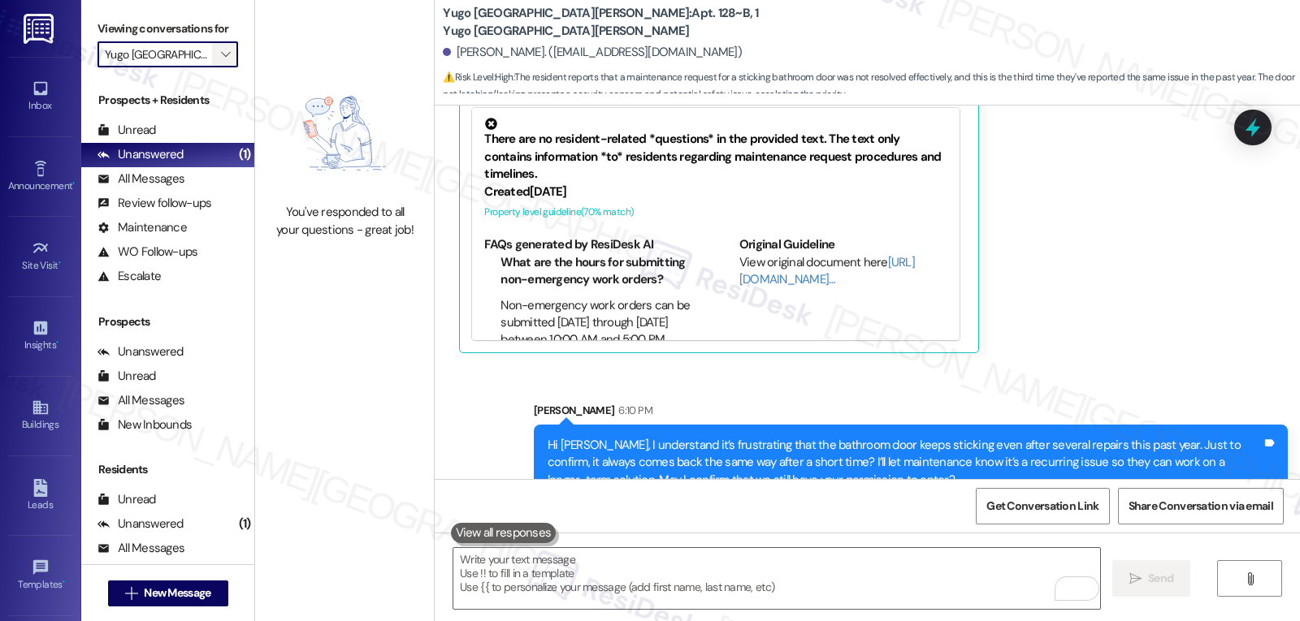
click at [221, 61] on icon "" at bounding box center [225, 54] width 9 height 13
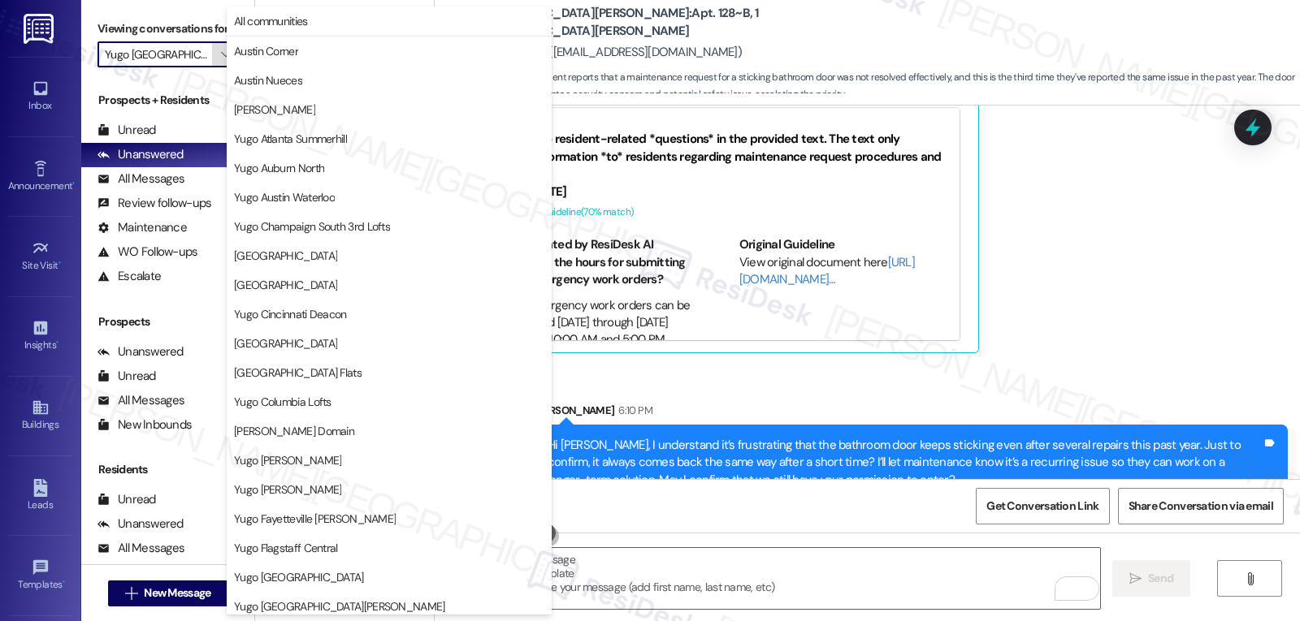
scroll to position [679, 0]
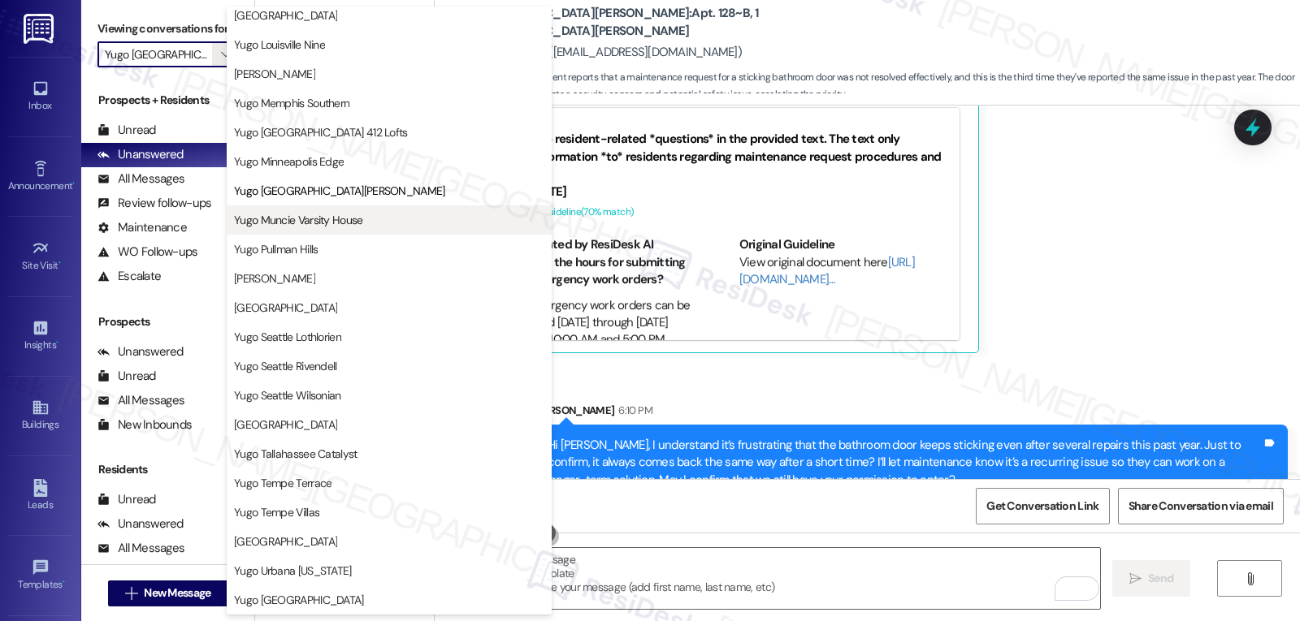
click at [390, 222] on span "Yugo Muncie Varsity House" at bounding box center [389, 220] width 310 height 16
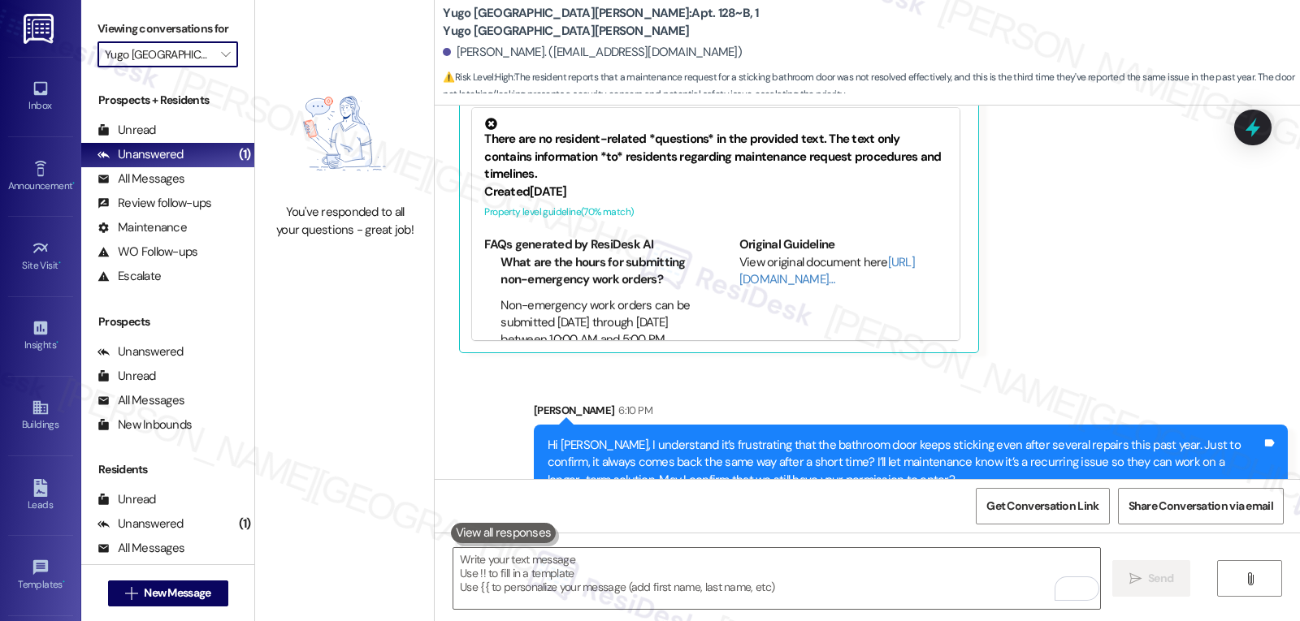
type input "Yugo Muncie Varsity House"
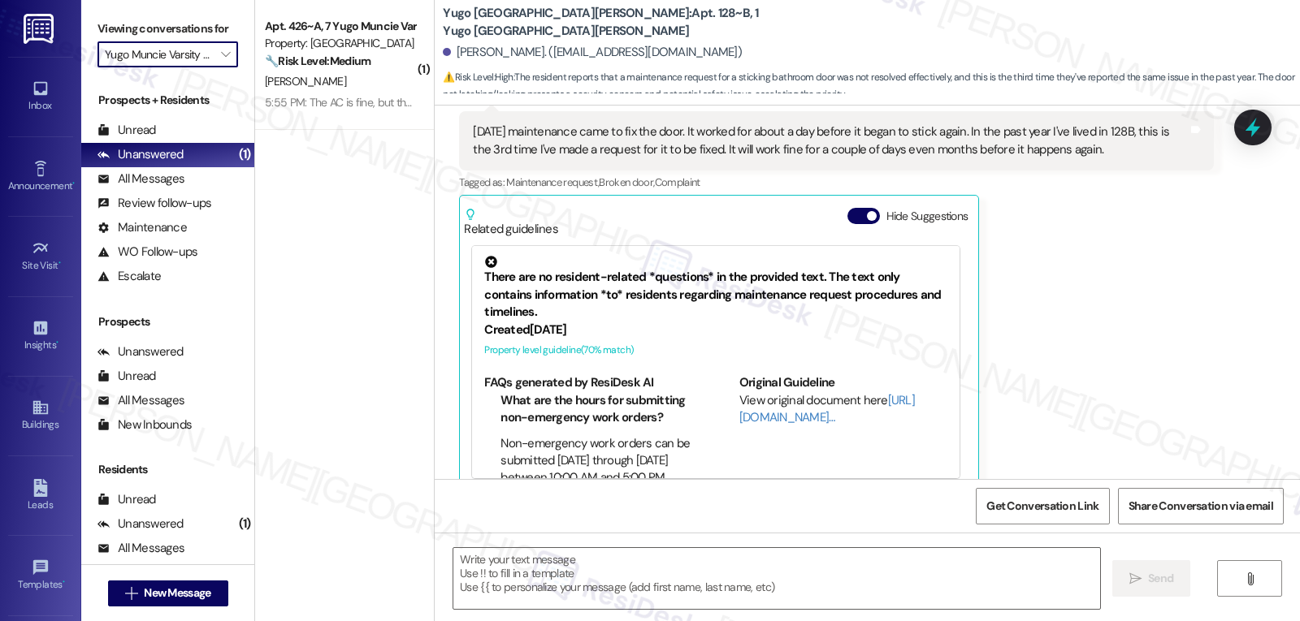
type textarea "Fetching suggested responses. Please feel free to read through the conversation…"
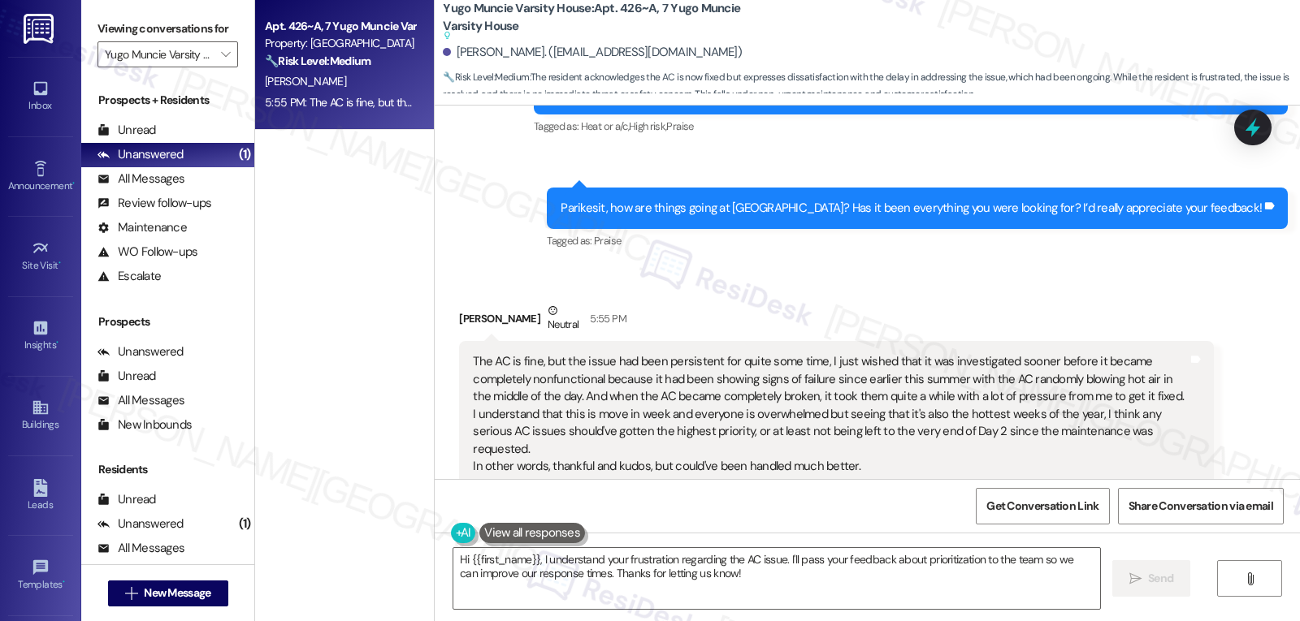
scroll to position [3806, 0]
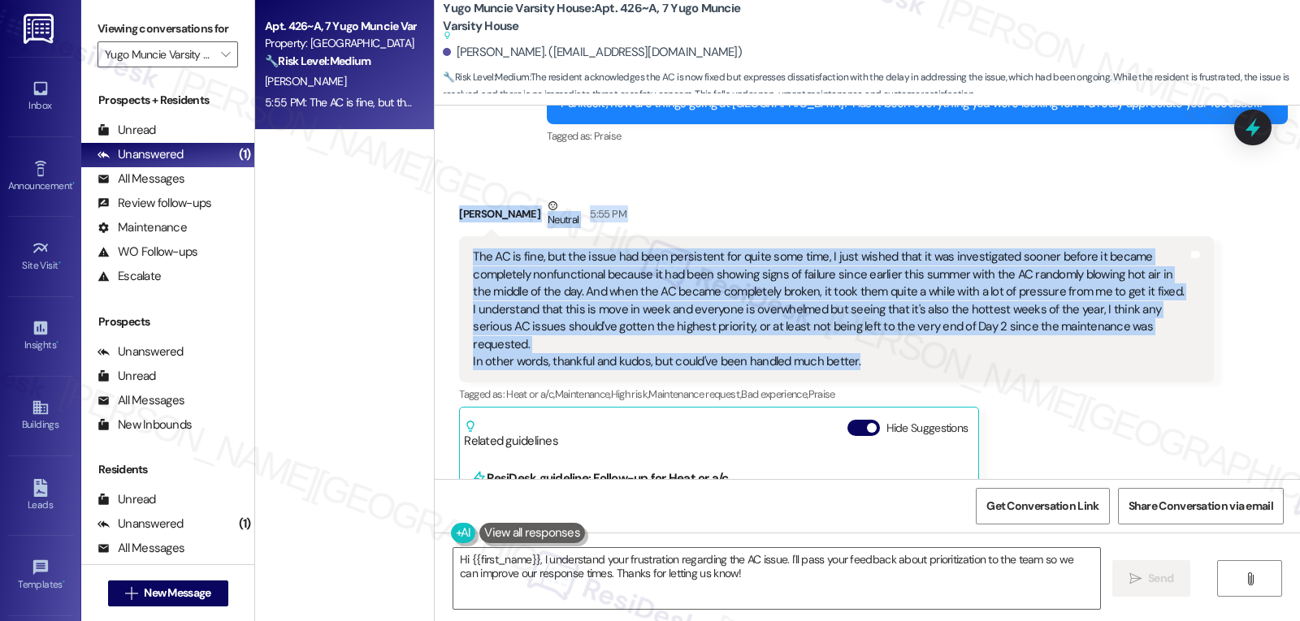
drag, startPoint x: 436, startPoint y: 201, endPoint x: 984, endPoint y: 335, distance: 563.9
click at [984, 335] on div "Received via SMS Parikesit Tanudjaja Neutral 5:55 PM The AC is fine, but the is…" at bounding box center [836, 439] width 778 height 509
copy div "Parikesit Tanudjaja Neutral 5:55 PM The AC is fine, but the issue had been pers…"
click at [860, 568] on textarea "Hi {{first_name}}, I understand your frustration regarding the AC issue. I'll p…" at bounding box center [776, 578] width 647 height 61
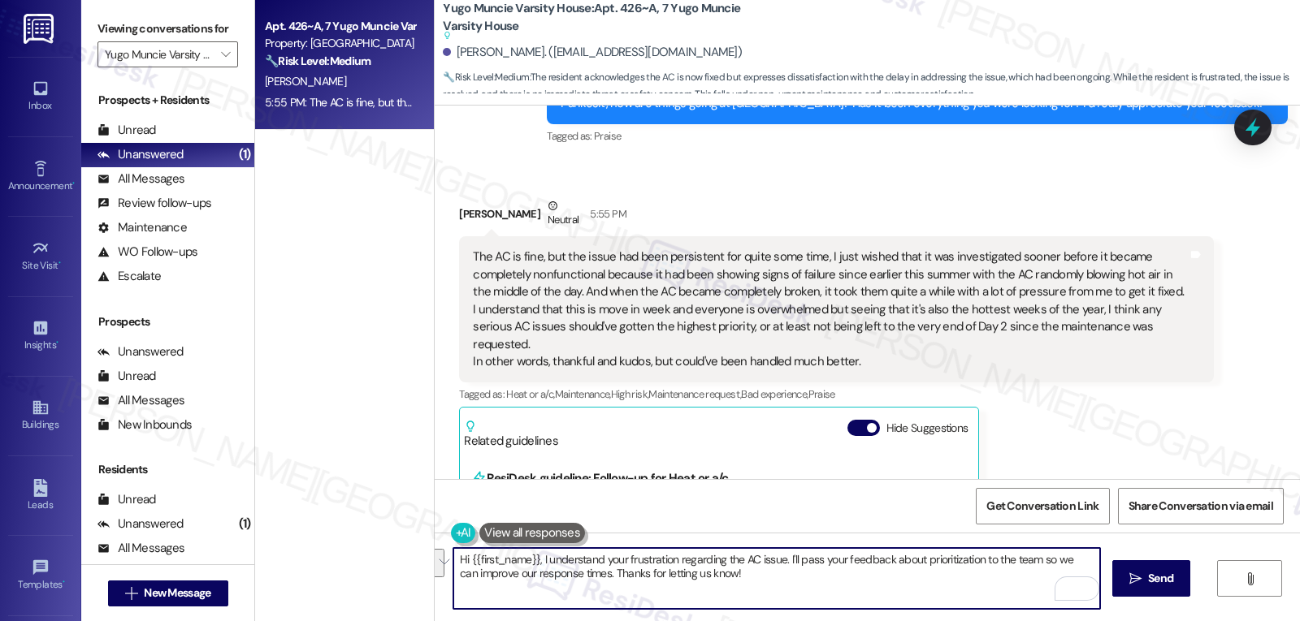
paste textarea "Parikesit, I understand it’s been frustrating that the AC showed signs of faili…"
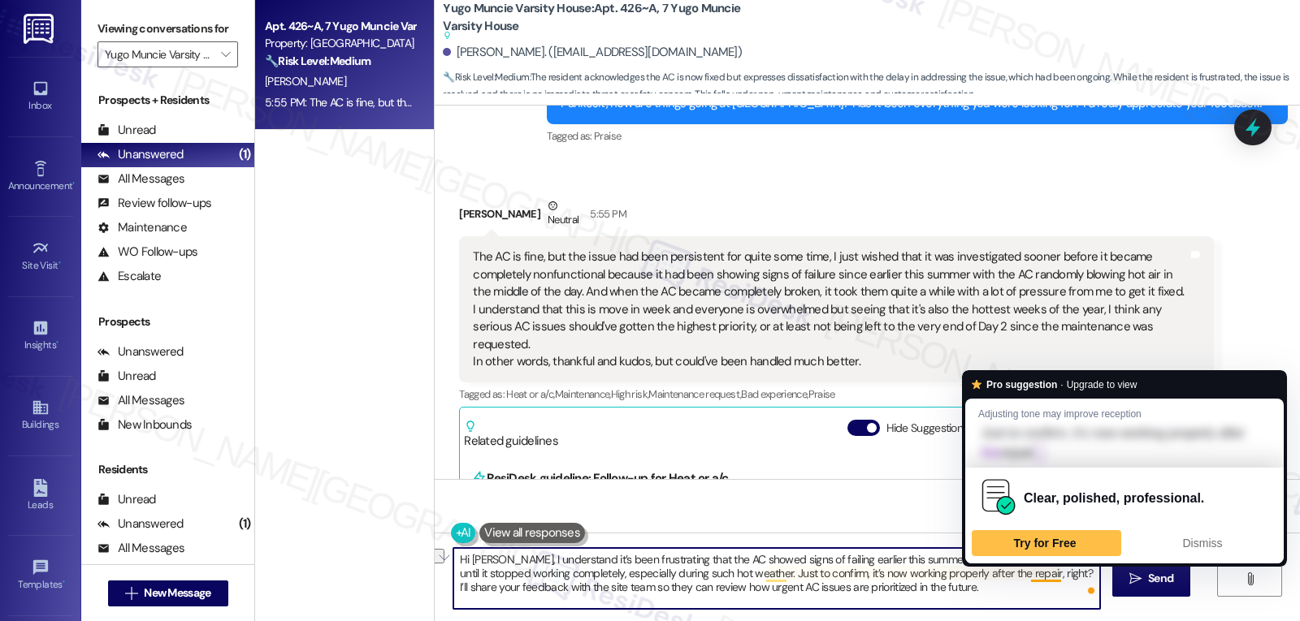
drag, startPoint x: 756, startPoint y: 574, endPoint x: 1050, endPoint y: 578, distance: 294.1
click at [1050, 578] on textarea "Hi [PERSON_NAME], I understand it’s been frustrating that the AC showed signs o…" at bounding box center [776, 578] width 647 height 61
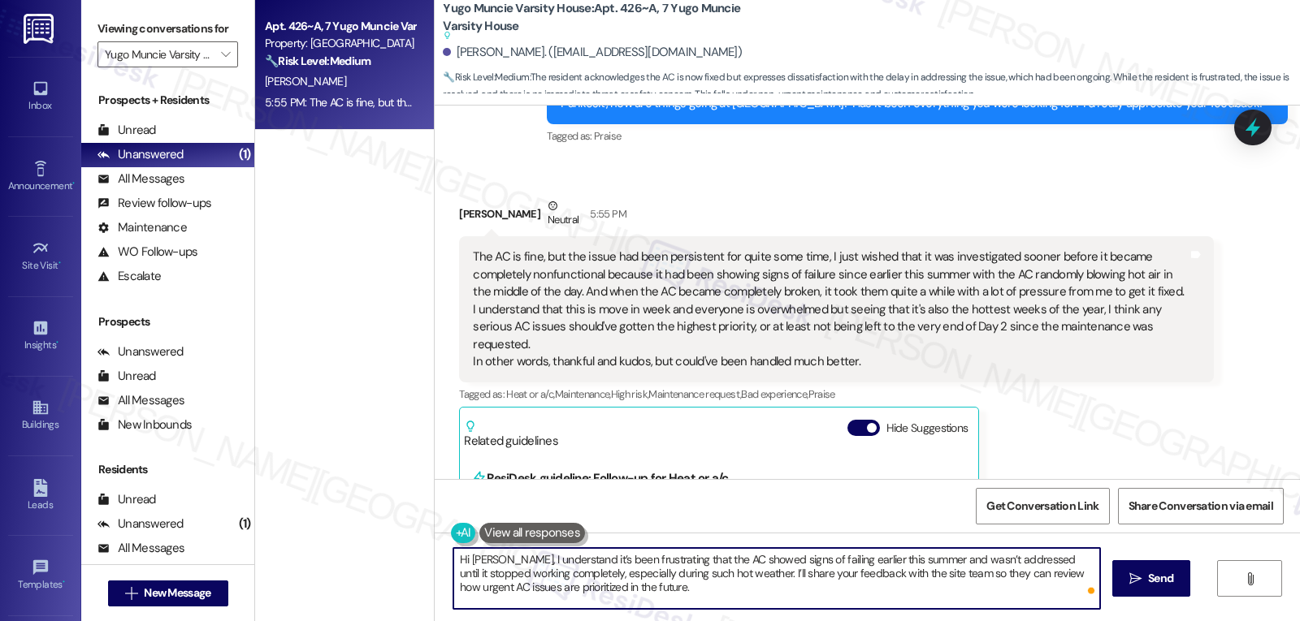
click at [873, 597] on textarea "Hi [PERSON_NAME], I understand it’s been frustrating that the AC showed signs o…" at bounding box center [776, 578] width 647 height 61
click at [692, 600] on textarea "Hi [PERSON_NAME], I understand it’s been frustrating that the AC showed signs o…" at bounding box center [776, 578] width 647 height 61
paste textarea "thank you for taking the time to share this. I’m really sorry the AC issue drag…"
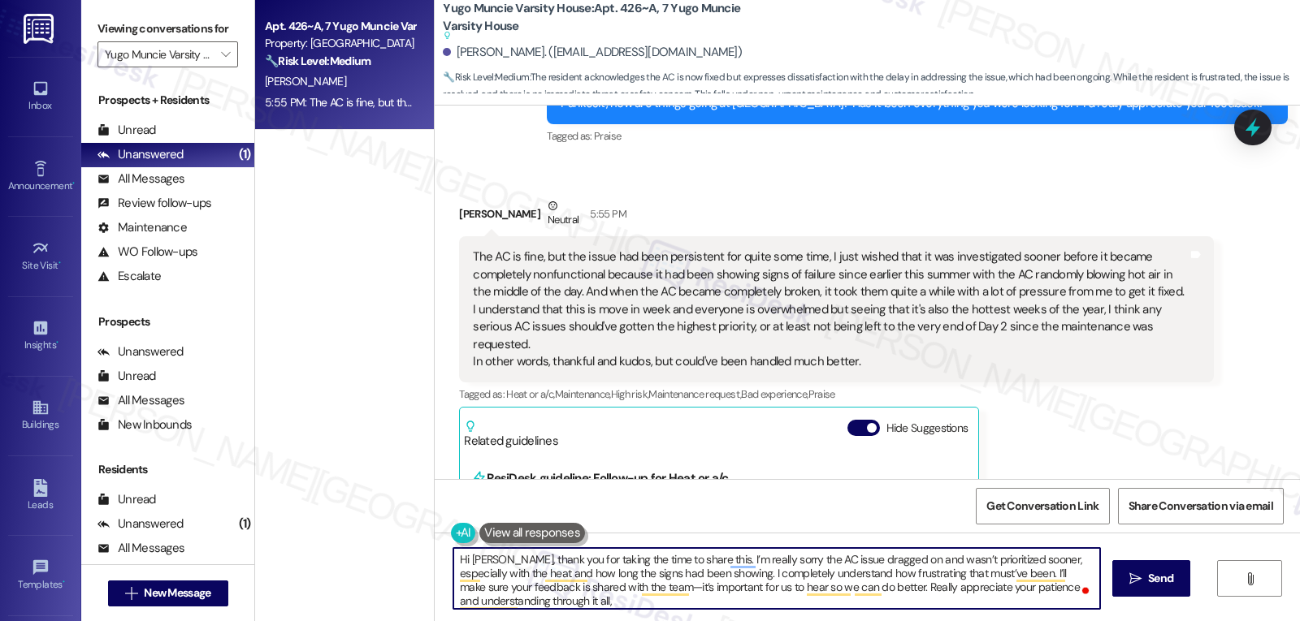
click at [480, 556] on textarea "Hi [PERSON_NAME], thank you for taking the time to share this. I’m really sorry…" at bounding box center [776, 578] width 647 height 61
click at [552, 608] on textarea "Hi [PERSON_NAME], thank you for taking the time to share this. I’m really sorry…" at bounding box center [776, 578] width 647 height 61
paste textarea "Parikesit"
click at [611, 590] on textarea "Hi [PERSON_NAME], thank you for taking the time to share this. I’m really sorry…" at bounding box center [776, 578] width 647 height 61
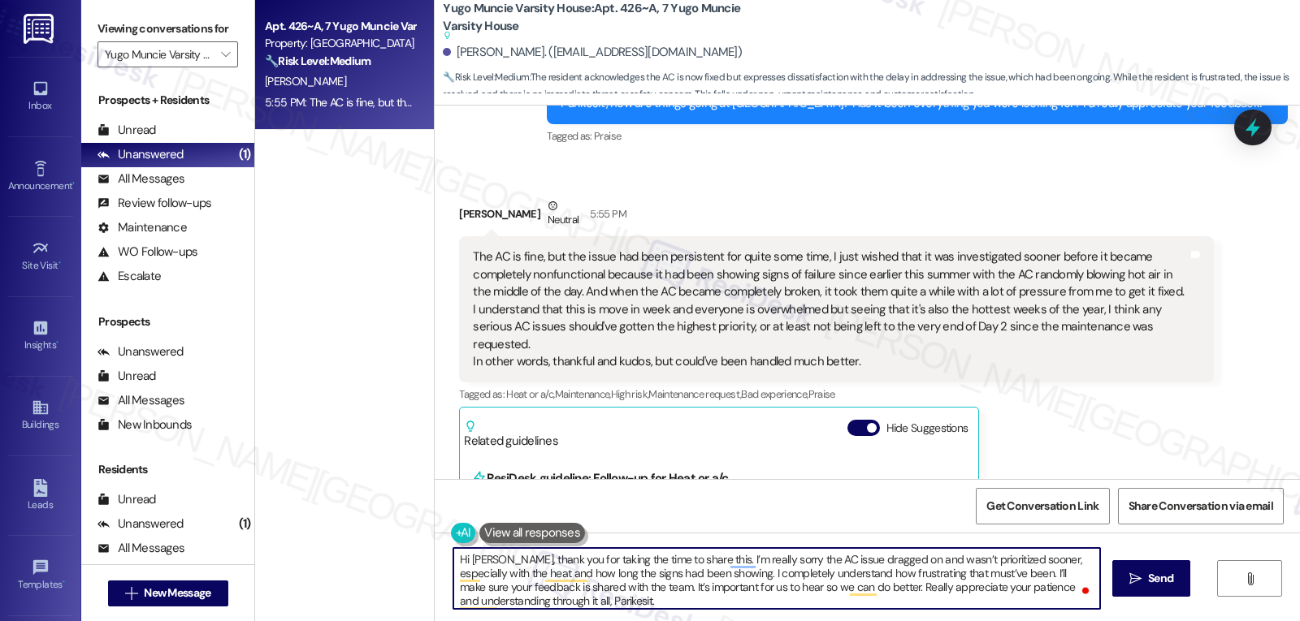
click at [741, 610] on div "Hi [PERSON_NAME], thank you for taking the time to share this. I’m really sorry…" at bounding box center [776, 579] width 648 height 63
type textarea "Hi [PERSON_NAME], thank you for taking the time to share this. I’m really sorry…"
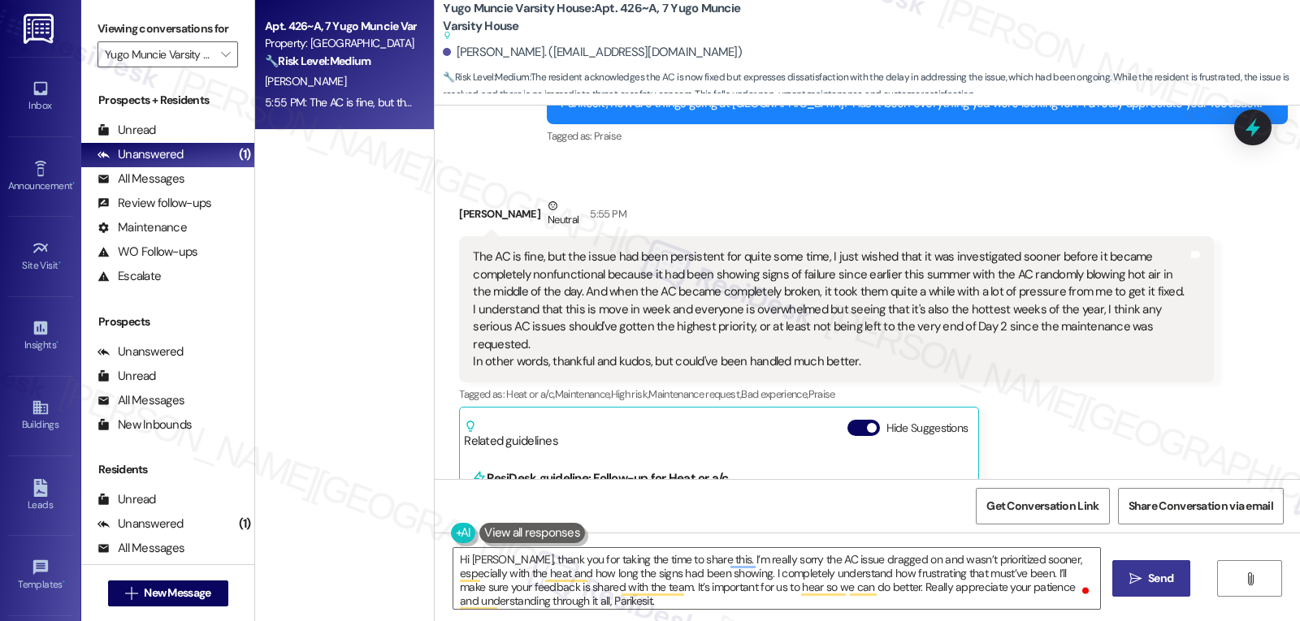
click at [1149, 577] on span "Send" at bounding box center [1160, 578] width 25 height 17
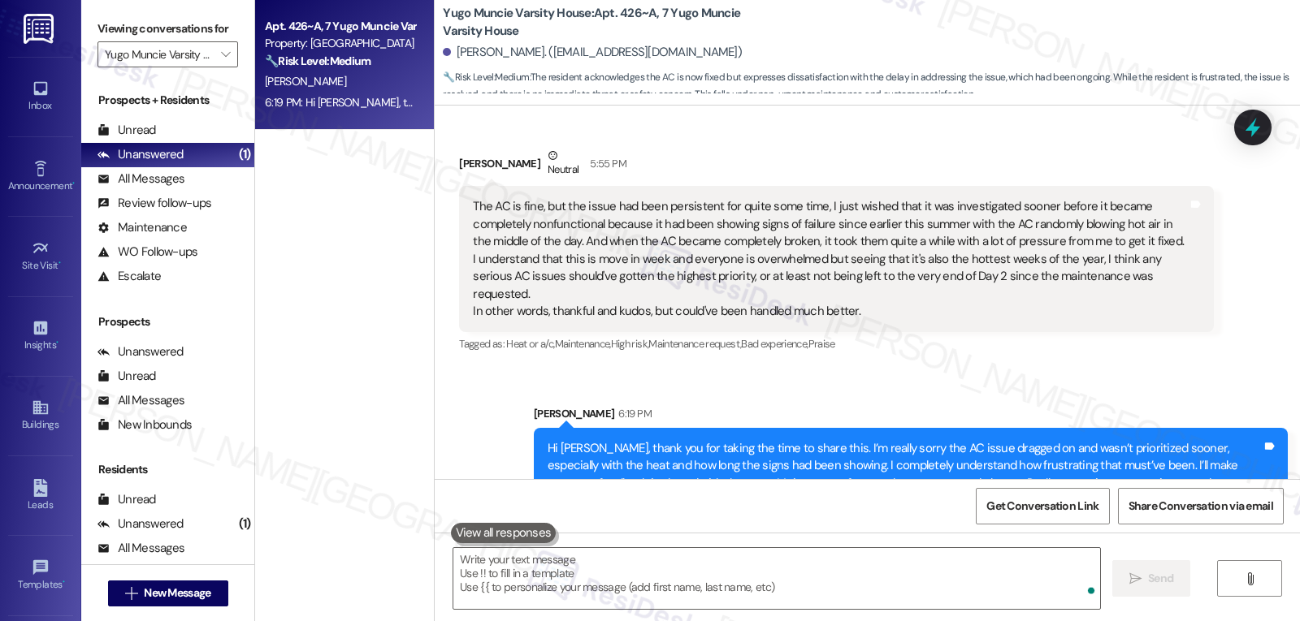
scroll to position [3877, 0]
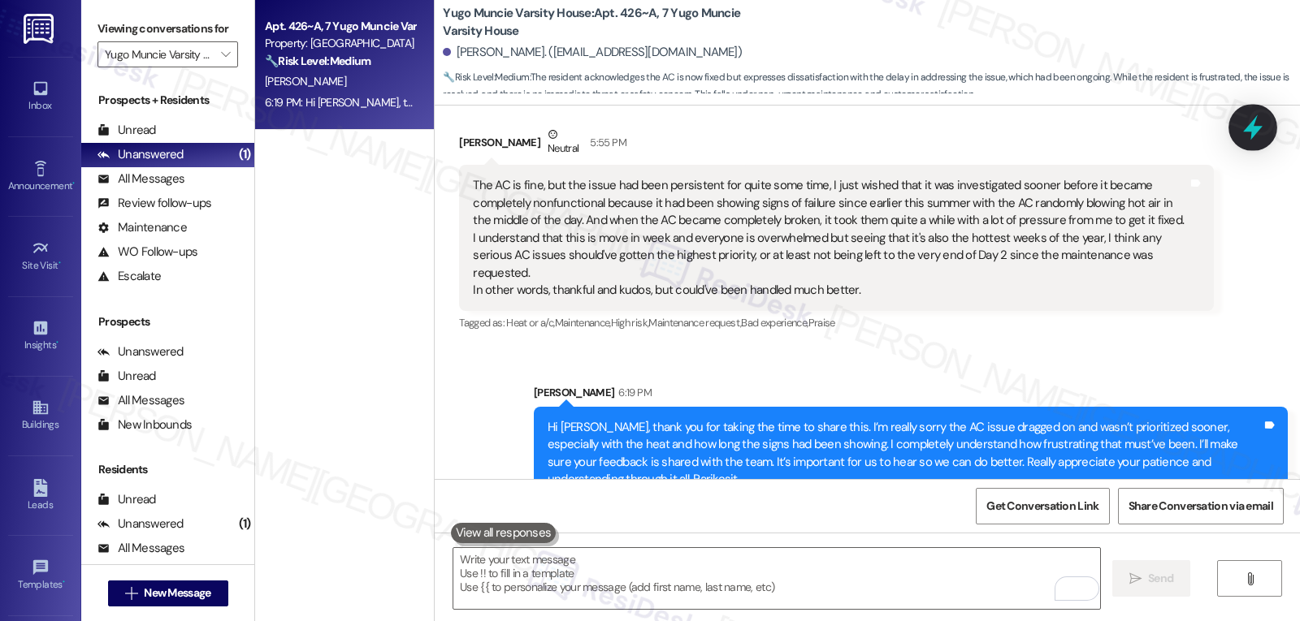
click at [1261, 141] on icon at bounding box center [1253, 128] width 28 height 28
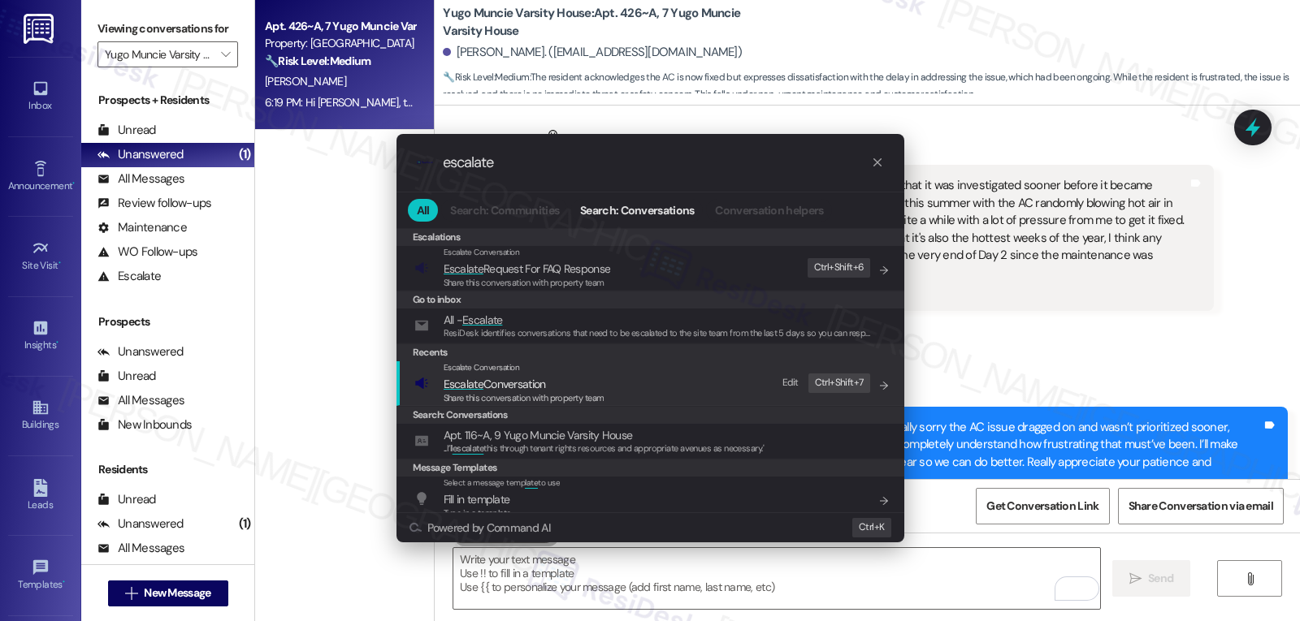
type input "escalate"
click at [497, 389] on span "Escalate Conversation" at bounding box center [495, 384] width 102 height 15
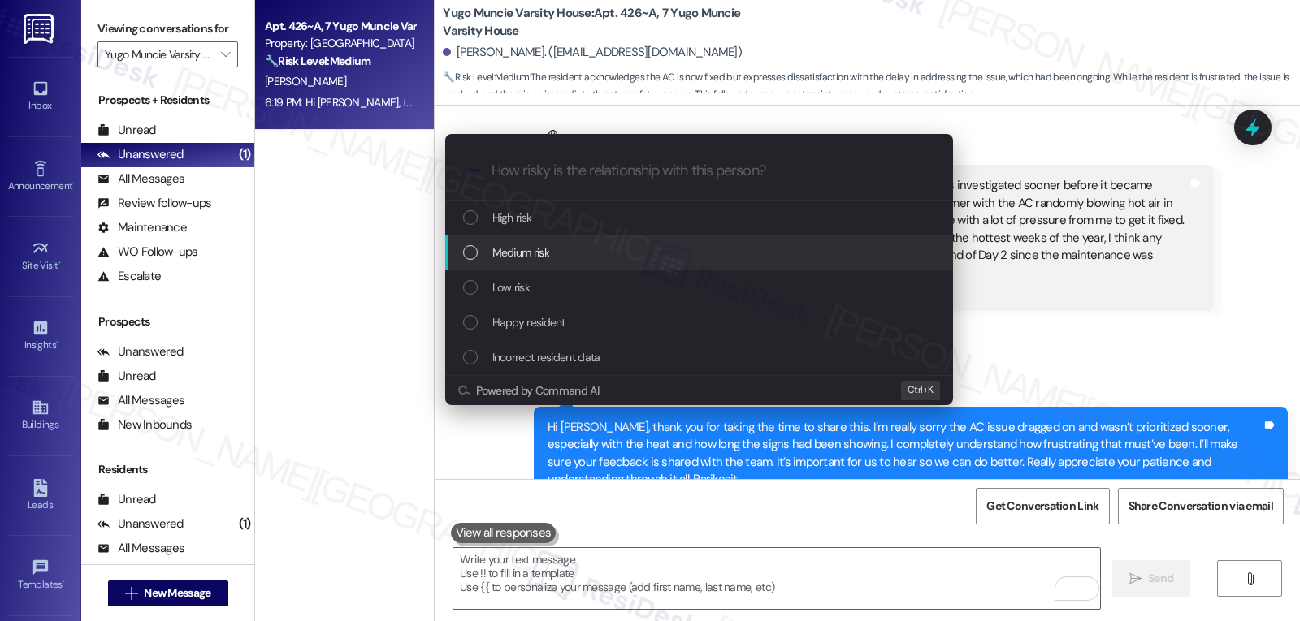
click at [536, 264] on div "Medium risk" at bounding box center [699, 253] width 508 height 35
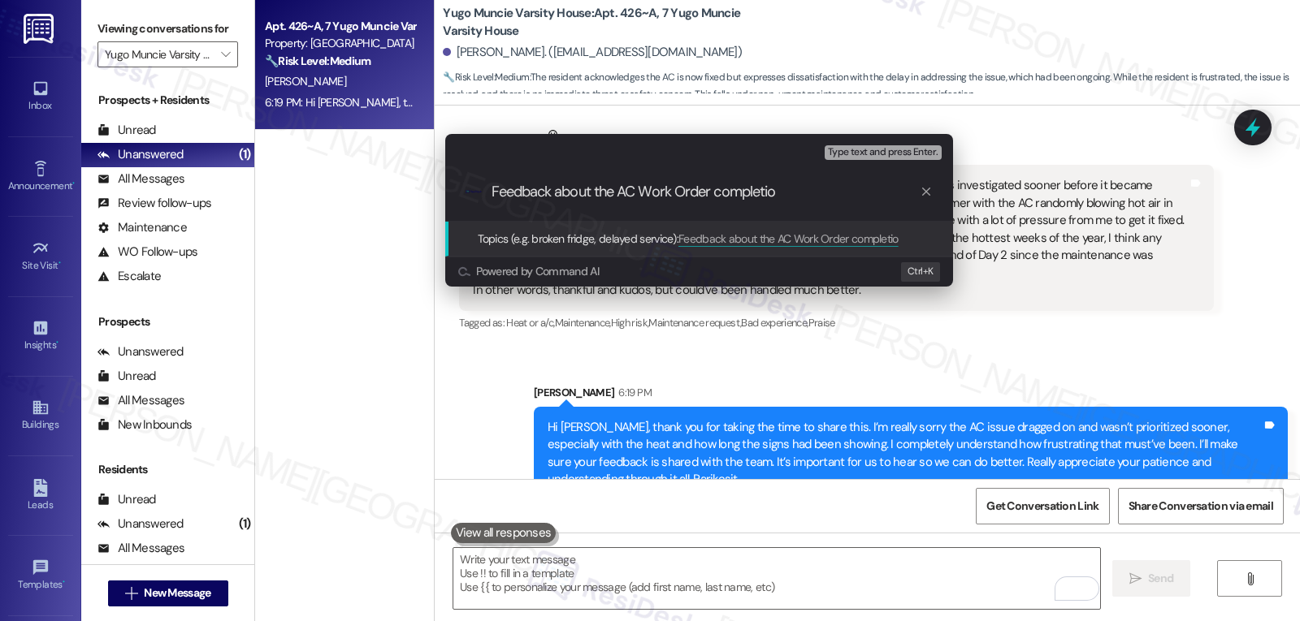
type input "Feedback about the AC Work Order completion"
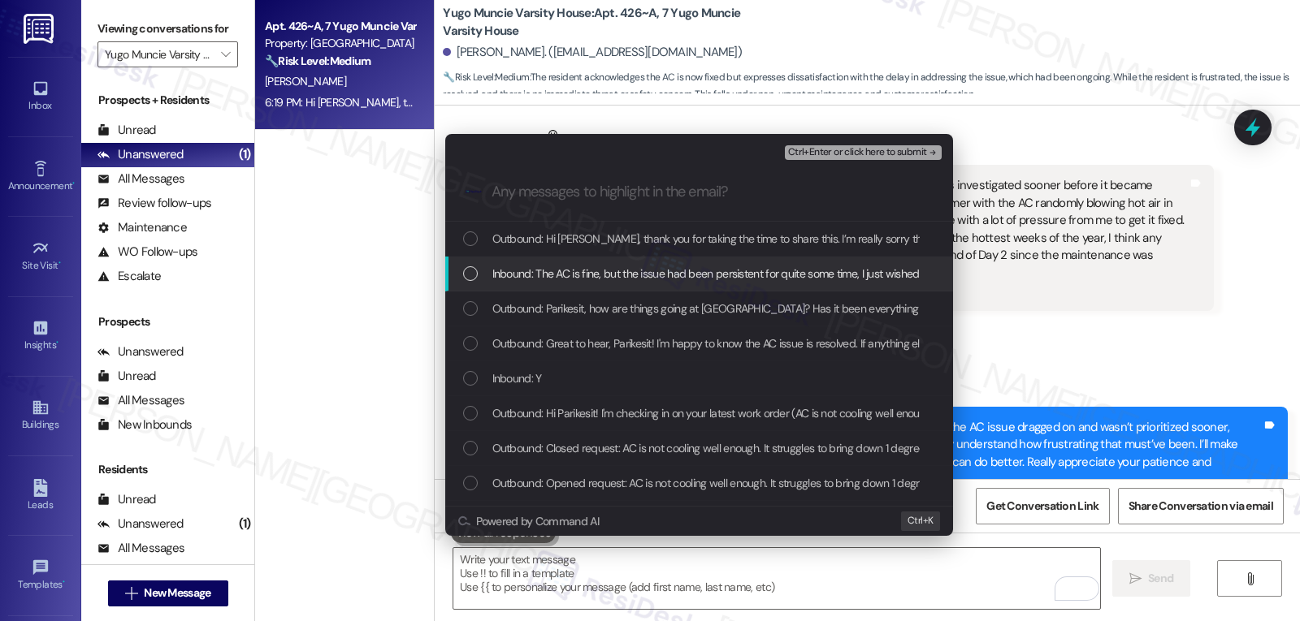
click at [470, 278] on div "List of options" at bounding box center [470, 273] width 15 height 15
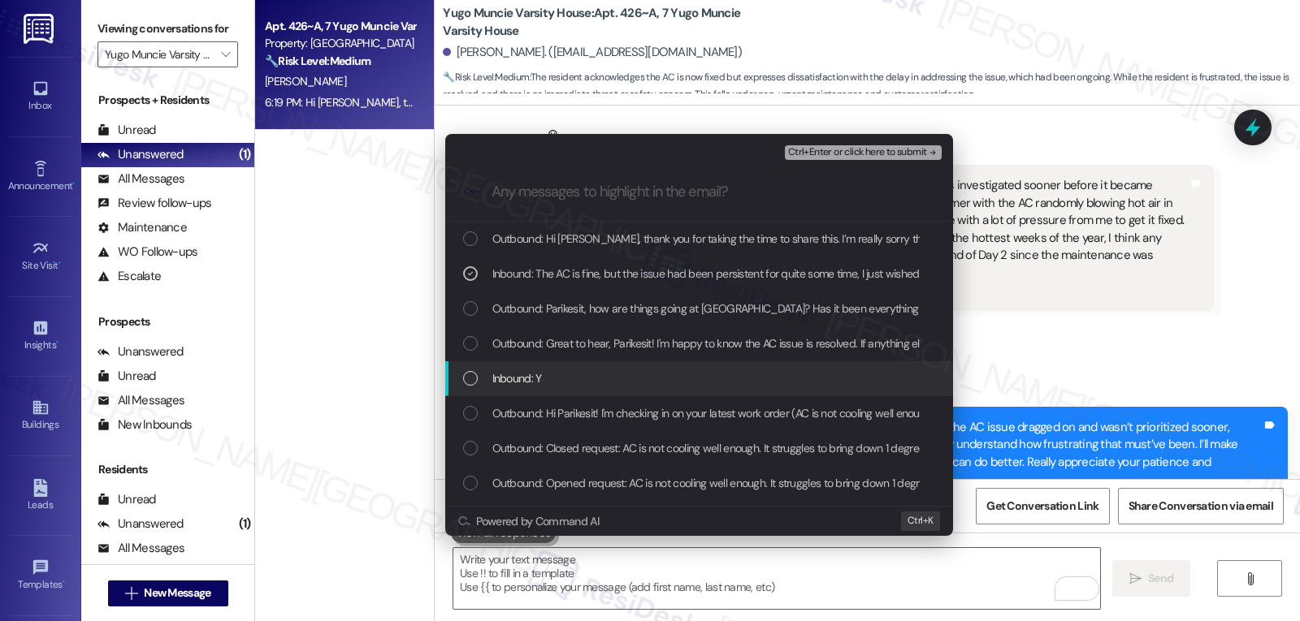
click at [470, 373] on div "Inbound: Y" at bounding box center [700, 379] width 475 height 18
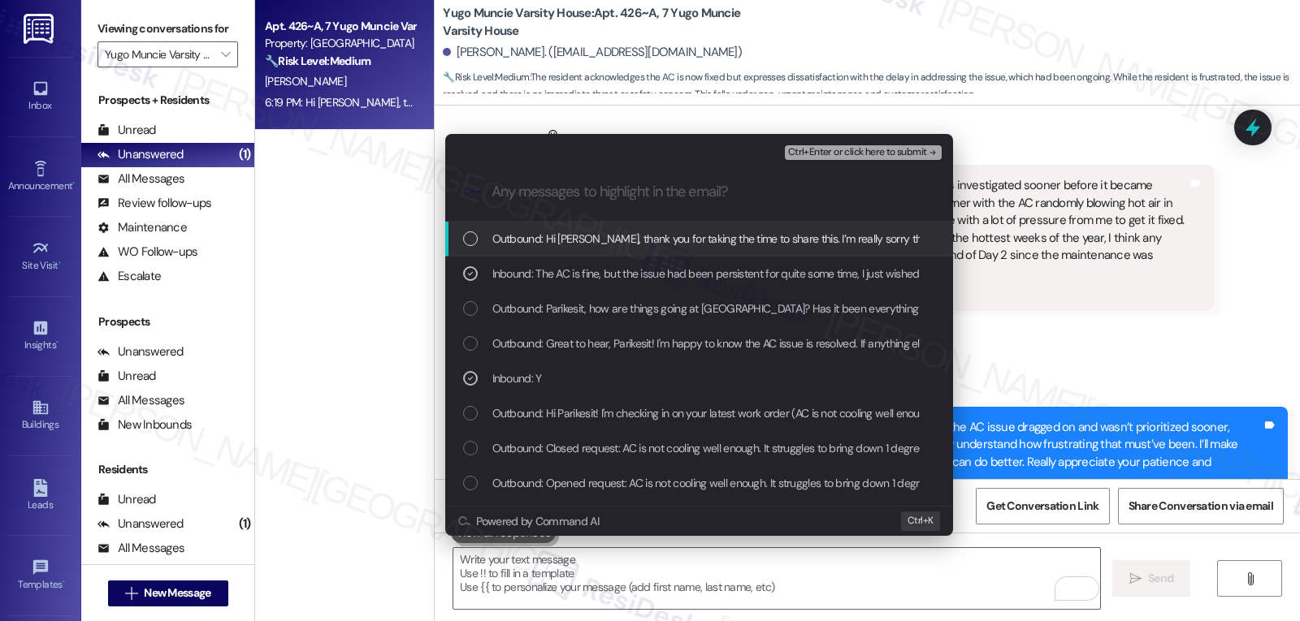
click at [865, 155] on span "Ctrl+Enter or click here to submit" at bounding box center [857, 152] width 139 height 11
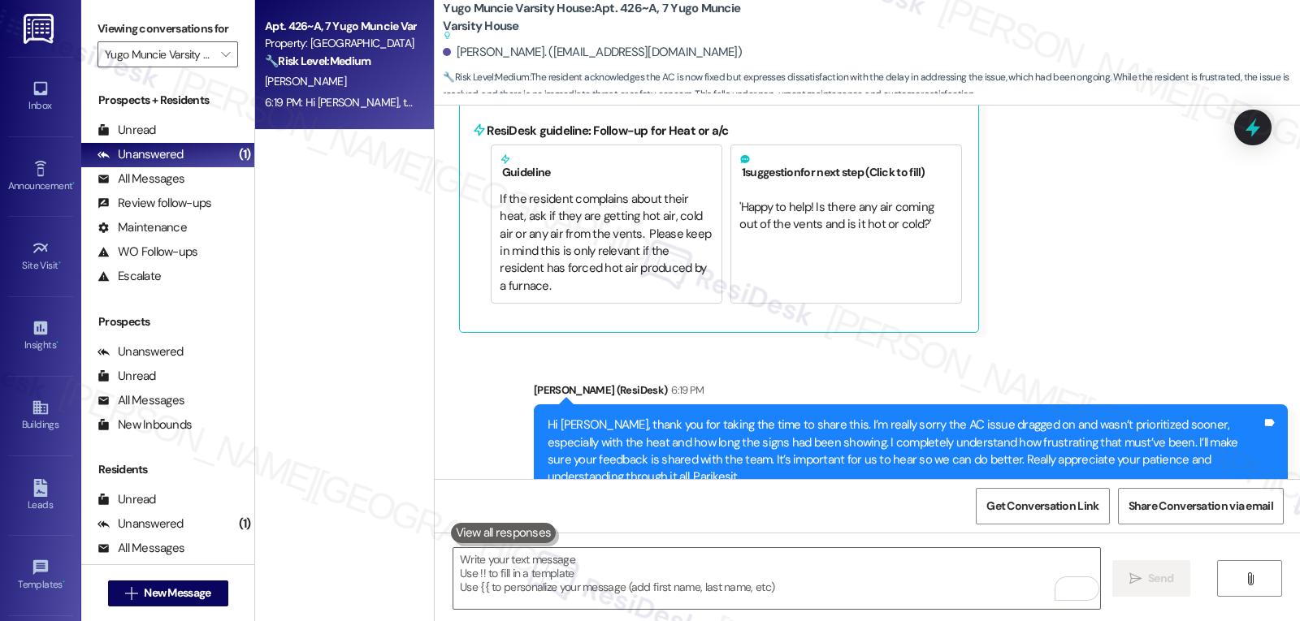
scroll to position [4158, 0]
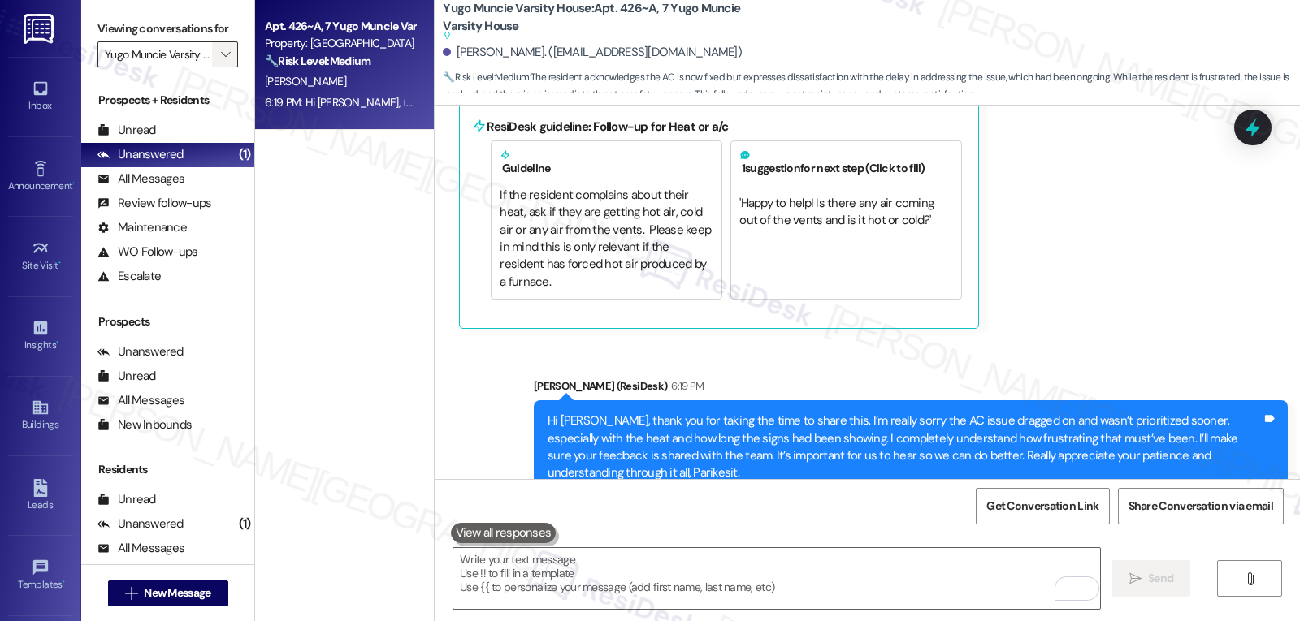
click at [218, 67] on span "" at bounding box center [225, 54] width 15 height 26
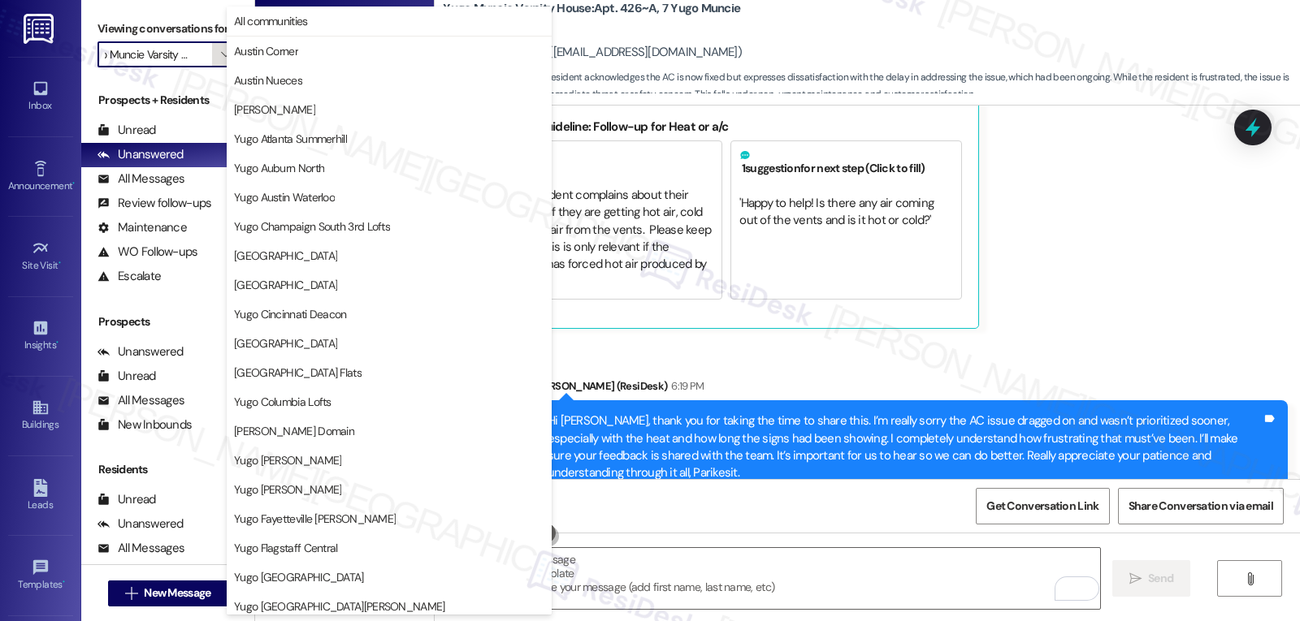
scroll to position [679, 0]
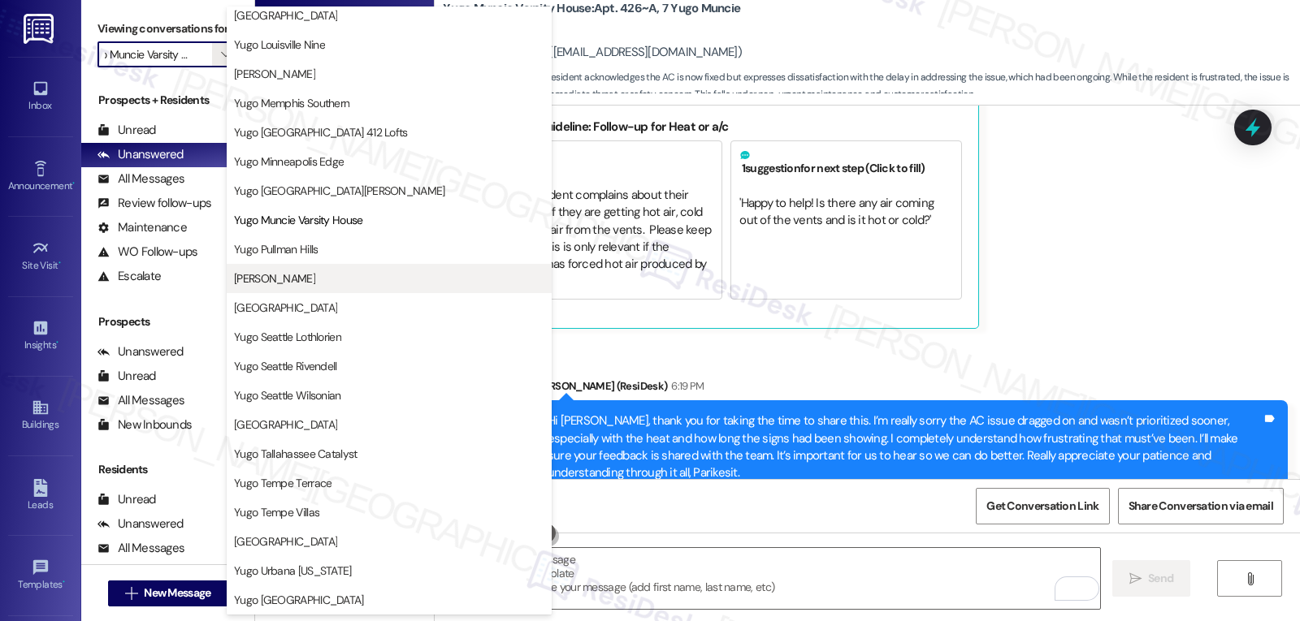
click at [285, 284] on span "[PERSON_NAME]" at bounding box center [274, 279] width 81 height 16
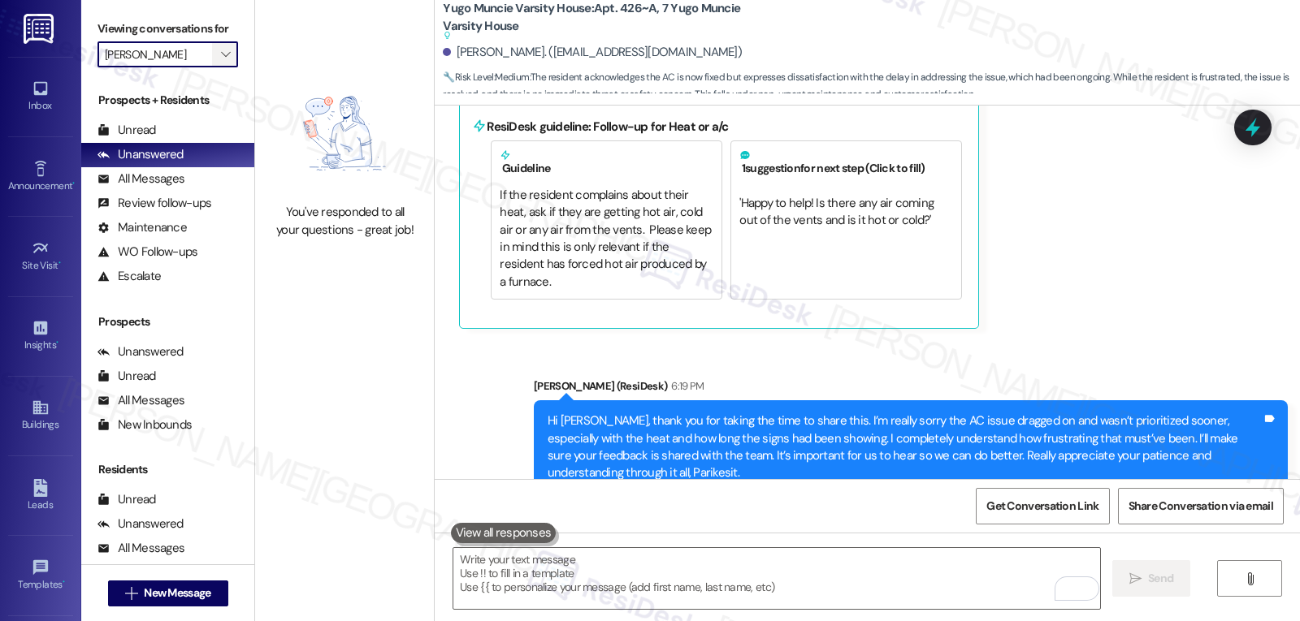
click at [221, 61] on icon "" at bounding box center [225, 54] width 9 height 13
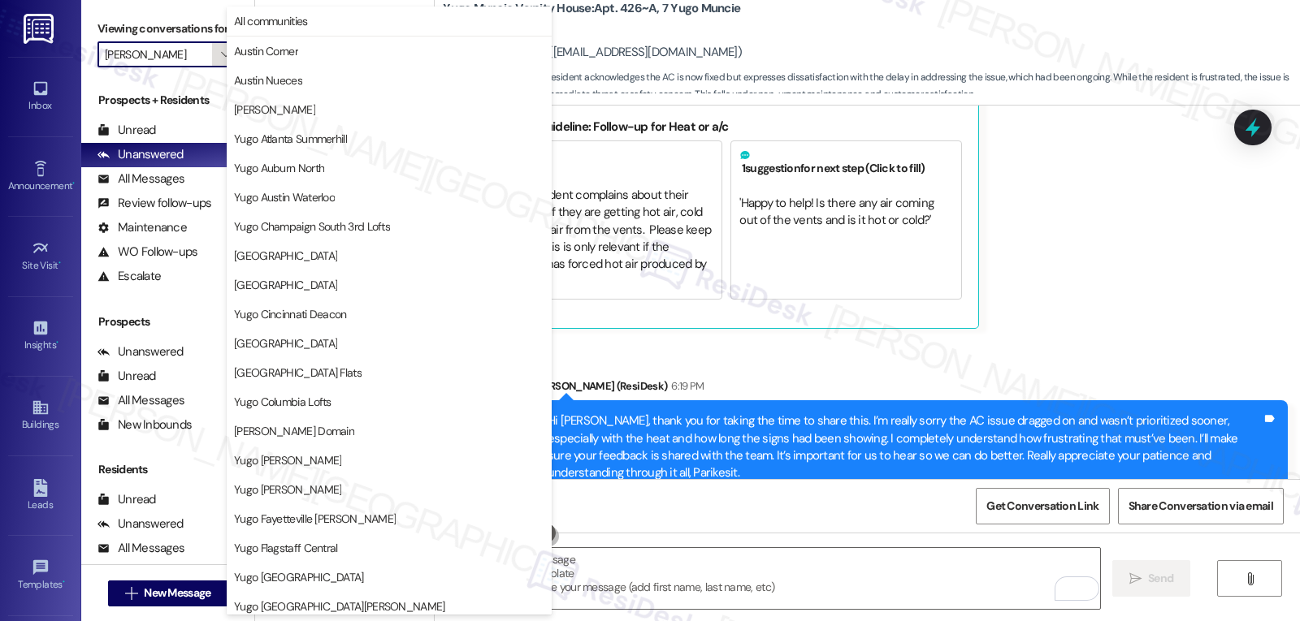
scroll to position [679, 0]
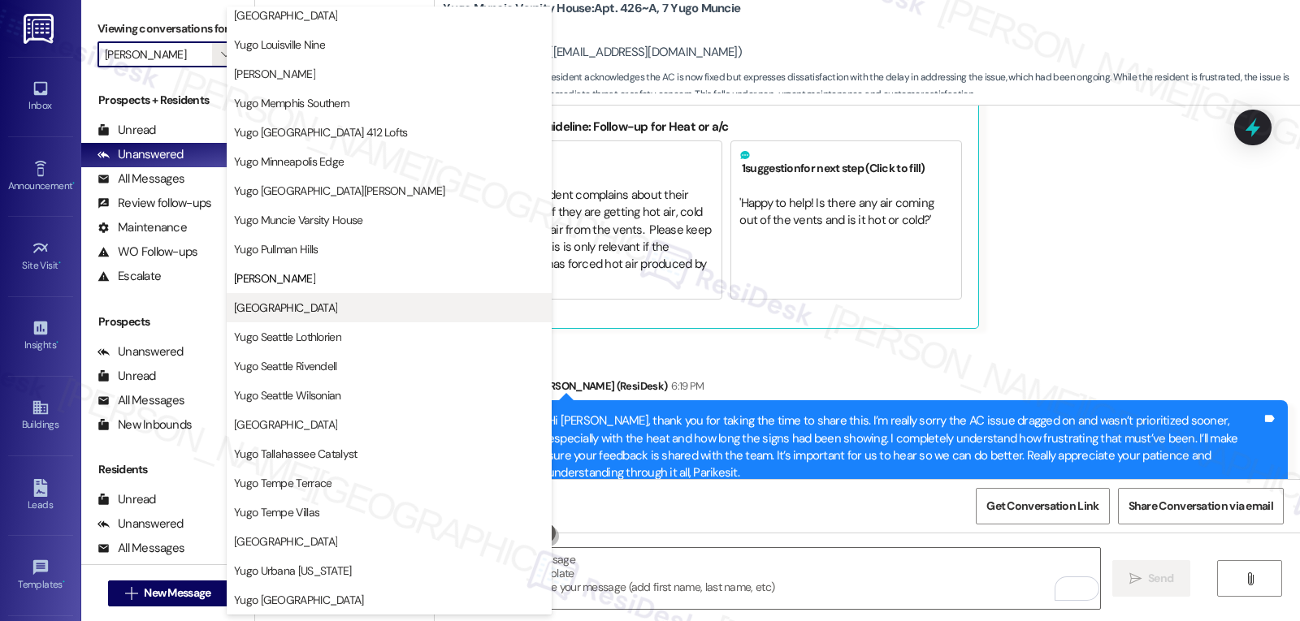
click at [327, 310] on span "[GEOGRAPHIC_DATA]" at bounding box center [285, 308] width 103 height 16
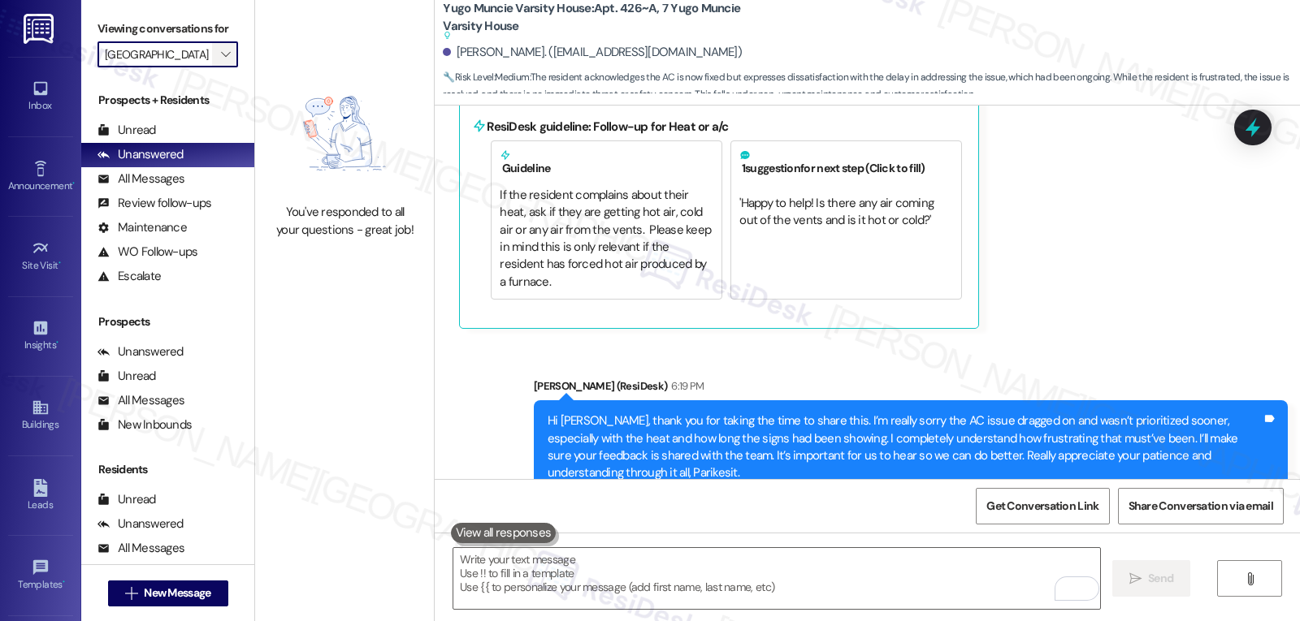
click at [221, 61] on icon "" at bounding box center [225, 54] width 9 height 13
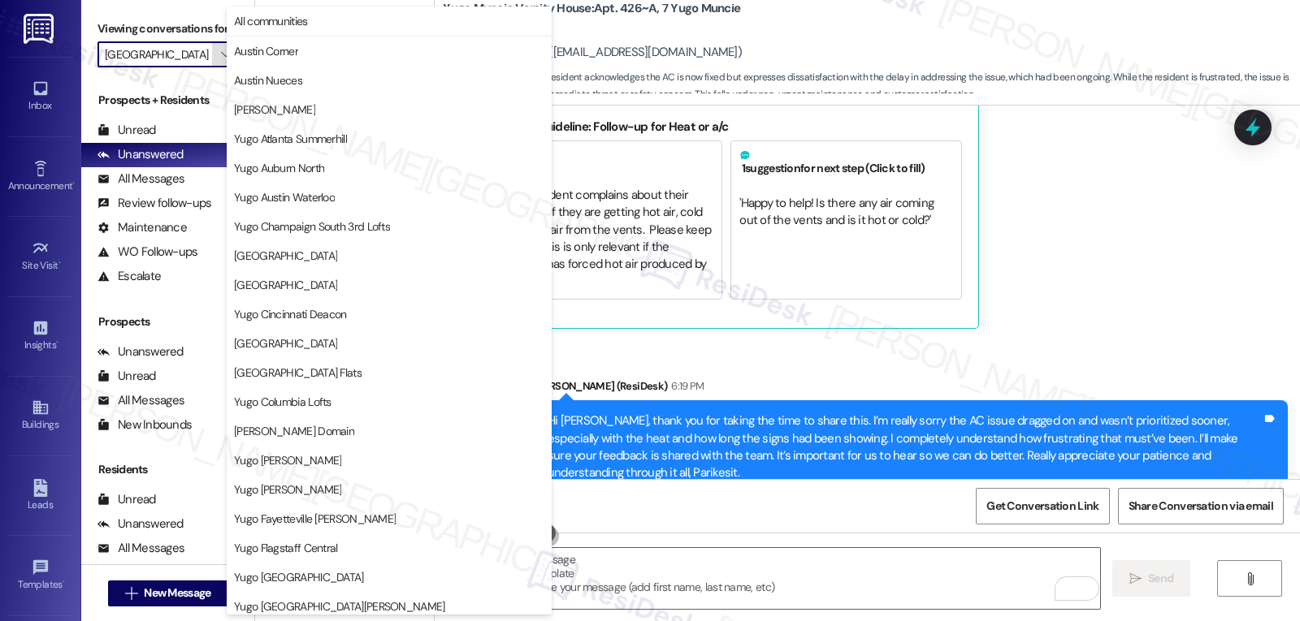
scroll to position [679, 0]
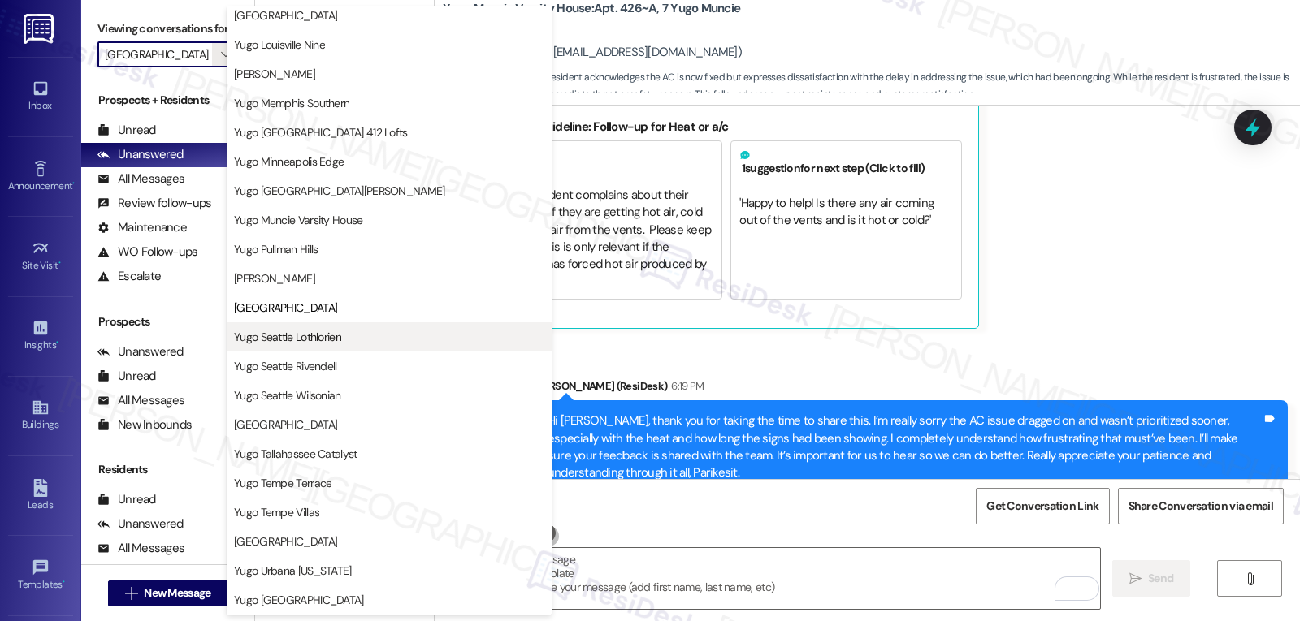
click at [383, 342] on span "Yugo Seattle Lothlorien" at bounding box center [389, 337] width 310 height 16
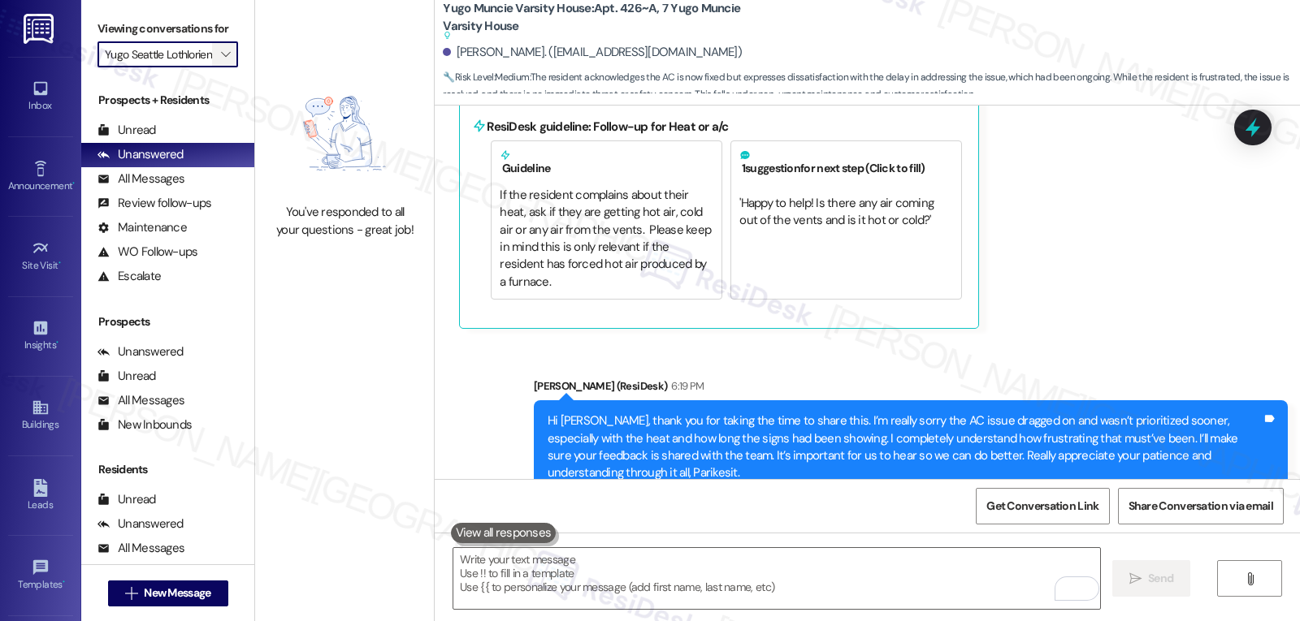
click at [221, 61] on icon "" at bounding box center [225, 54] width 9 height 13
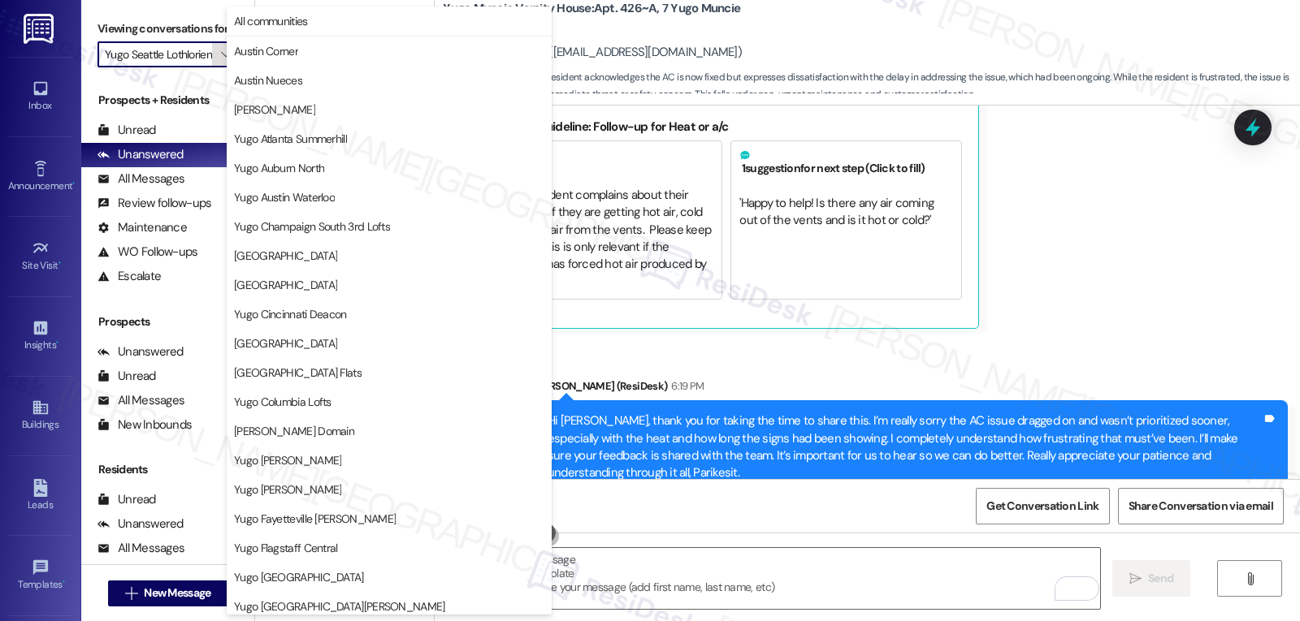
scroll to position [679, 0]
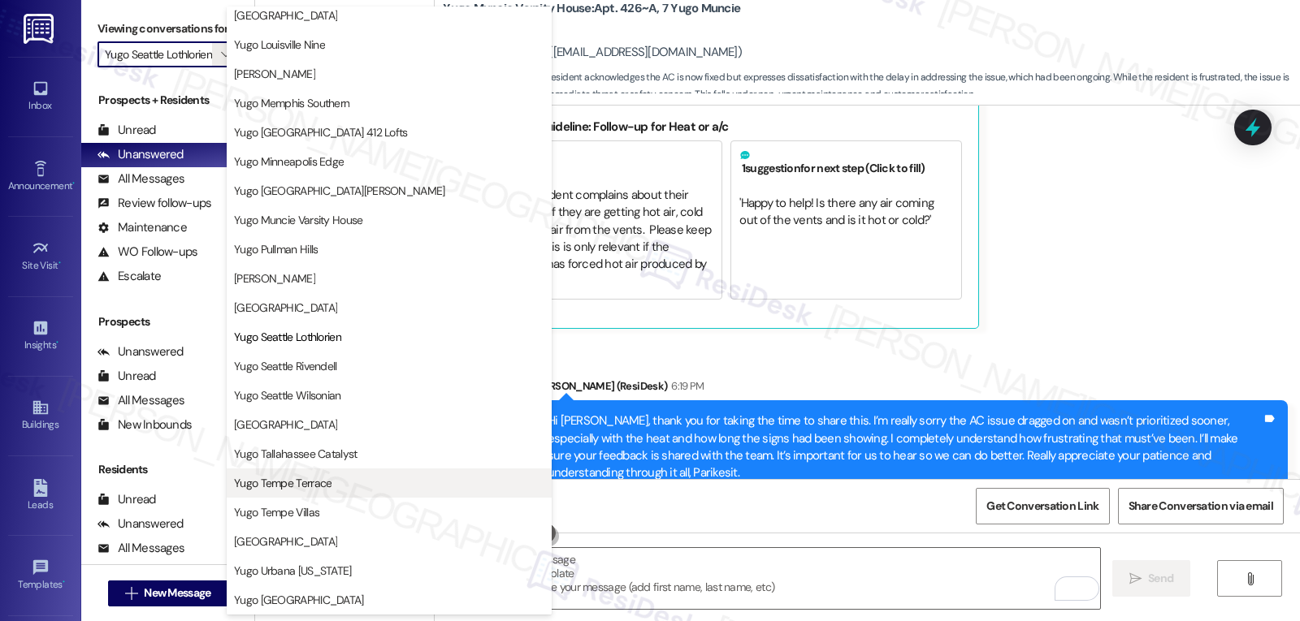
click at [334, 487] on span "Yugo Tempe Terrace" at bounding box center [389, 483] width 310 height 16
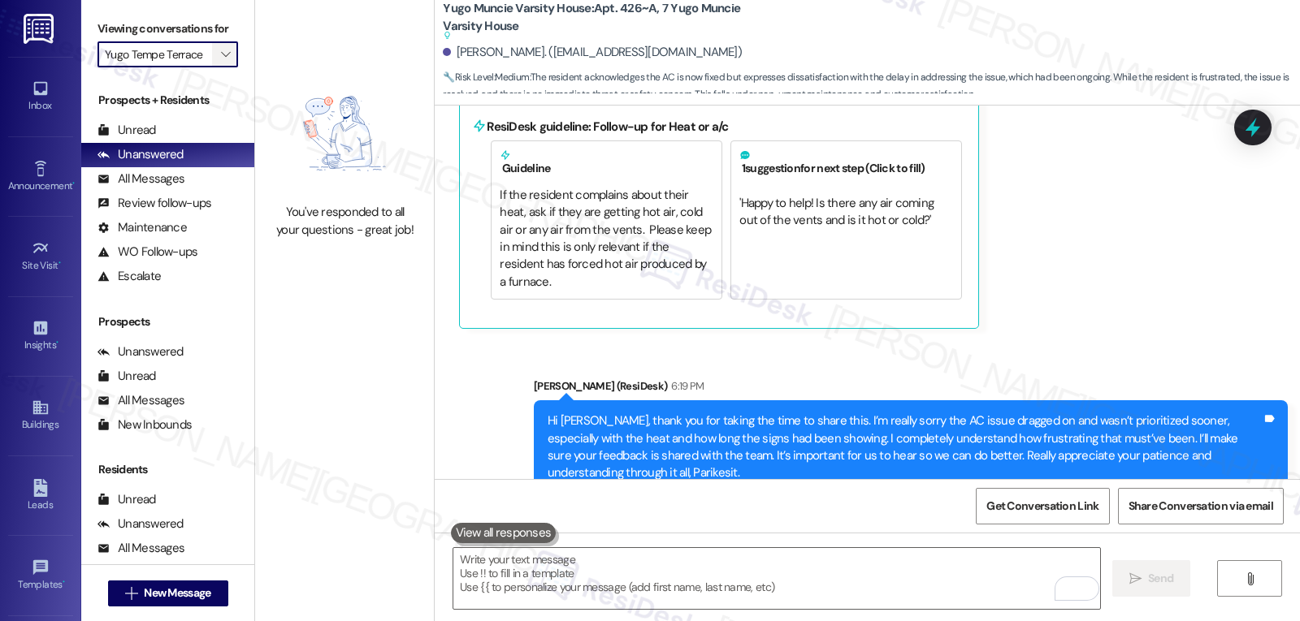
click at [221, 63] on span "" at bounding box center [225, 54] width 15 height 26
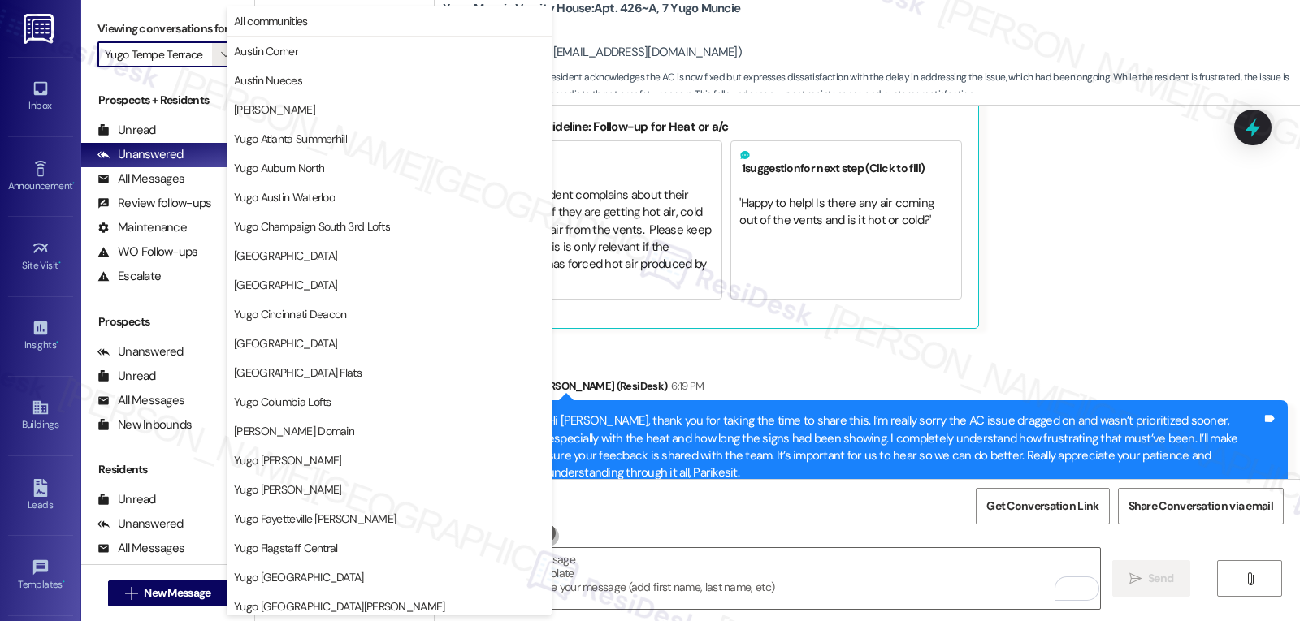
scroll to position [679, 0]
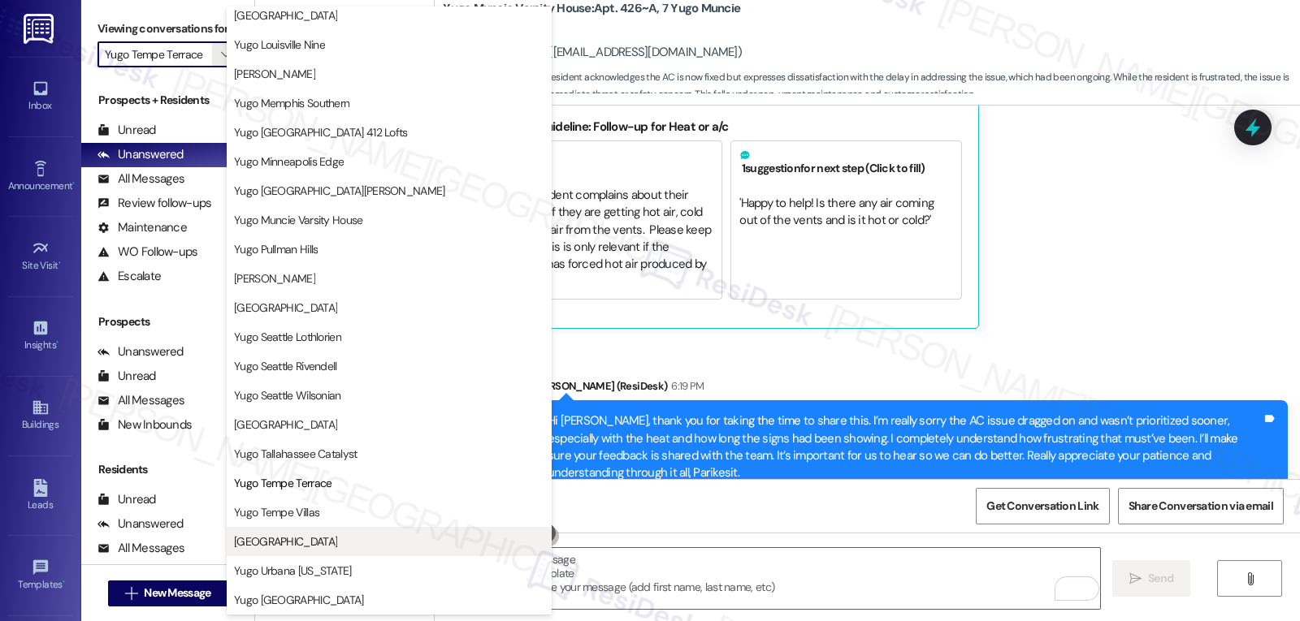
click at [291, 530] on button "[GEOGRAPHIC_DATA]" at bounding box center [389, 541] width 325 height 29
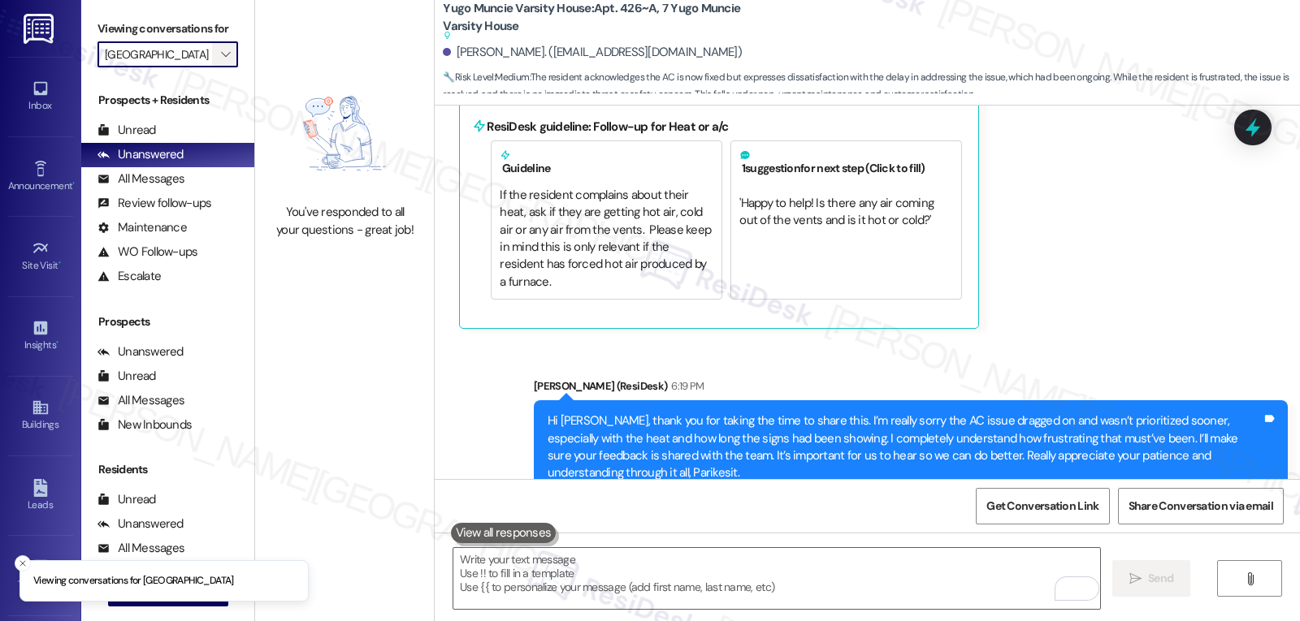
click at [221, 61] on icon "" at bounding box center [225, 54] width 9 height 13
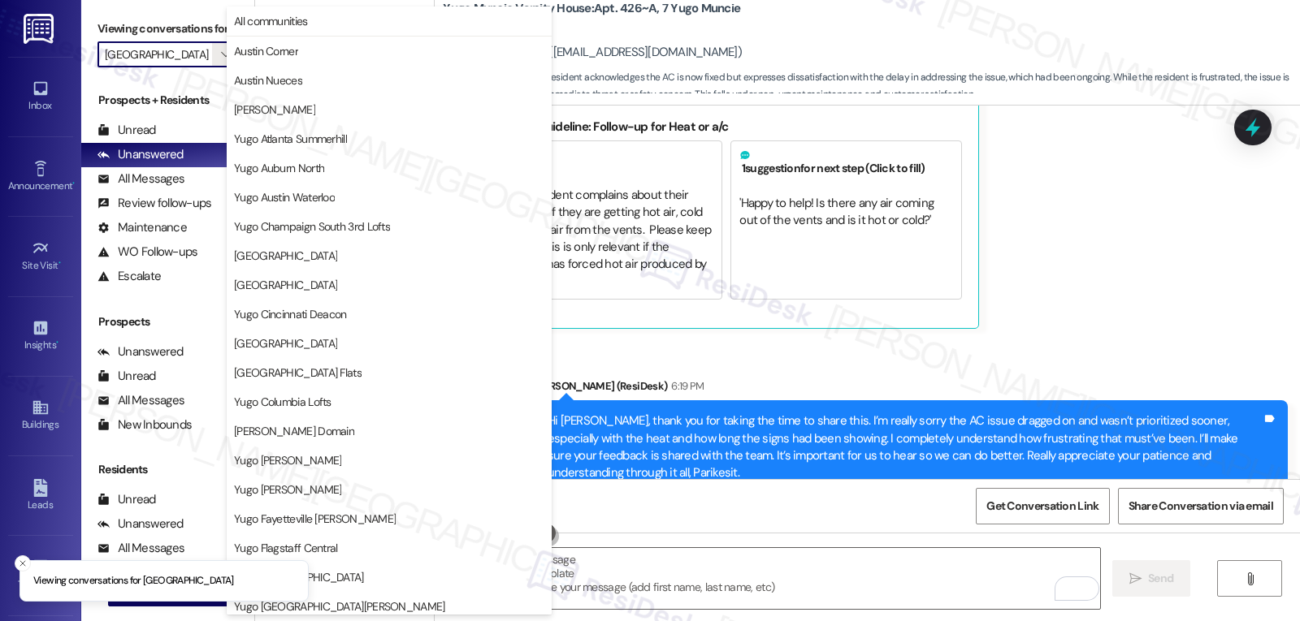
scroll to position [679, 0]
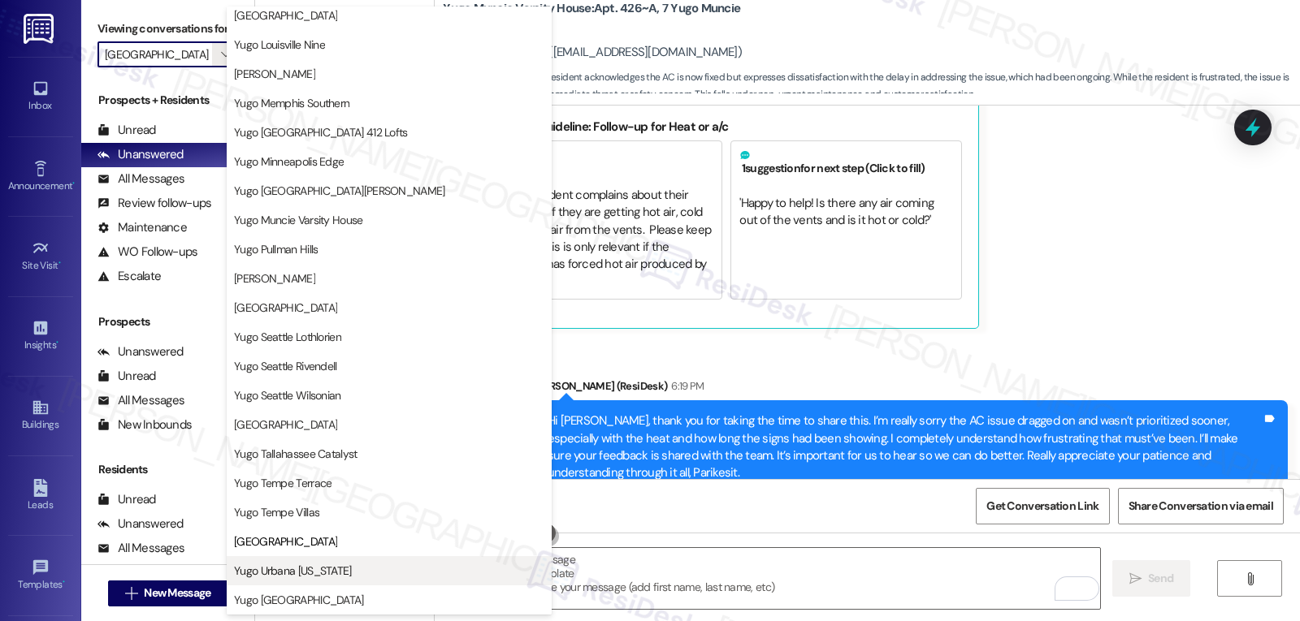
click at [263, 574] on span "Yugo Urbana [US_STATE]" at bounding box center [293, 571] width 118 height 16
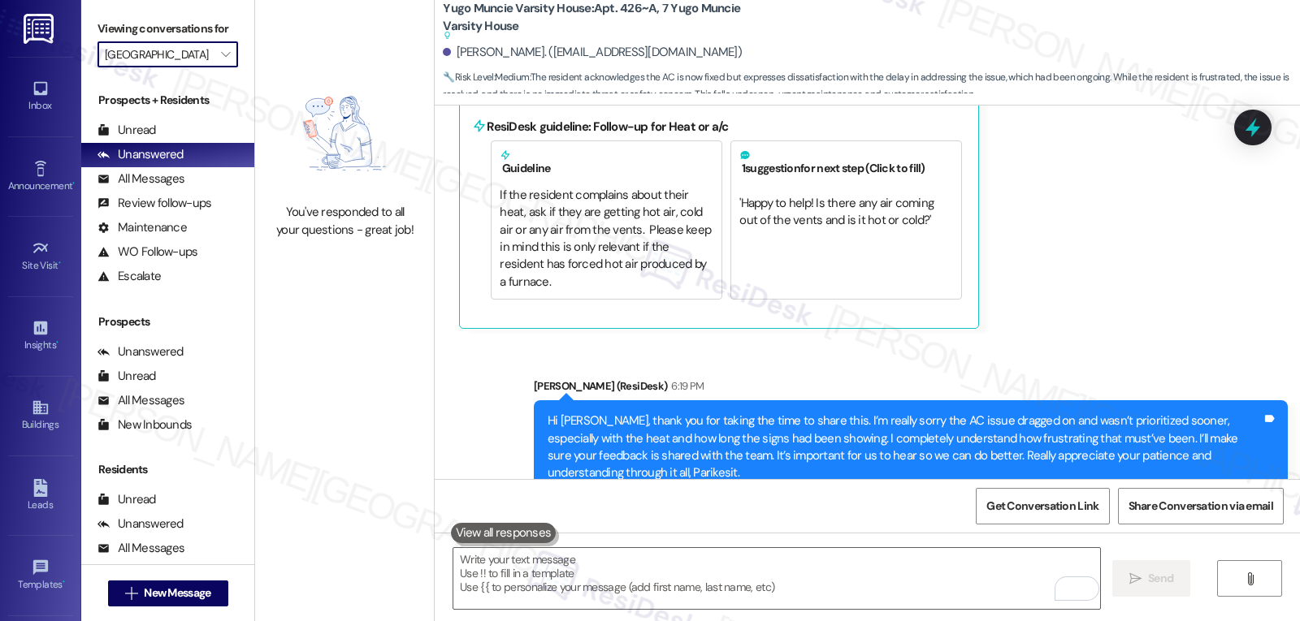
type input "Yugo Urbana [US_STATE]"
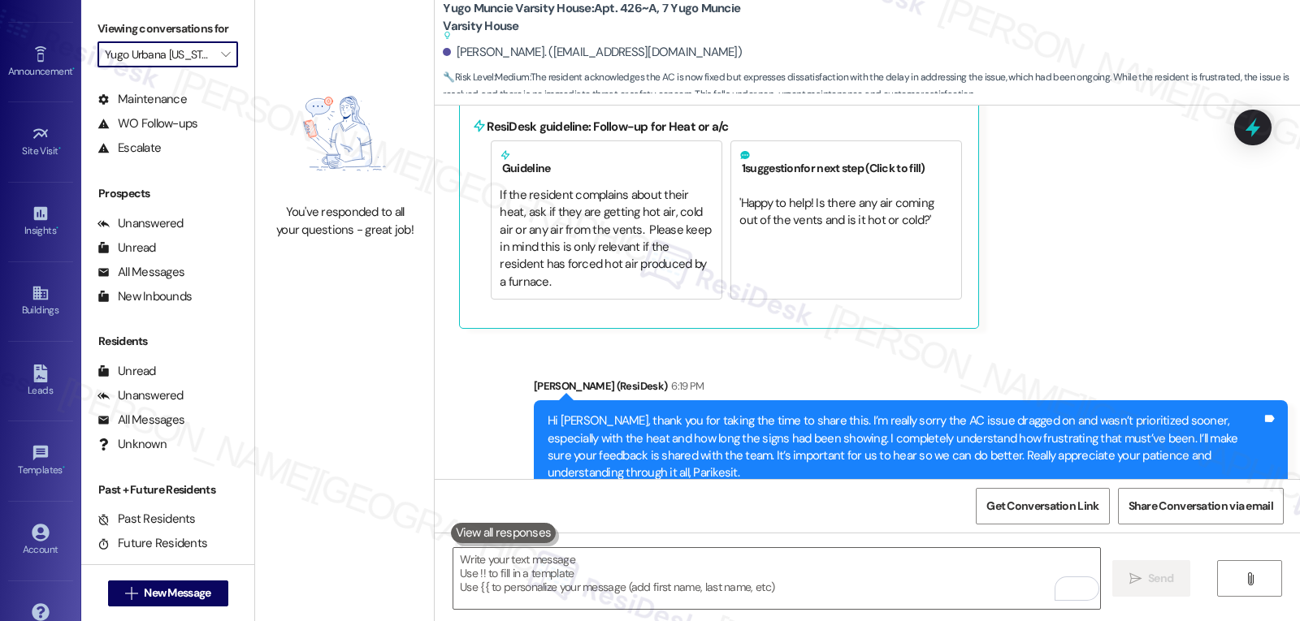
scroll to position [154, 0]
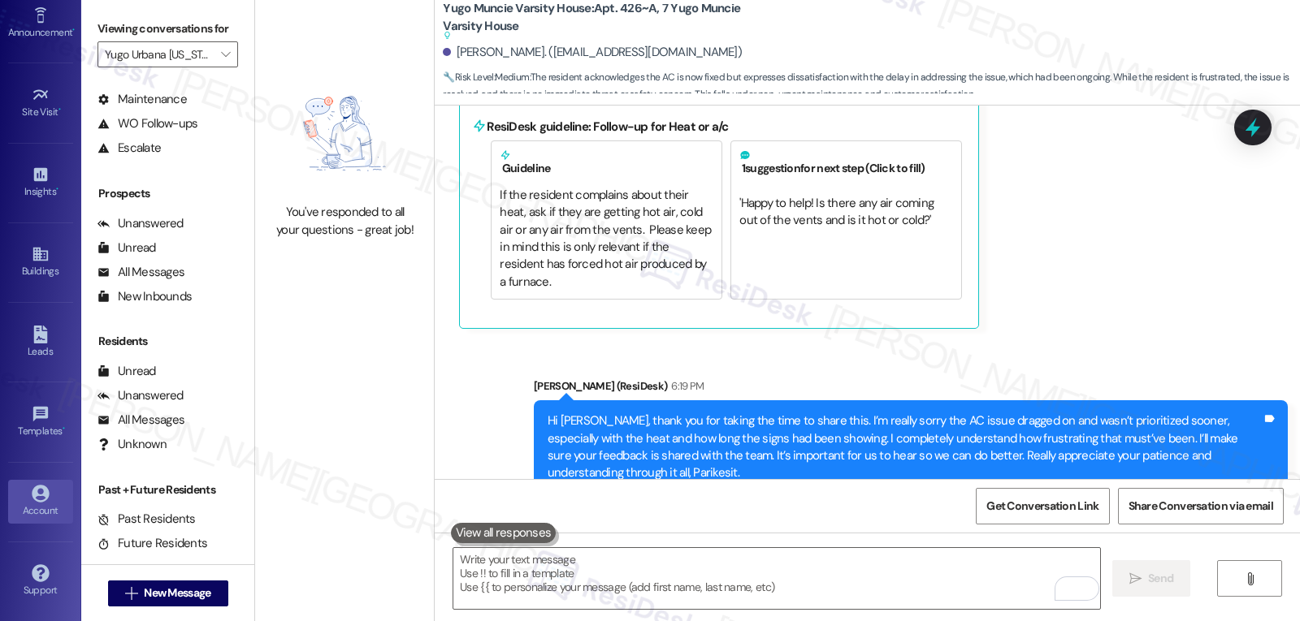
click at [40, 501] on icon at bounding box center [40, 493] width 17 height 17
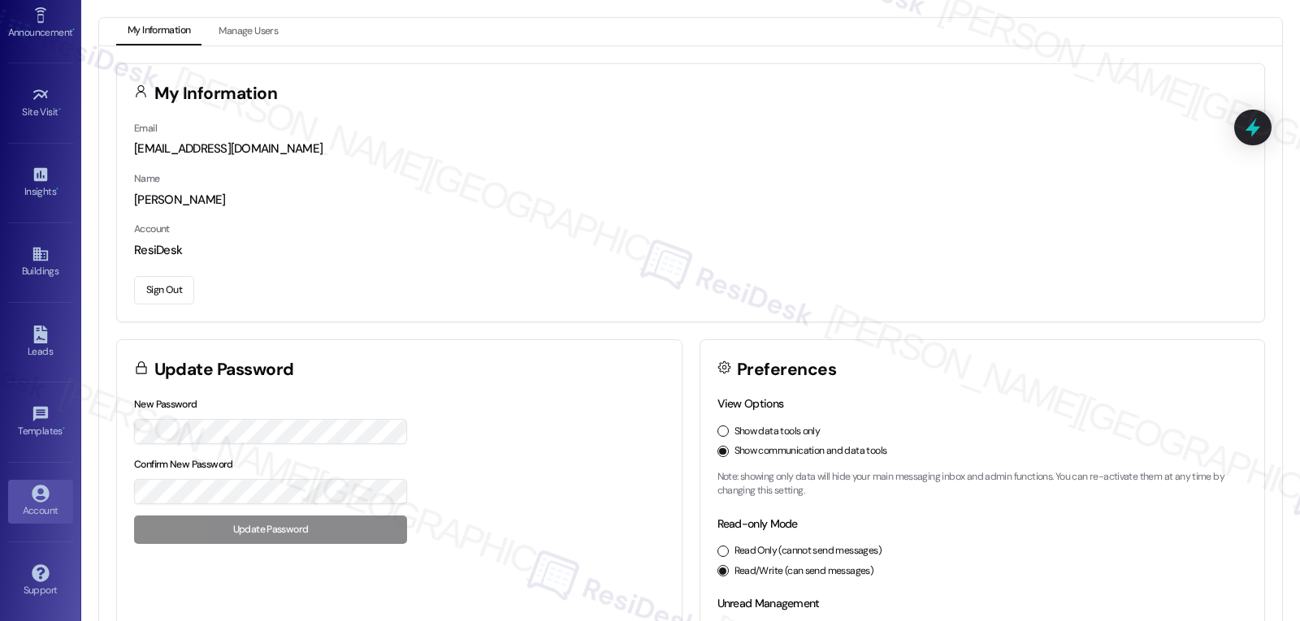
click at [163, 292] on button "Sign Out" at bounding box center [164, 290] width 60 height 28
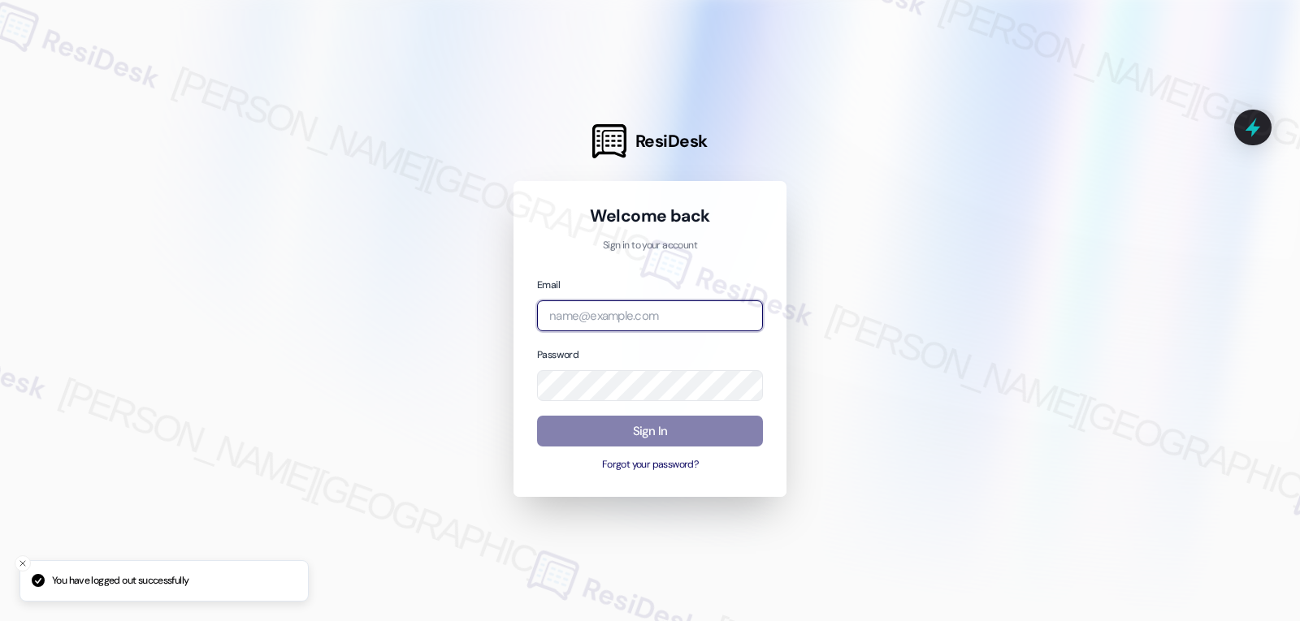
click at [635, 312] on input "email" at bounding box center [650, 317] width 226 height 32
click at [647, 316] on input "email" at bounding box center [650, 317] width 226 height 32
paste input "automated-surveys-archway_equities-jomar.punay@archway_[DOMAIN_NAME]"
type input "automated-surveys-archway_equities-jomar.punay@archway_[DOMAIN_NAME]"
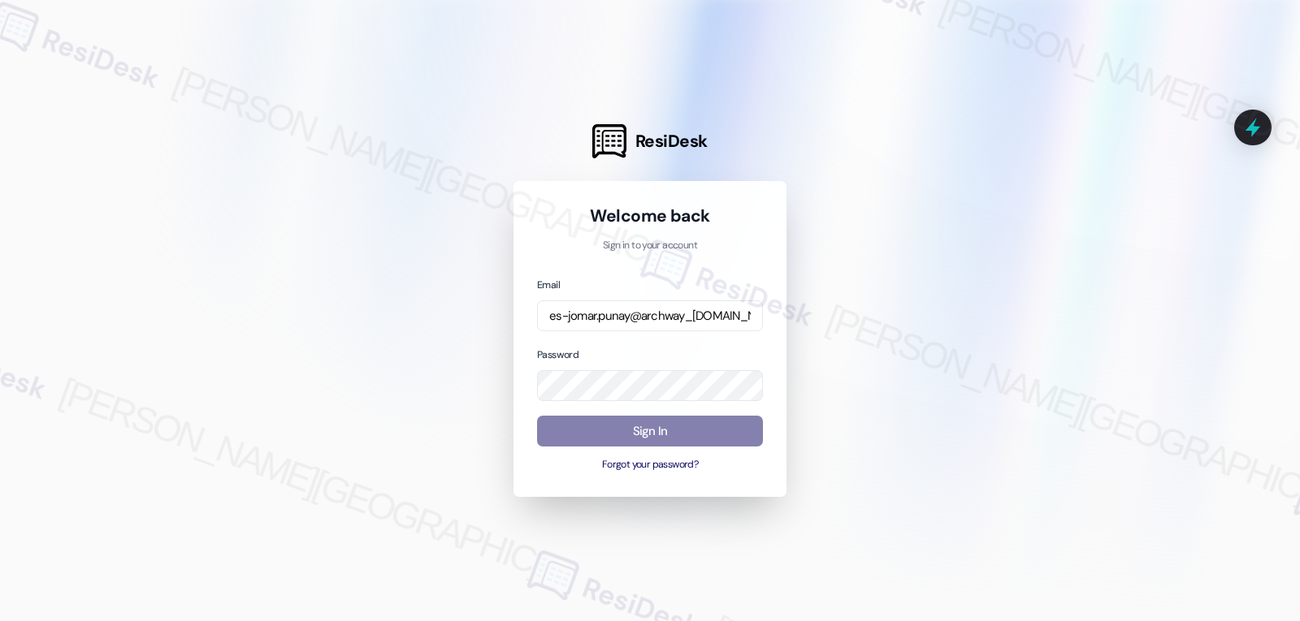
scroll to position [0, 0]
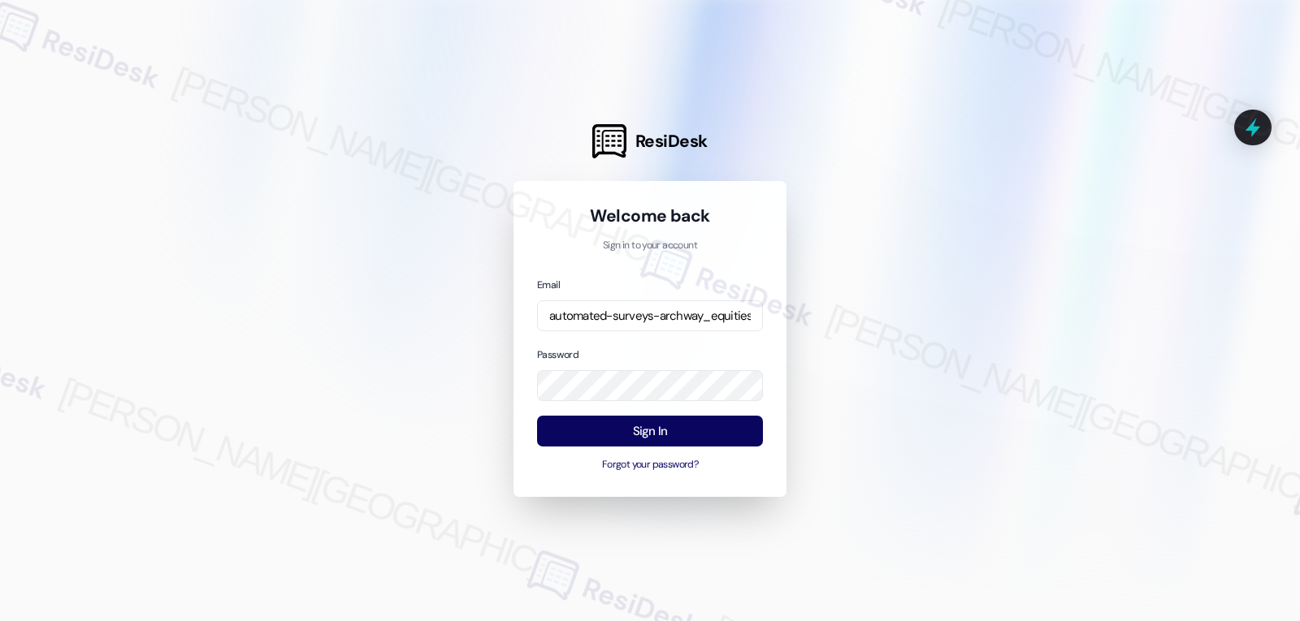
click at [660, 344] on div "Email automated-surveys-archway_equities-jomar.punay@archway_[DOMAIN_NAME] Pass…" at bounding box center [650, 374] width 226 height 197
click at [648, 435] on button "Sign In" at bounding box center [650, 432] width 226 height 32
